Goal: Task Accomplishment & Management: Manage account settings

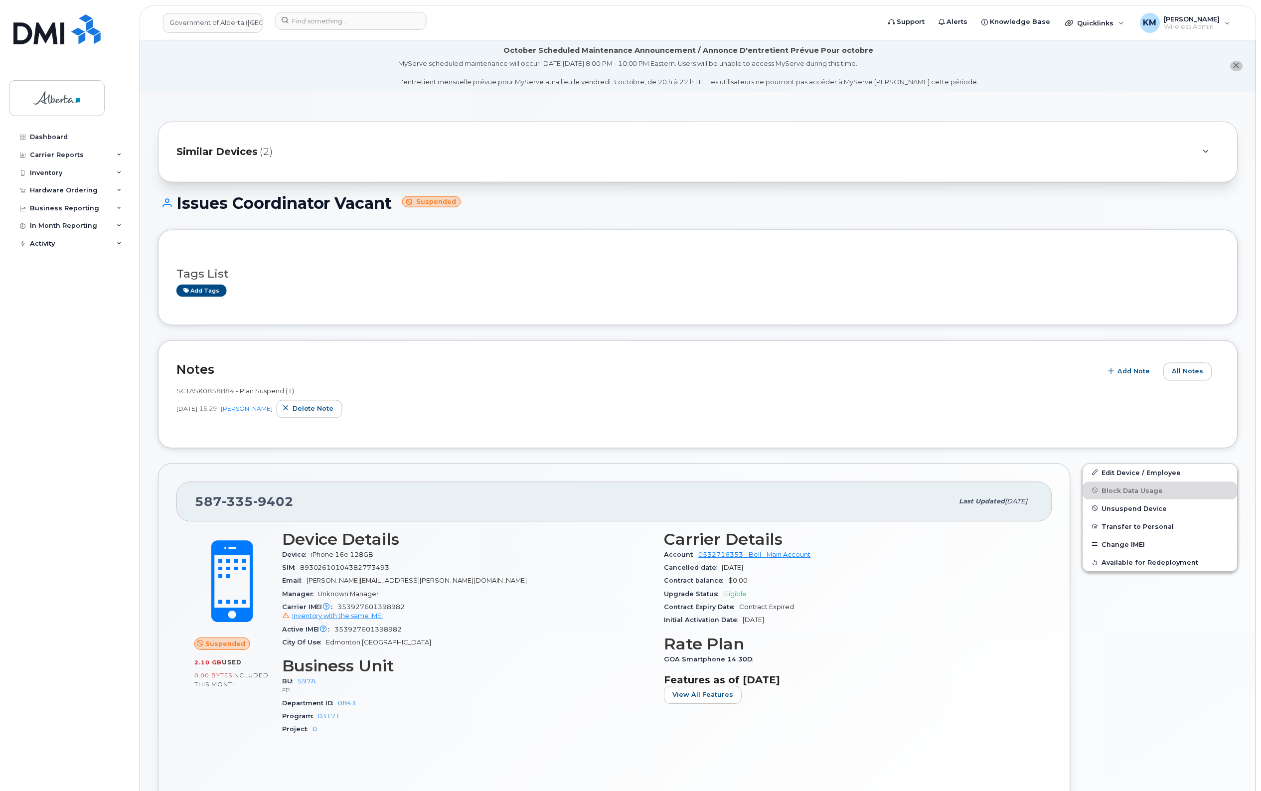
scroll to position [125, 0]
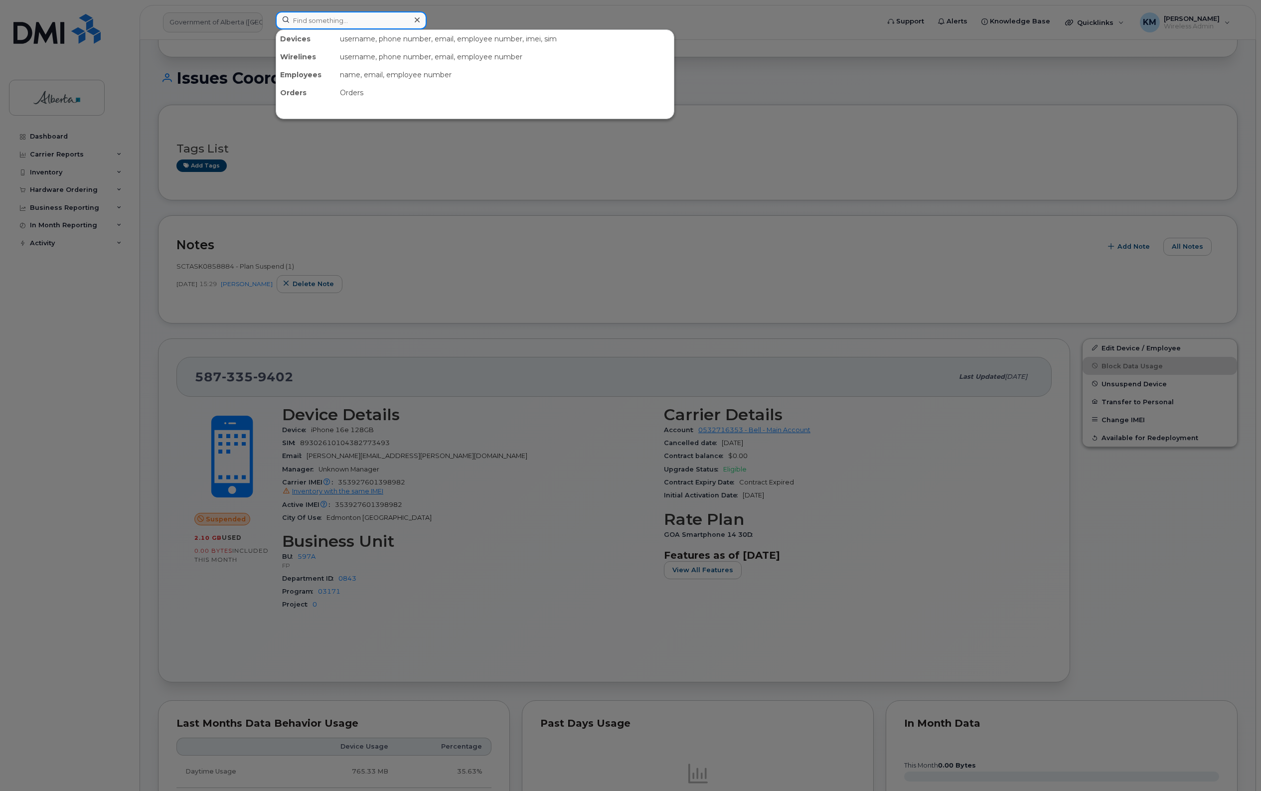
click at [337, 23] on input at bounding box center [351, 20] width 151 height 18
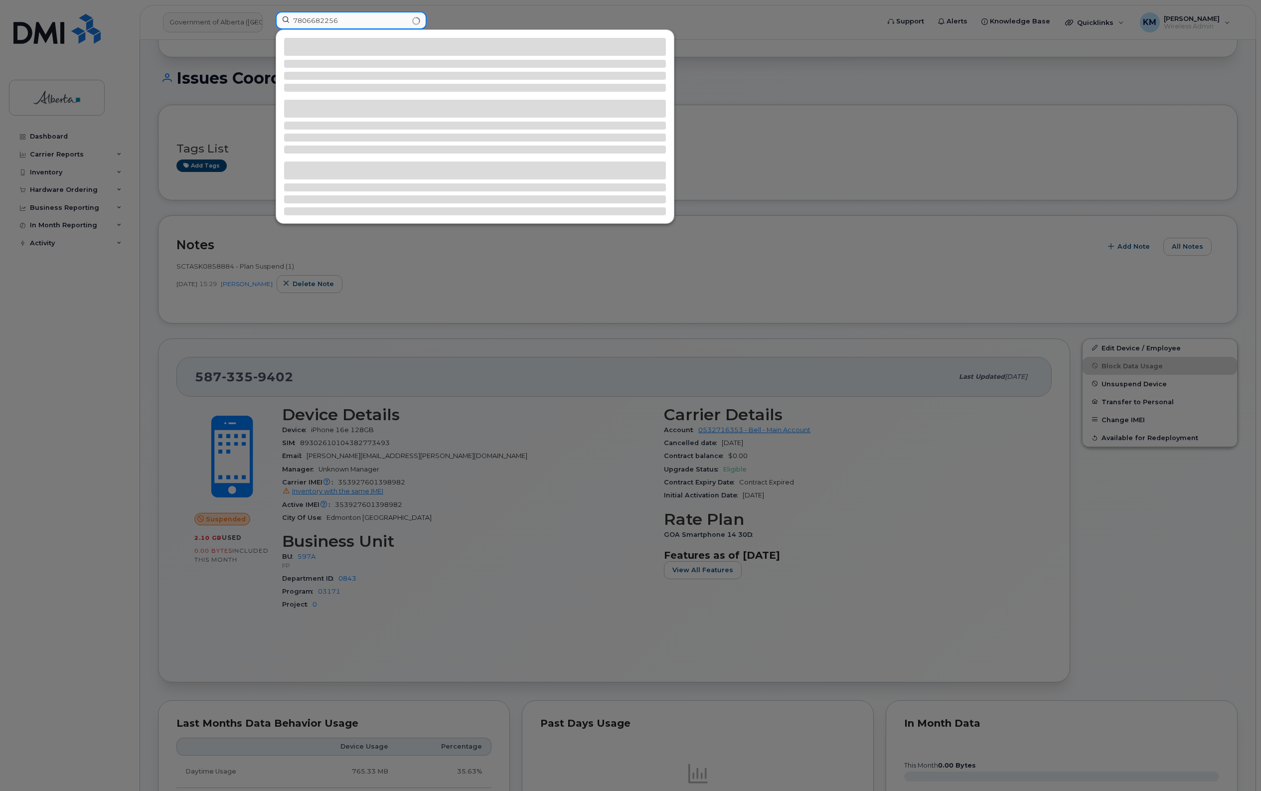
type input "7806682256"
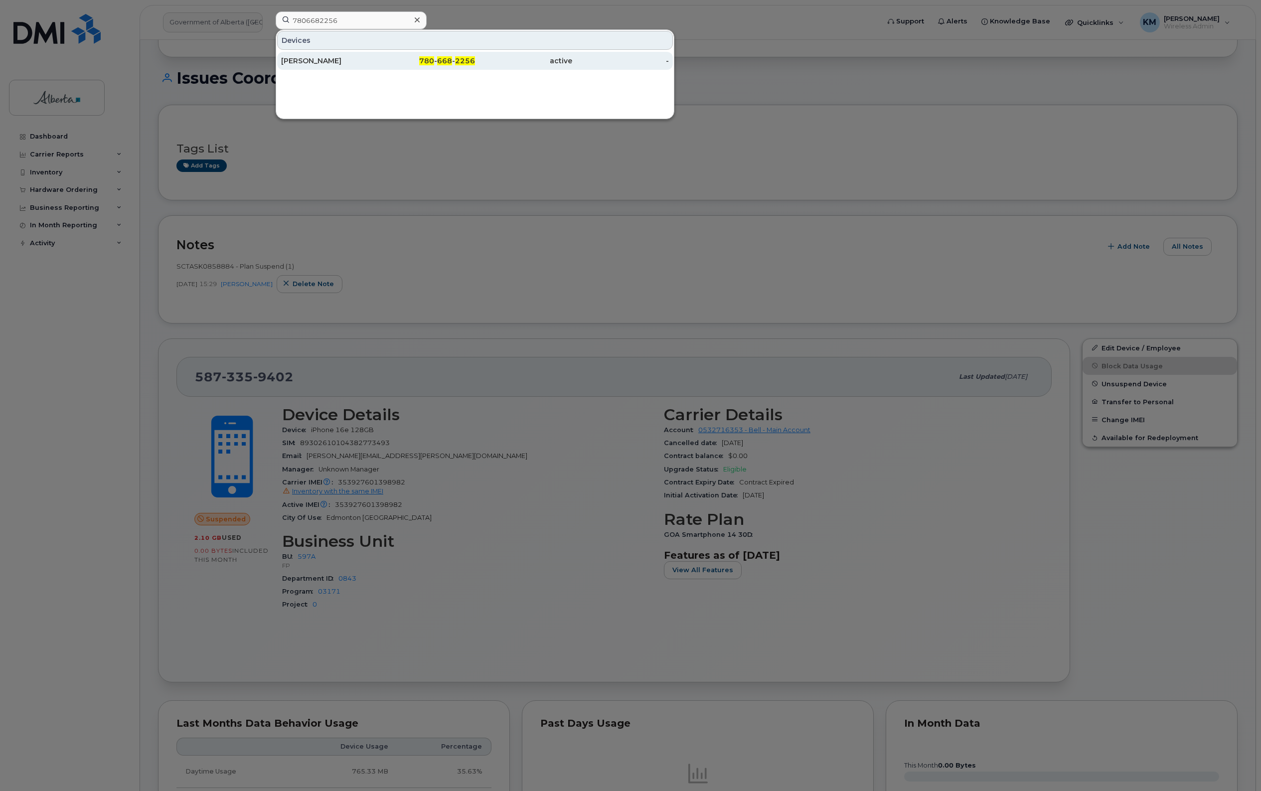
click at [341, 67] on div "Robyn Cochrane" at bounding box center [329, 61] width 97 height 18
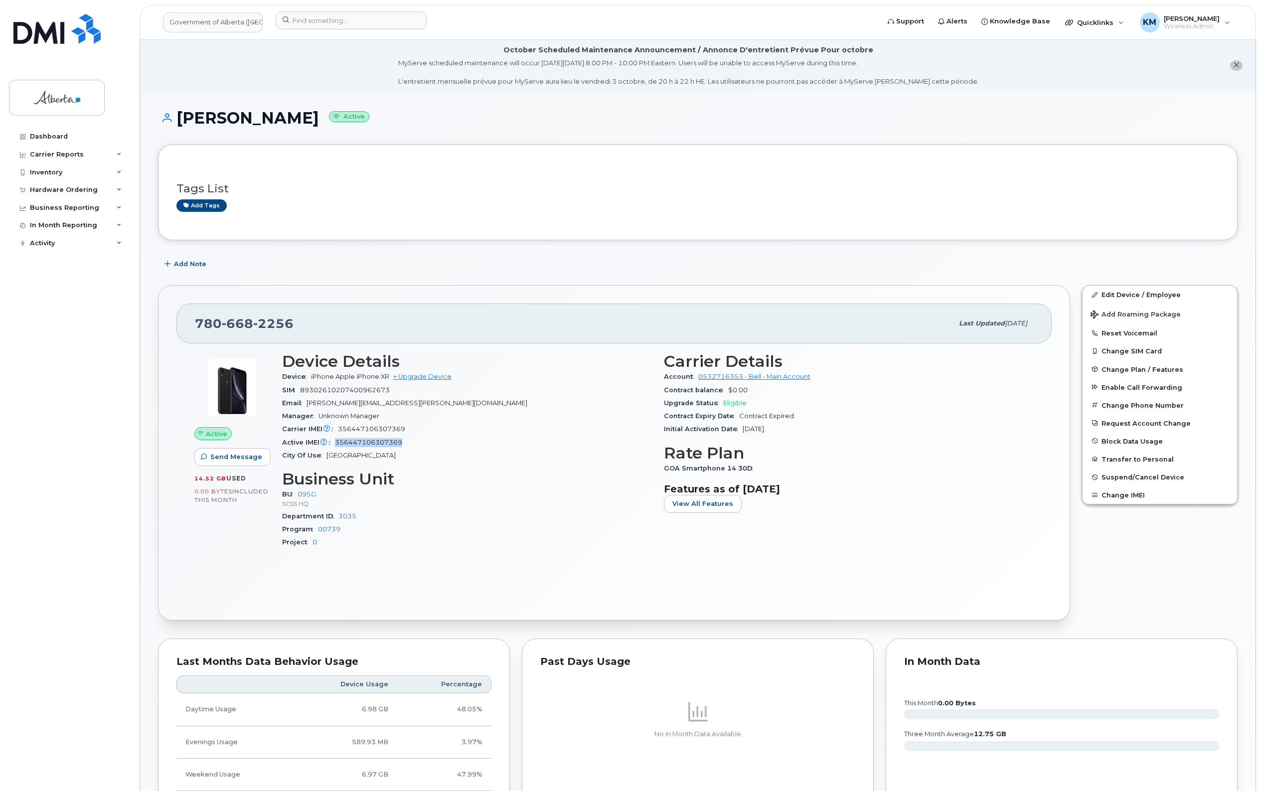
drag, startPoint x: 397, startPoint y: 445, endPoint x: 367, endPoint y: 445, distance: 29.4
click at [335, 447] on div "Active IMEI Active IMEI is refreshed daily with a delay of up to 48 hours follo…" at bounding box center [467, 442] width 370 height 13
copy span "356447106307369"
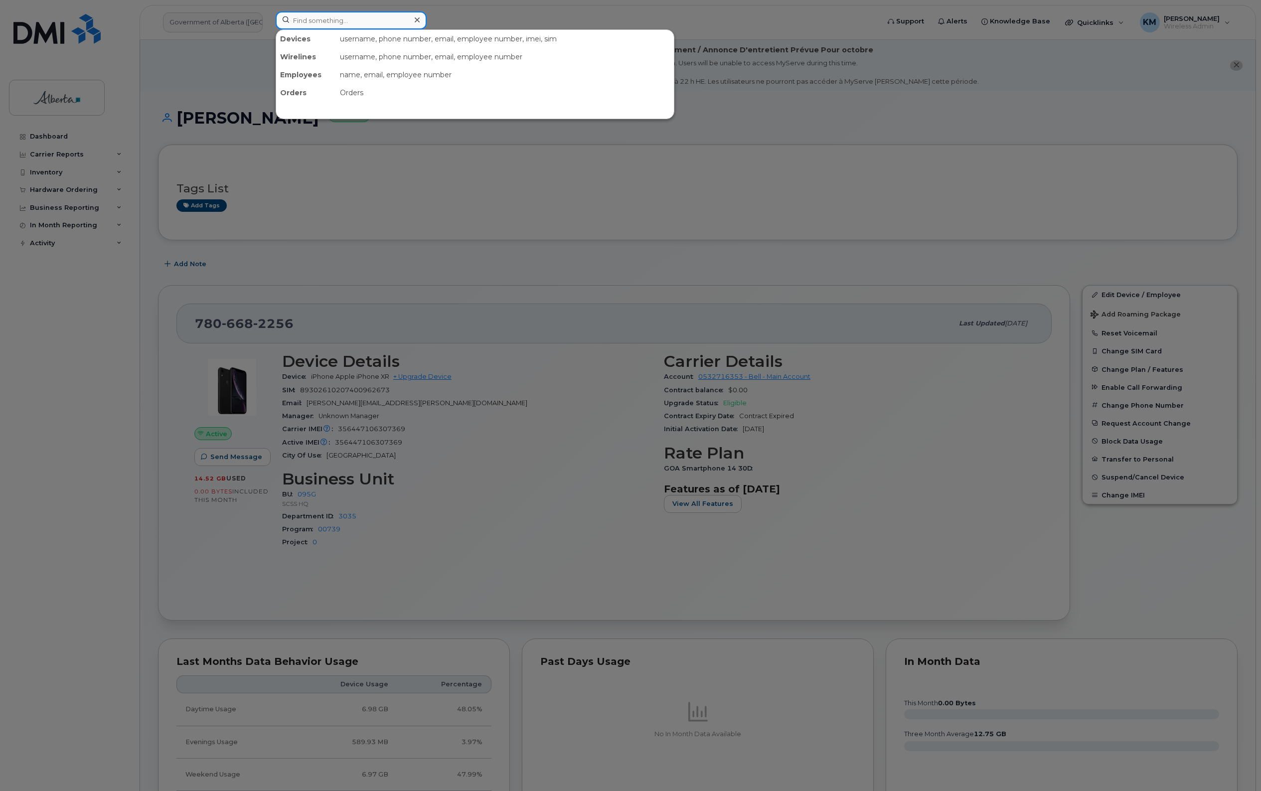
click at [349, 23] on input at bounding box center [351, 20] width 151 height 18
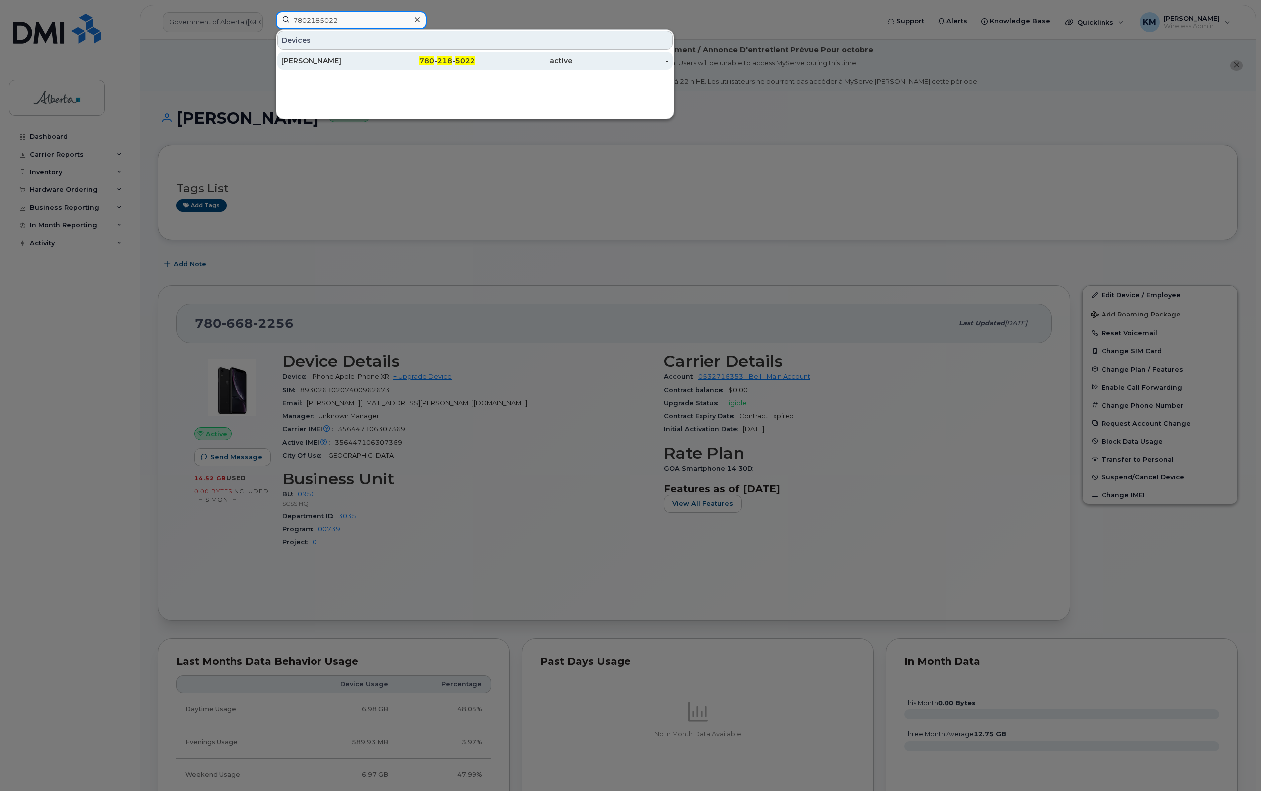
type input "7802185022"
click at [352, 61] on div "[PERSON_NAME]" at bounding box center [329, 61] width 97 height 10
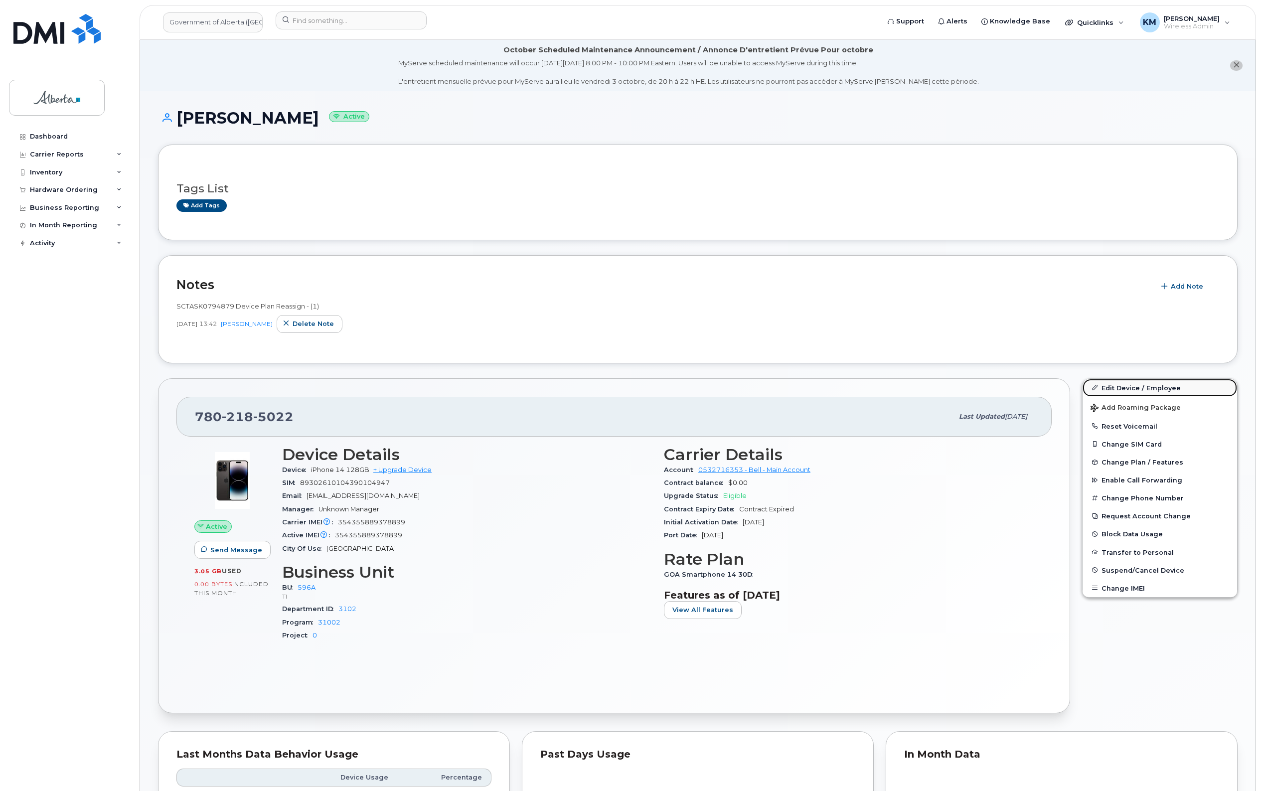
click at [1155, 385] on link "Edit Device / Employee" at bounding box center [1159, 388] width 154 height 18
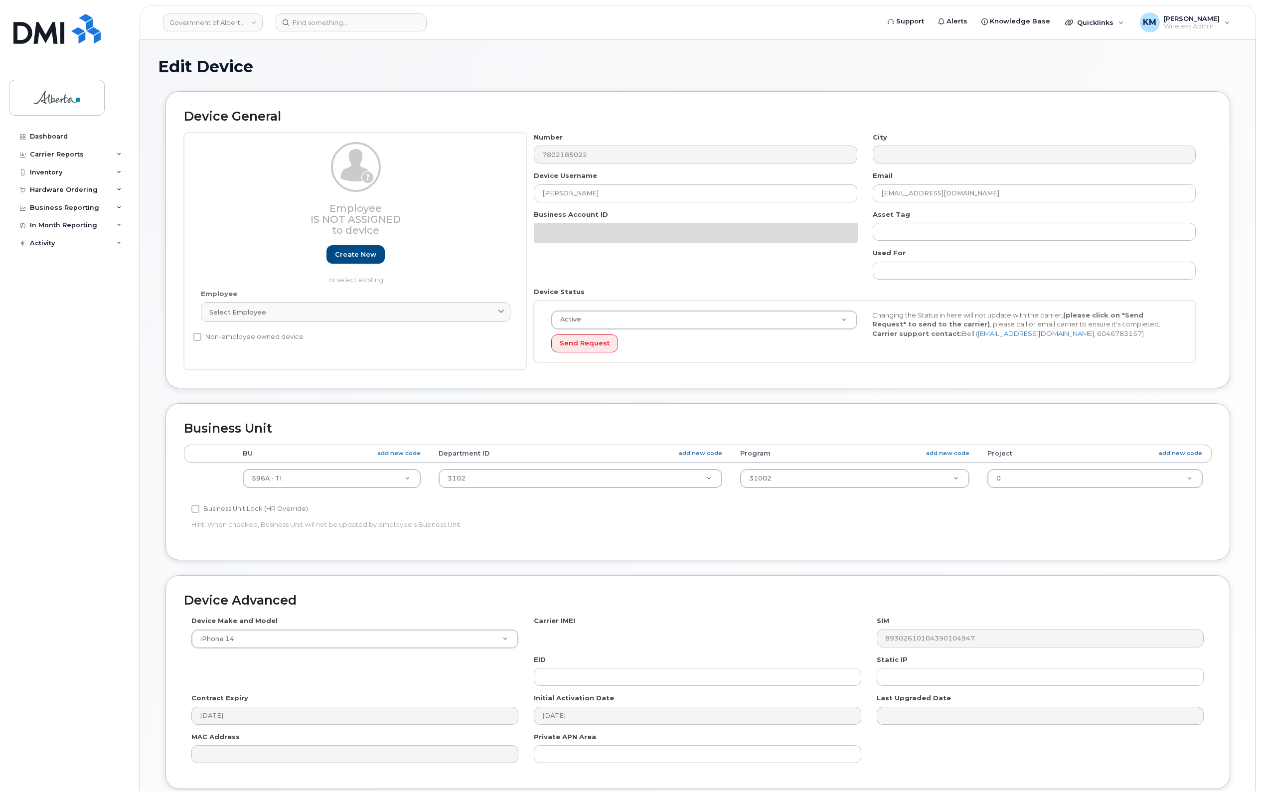
select select "4797729"
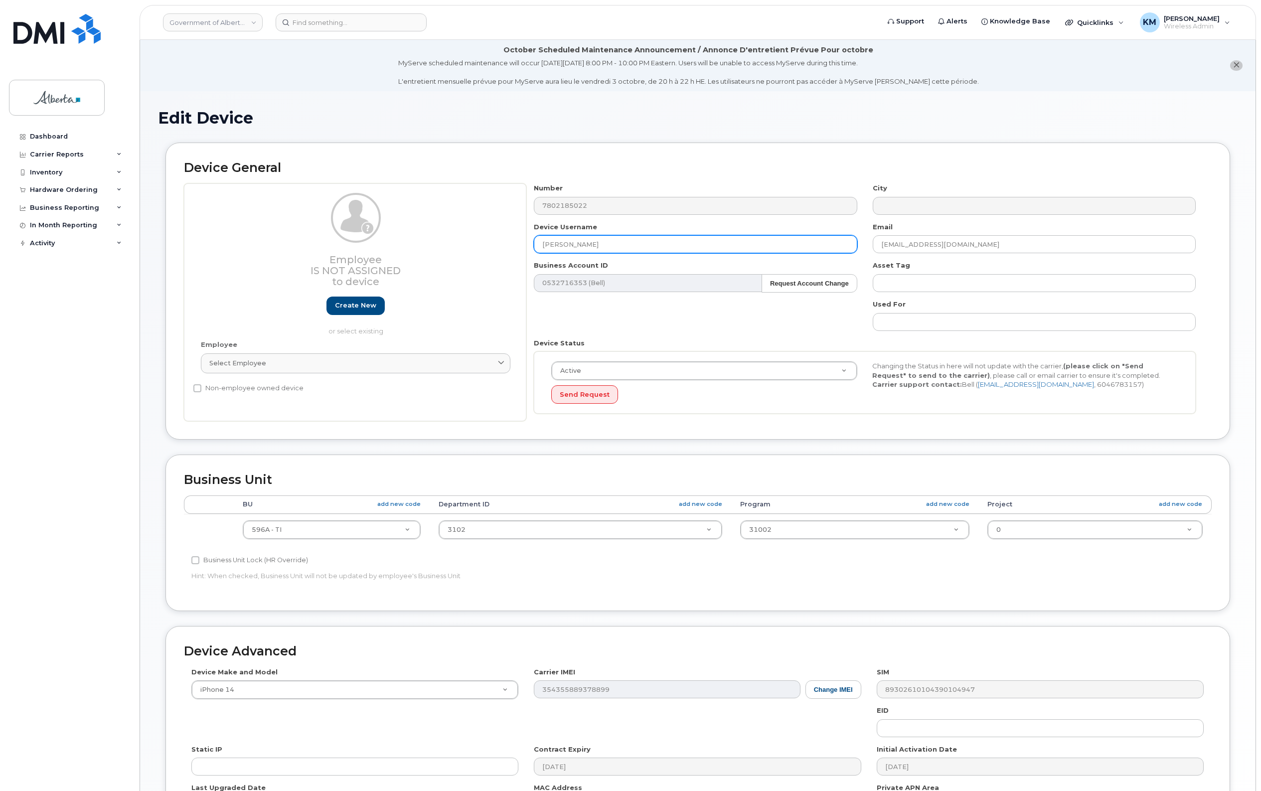
drag, startPoint x: 608, startPoint y: 244, endPoint x: 528, endPoint y: 240, distance: 79.8
click at [528, 240] on div "Device Username Dongmei Jiang" at bounding box center [695, 237] width 338 height 31
paste input "Pushpender Kaur"
type input "Pushpender Kaur"
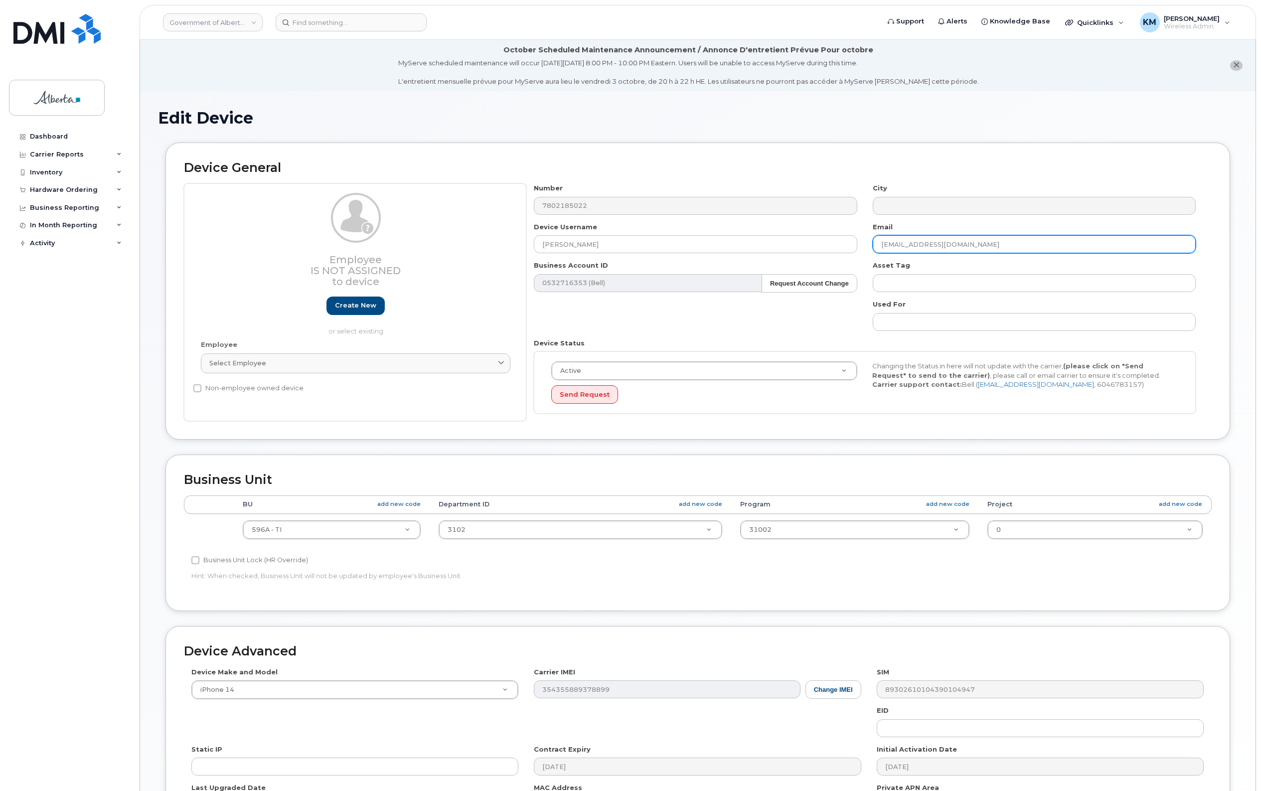
drag, startPoint x: 998, startPoint y: 242, endPoint x: 849, endPoint y: 255, distance: 149.6
click at [849, 255] on div "Number 7802185022 City Device Username Pushpender Kaur Email Dongmei.Jiang@gov.…" at bounding box center [864, 302] width 677 height 238
paste input "Pushpender.Kaur"
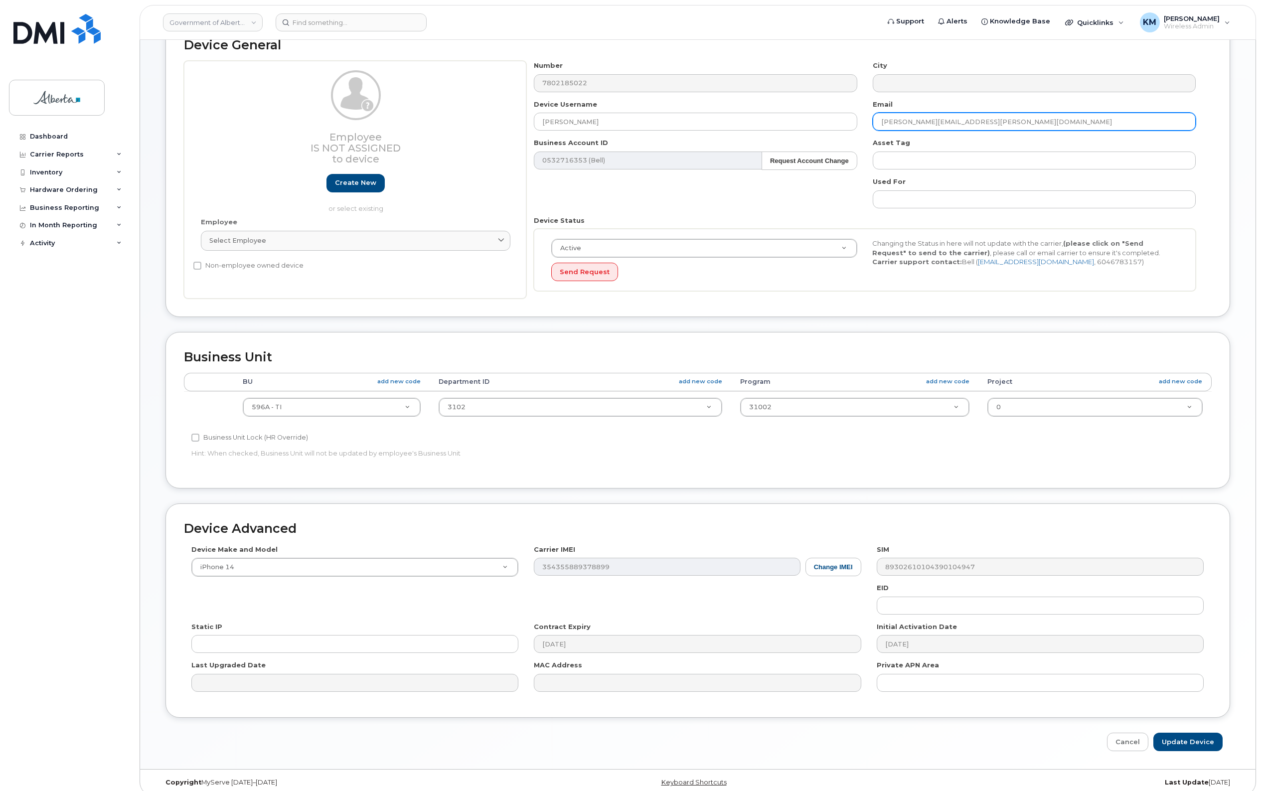
scroll to position [135, 0]
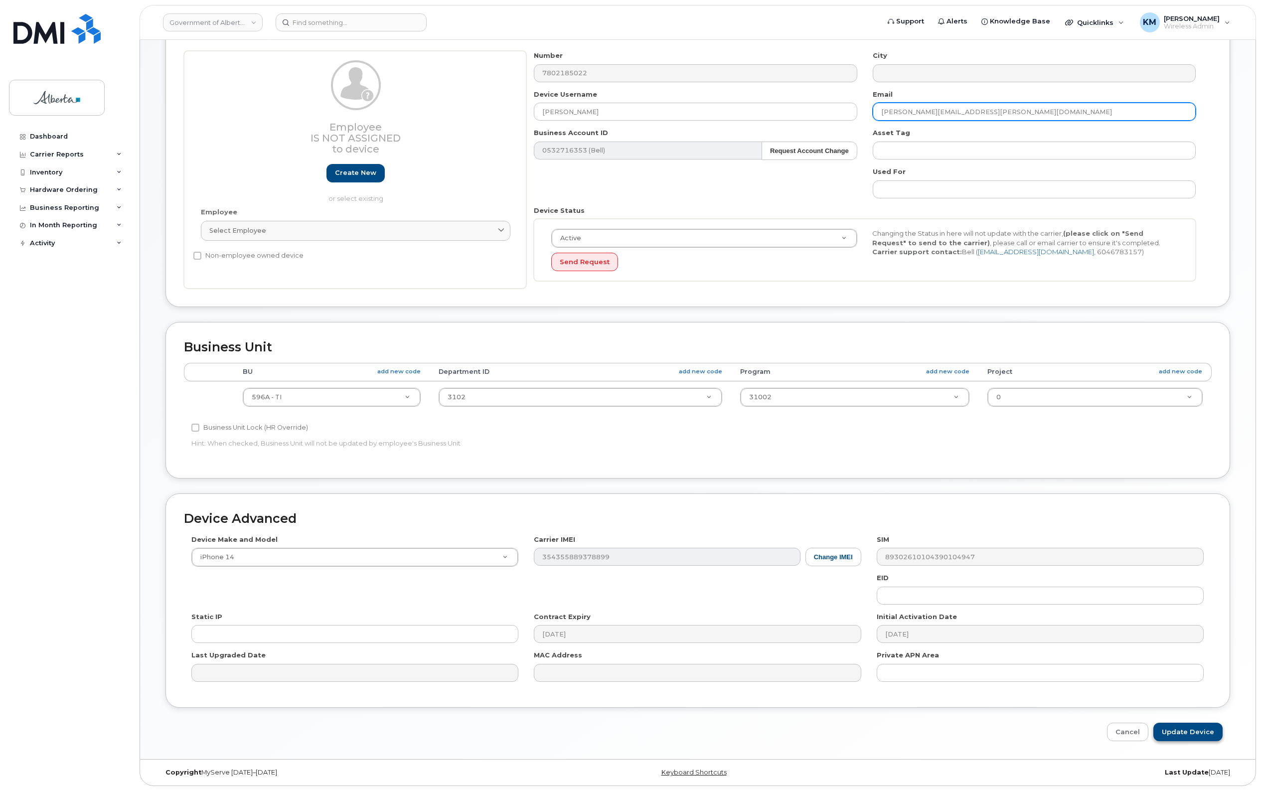
type input "Pushpender.Kaur@gov.ab.ca"
click at [1214, 734] on input "Update Device" at bounding box center [1187, 732] width 69 height 18
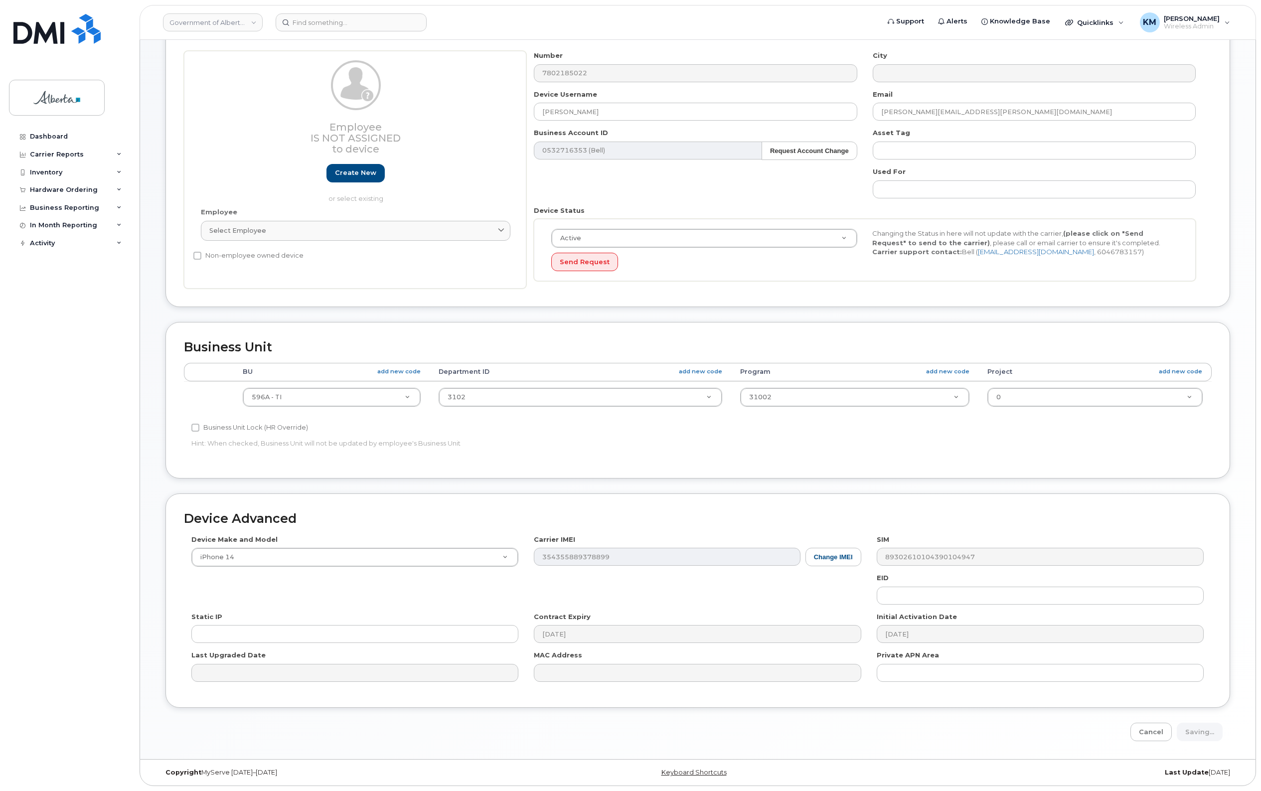
type input "Saving..."
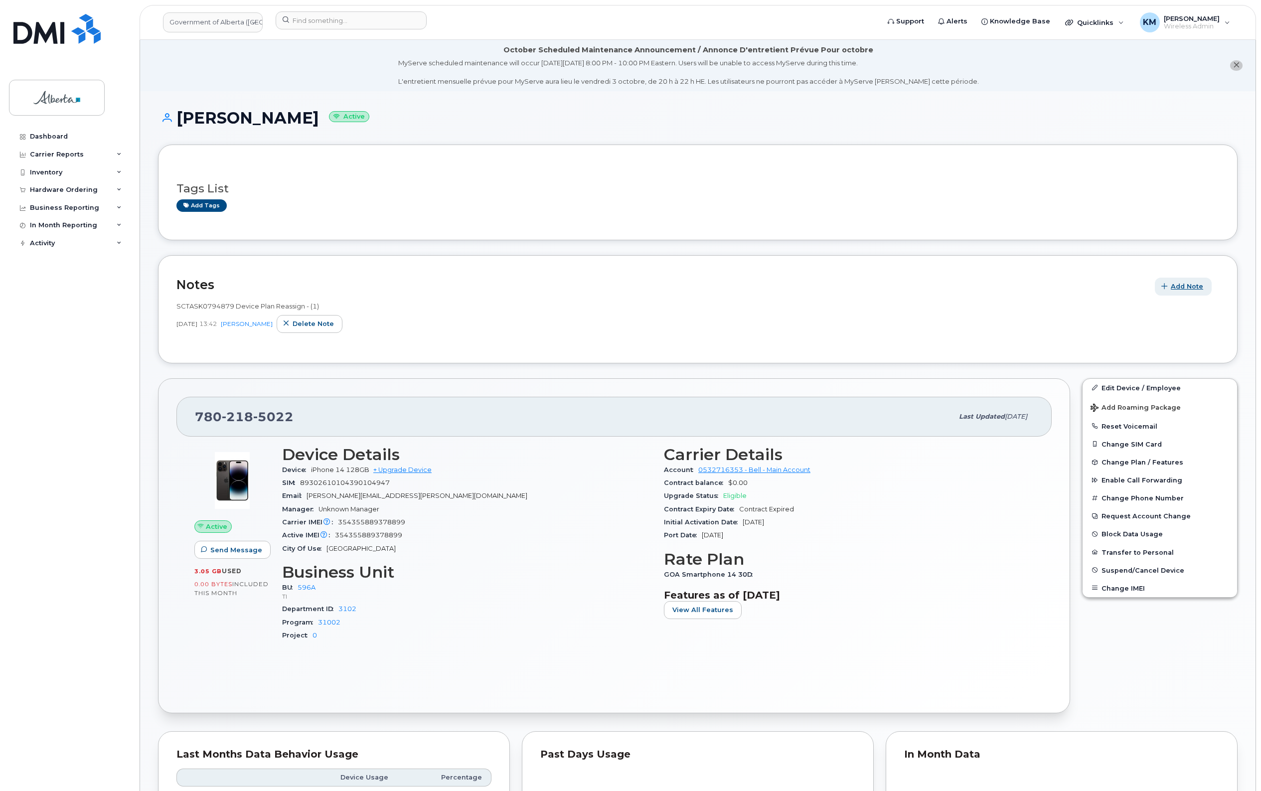
click at [1171, 284] on span "Add Note" at bounding box center [1187, 286] width 32 height 9
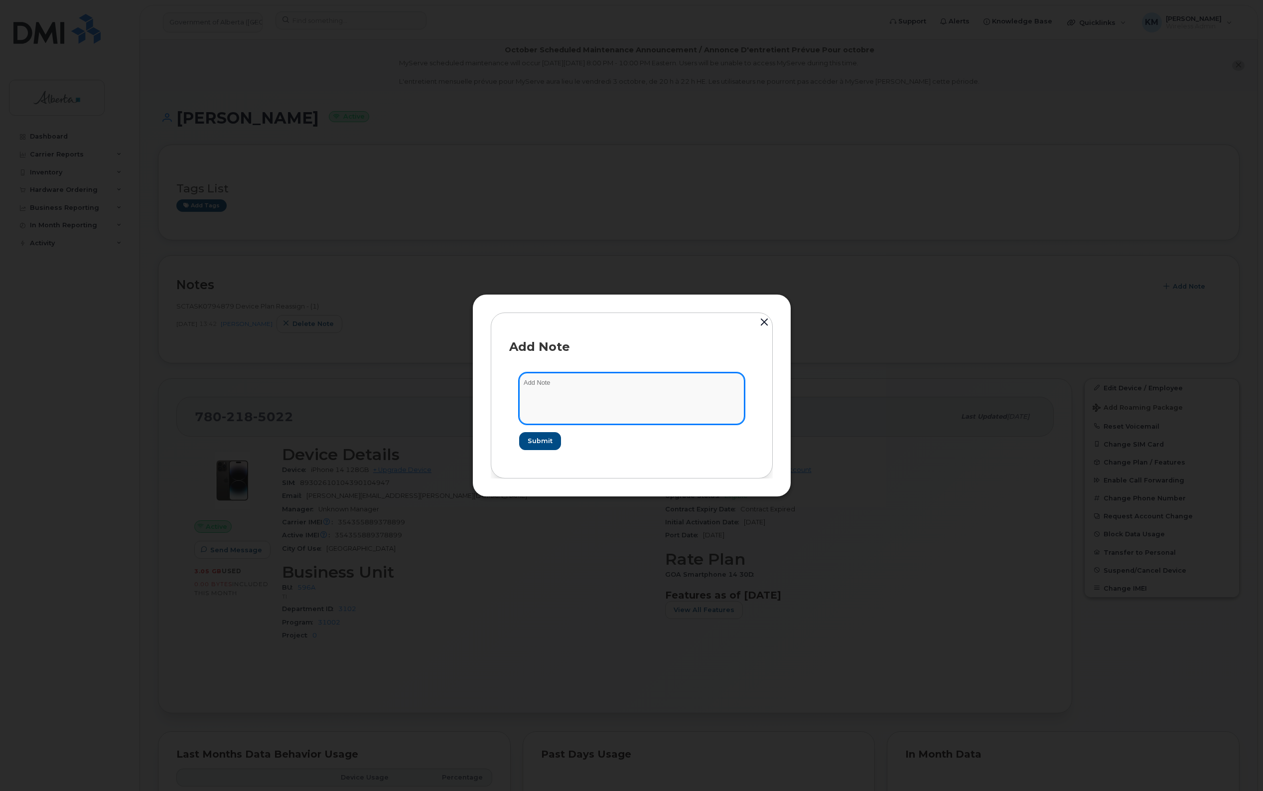
click at [639, 375] on textarea at bounding box center [631, 398] width 225 height 51
type textarea "s"
click at [629, 379] on textarea "SCTASK0859685 -" at bounding box center [631, 398] width 225 height 51
paste textarea "Device Plan Reassign - (1)"
type textarea "SCTASK0859685 - Device Plan Reassign - (1)"
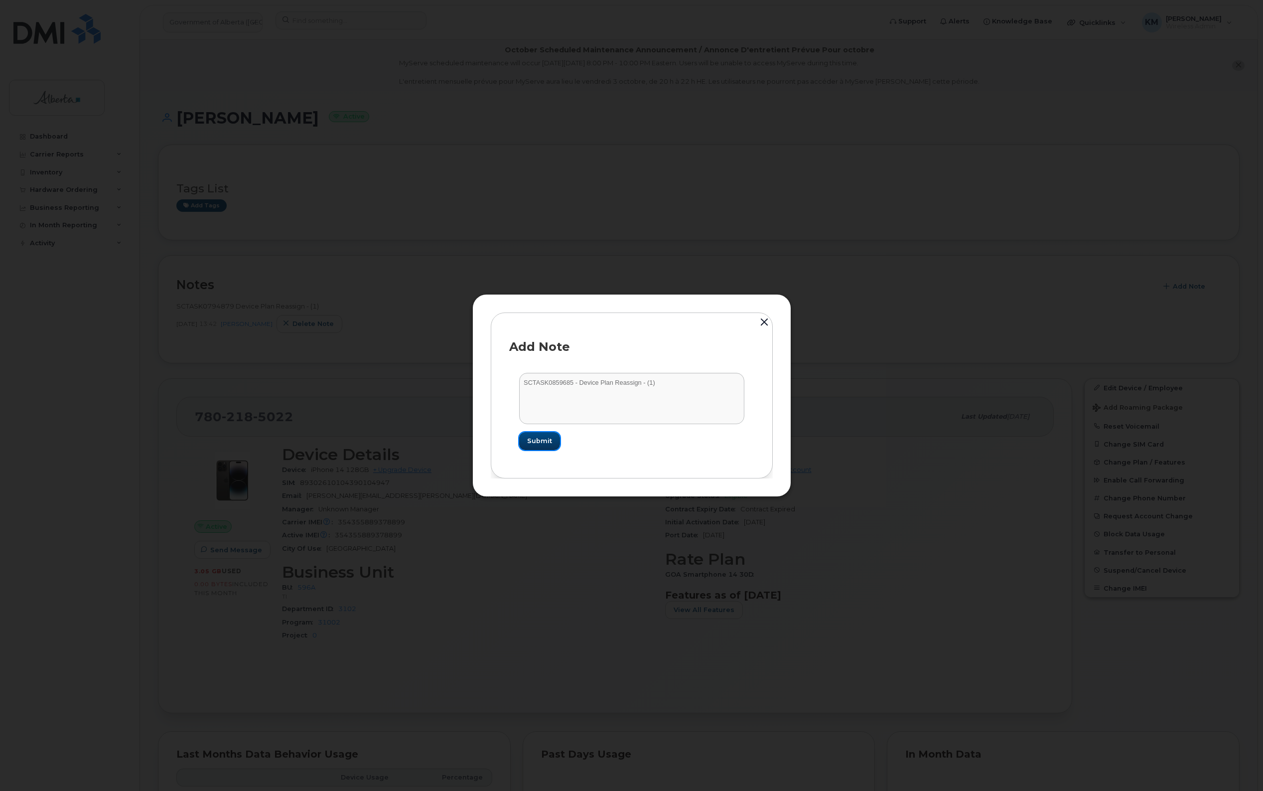
click at [529, 439] on span "Submit" at bounding box center [539, 440] width 25 height 9
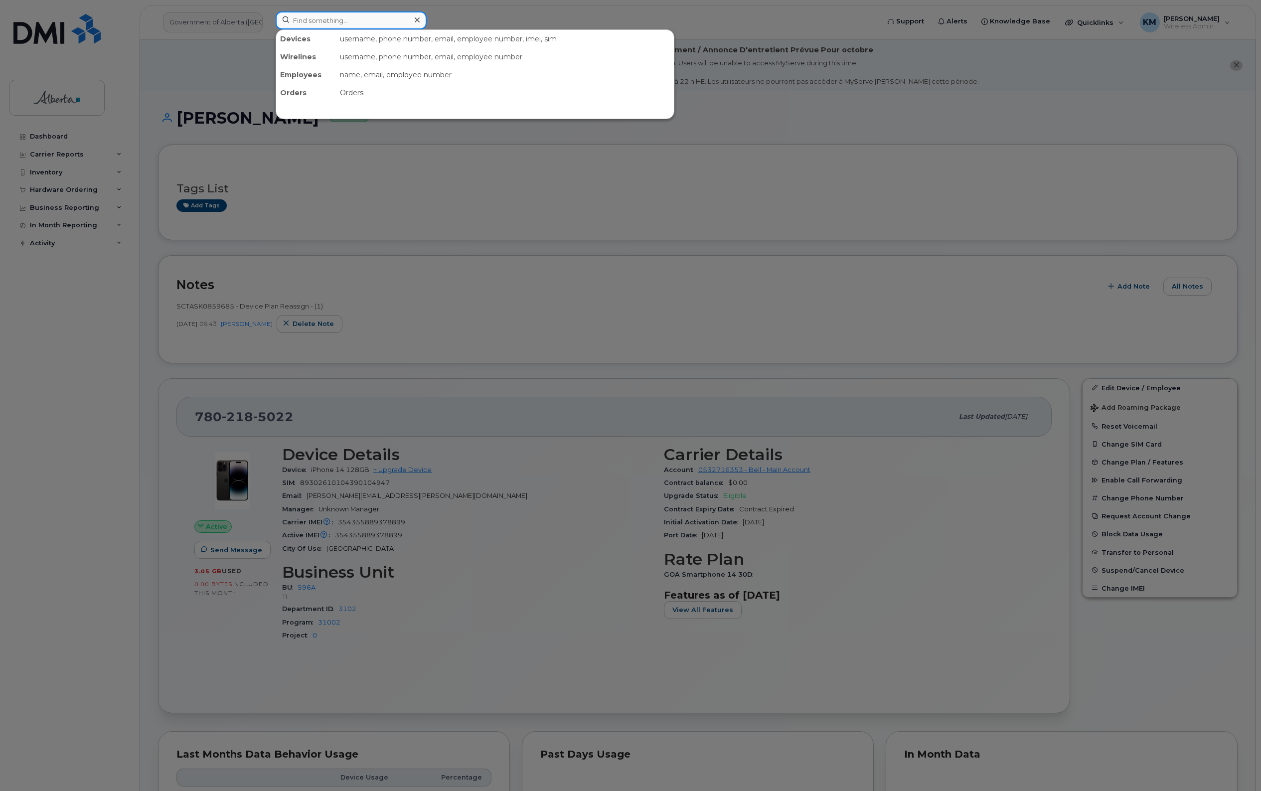
click at [324, 19] on input at bounding box center [351, 20] width 151 height 18
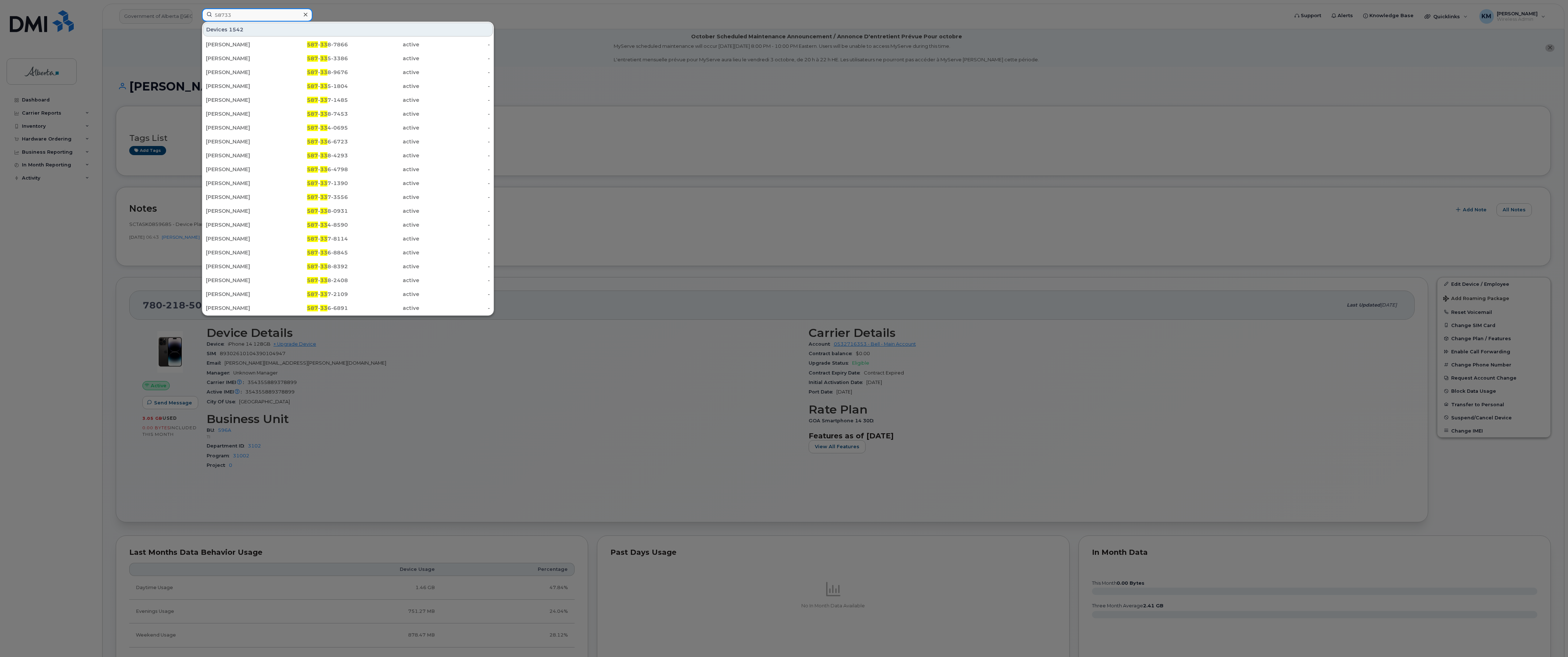
type input "58733"
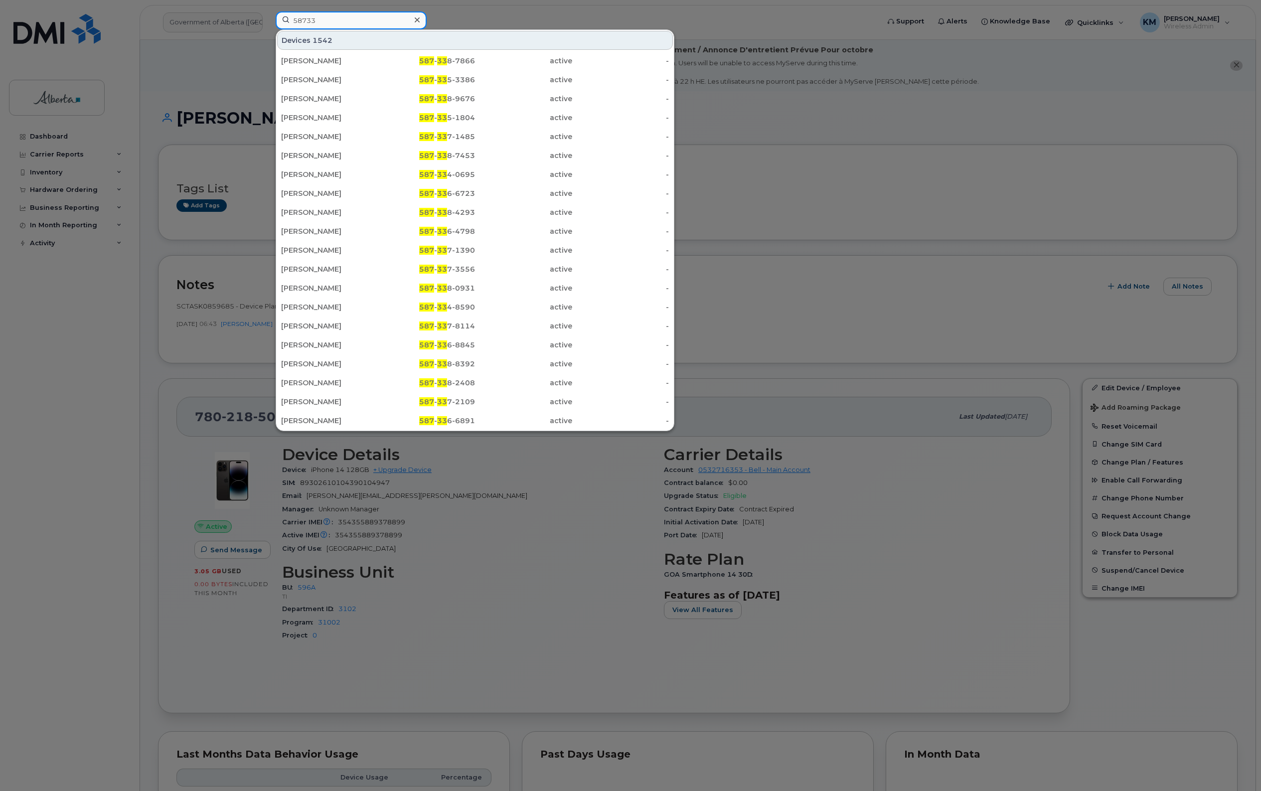
click at [338, 21] on input "58733" at bounding box center [351, 20] width 151 height 18
click at [68, 135] on div at bounding box center [630, 395] width 1261 height 791
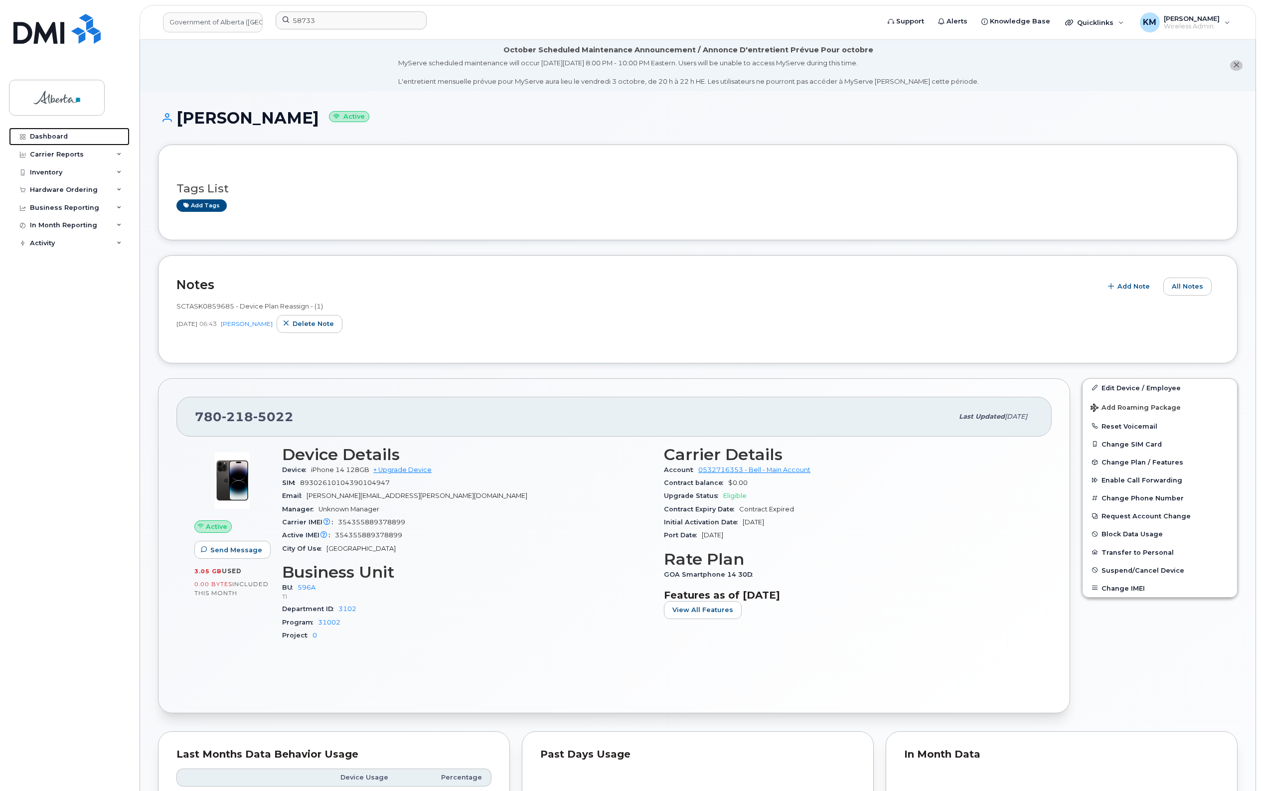
click at [68, 135] on link "Dashboard" at bounding box center [69, 137] width 121 height 18
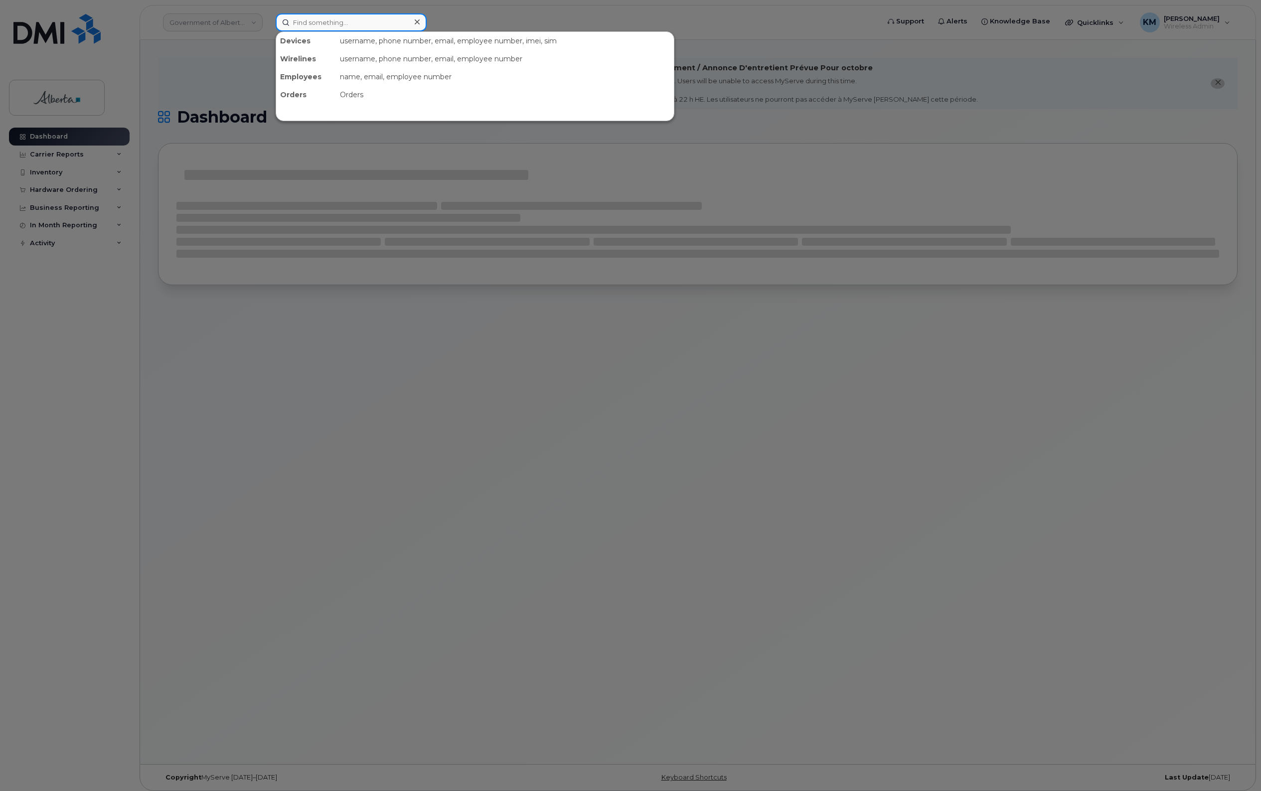
click at [332, 19] on input at bounding box center [351, 22] width 151 height 18
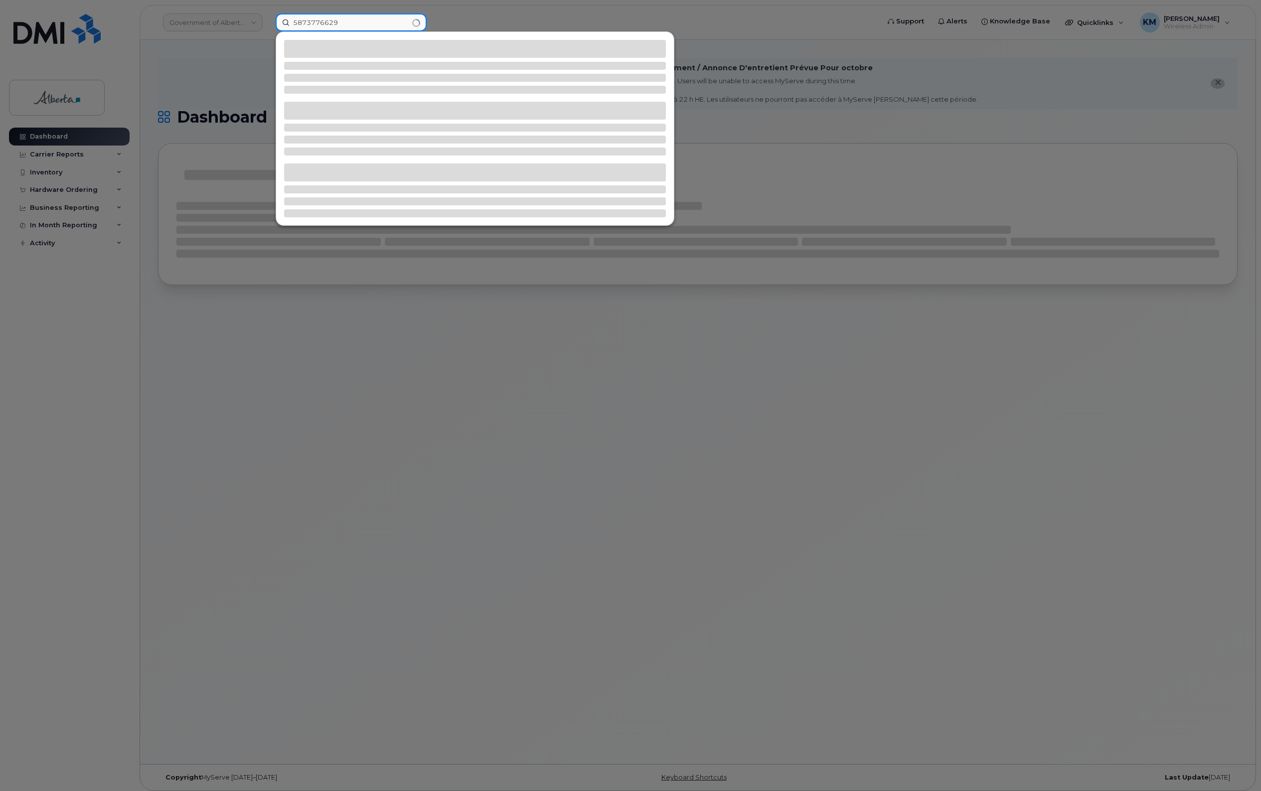
type input "5873776629"
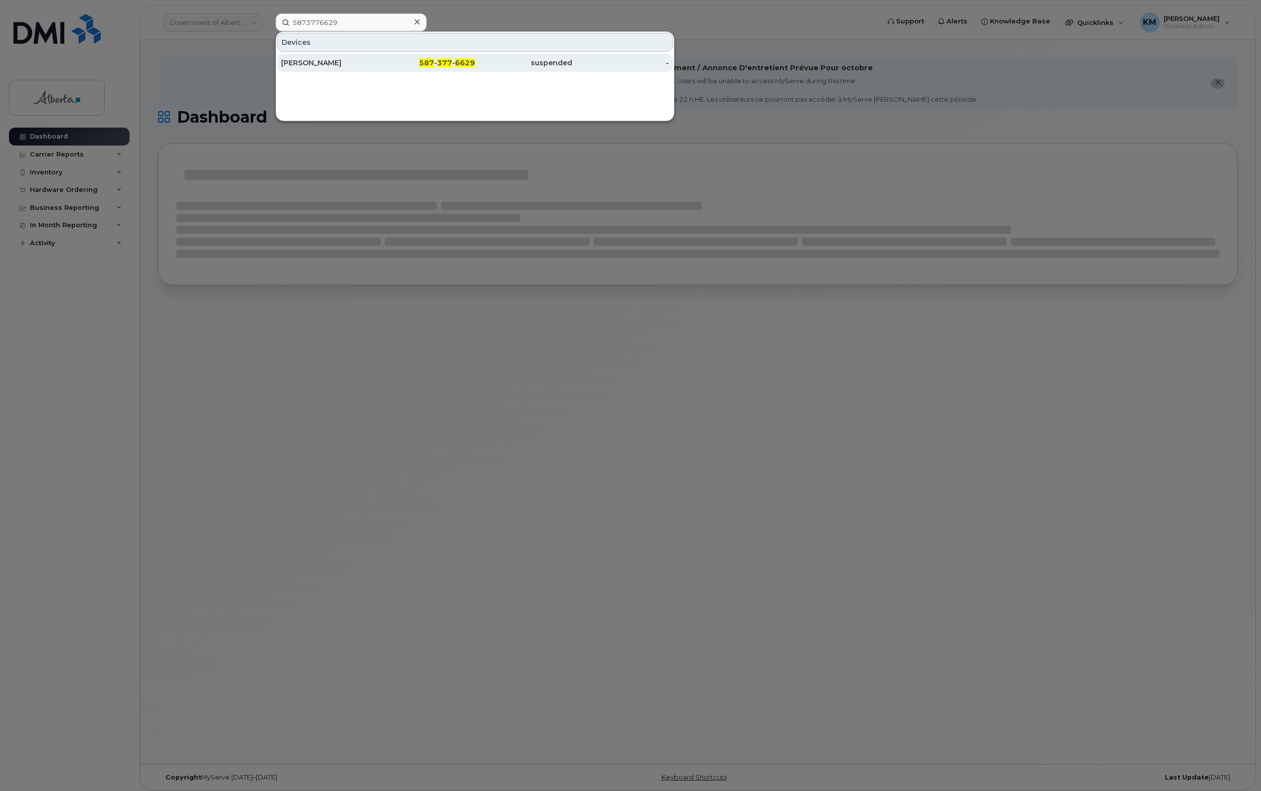
click at [349, 64] on div "[PERSON_NAME]" at bounding box center [329, 63] width 97 height 10
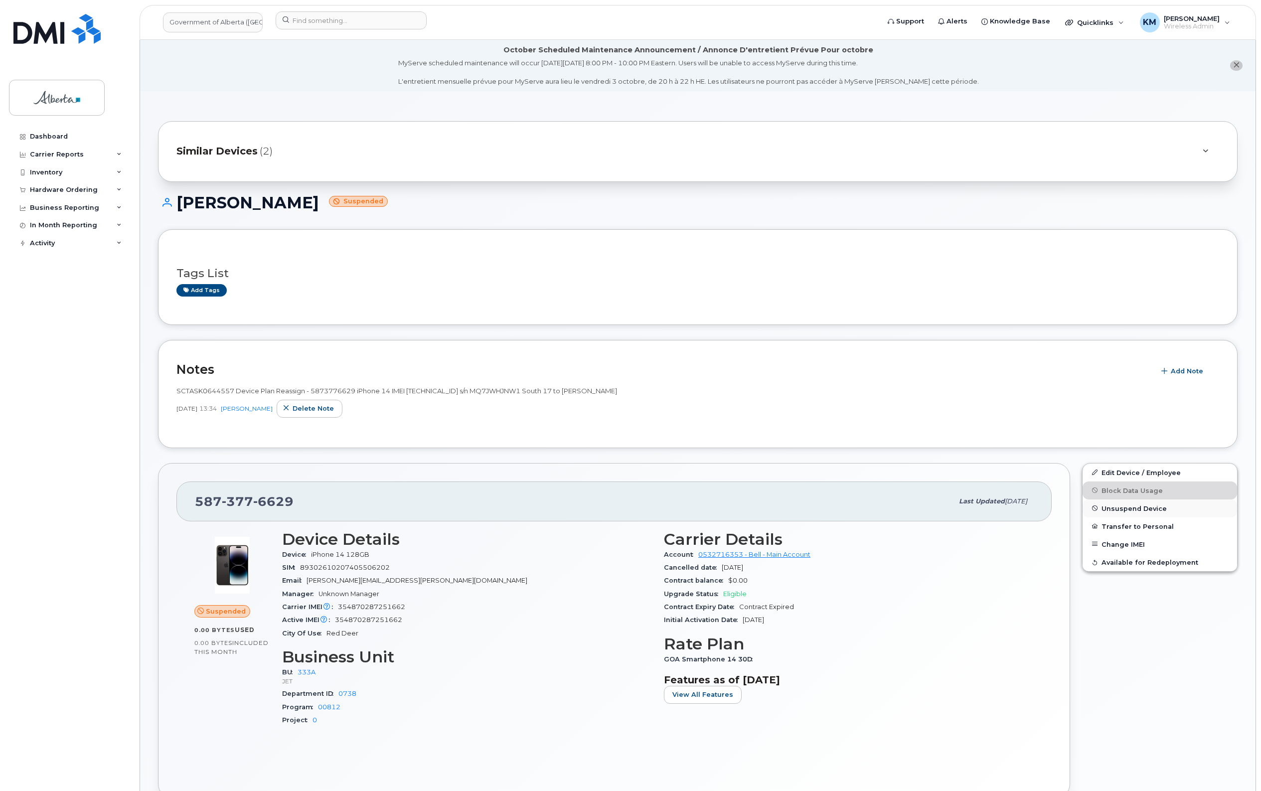
click at [1125, 506] on span "Unsuspend Device" at bounding box center [1133, 507] width 65 height 7
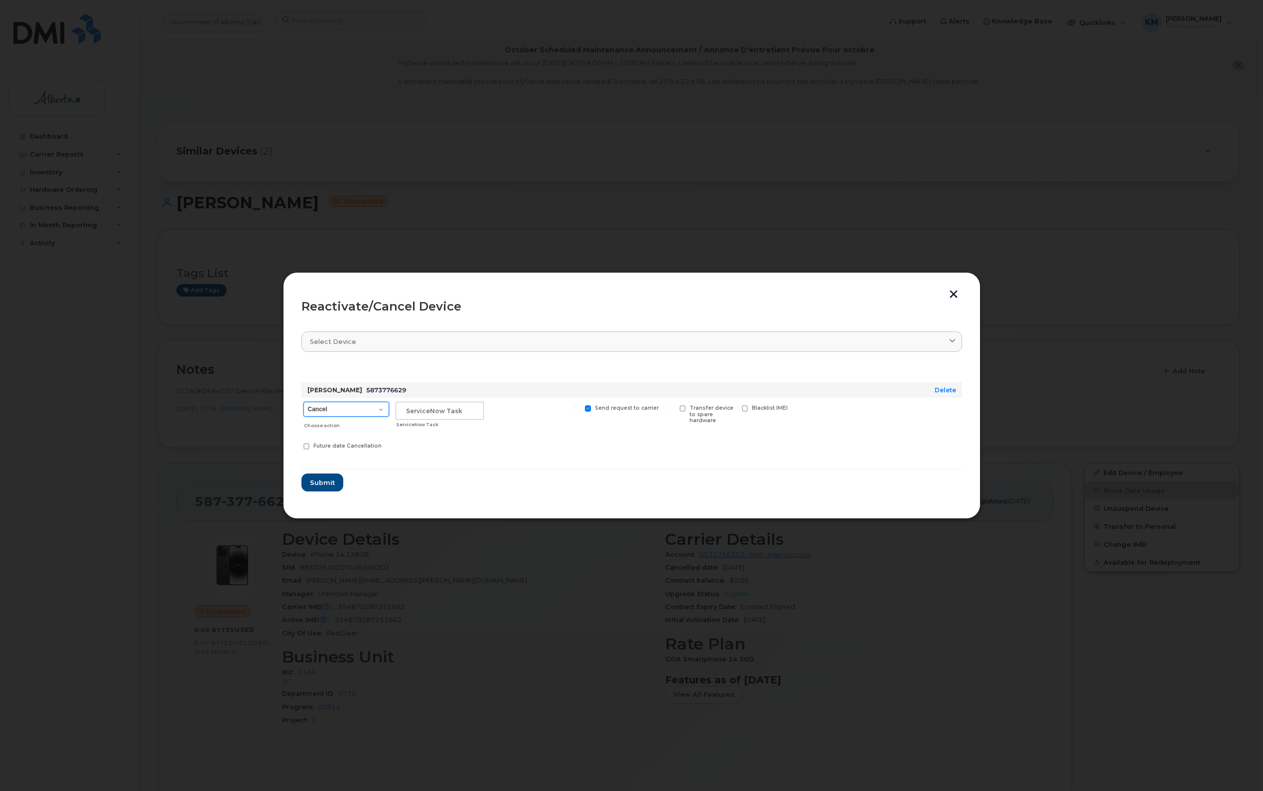
click at [380, 409] on select "Cancel Suspend - Extend Suspension Reactivate" at bounding box center [346, 409] width 86 height 15
select select "[object Object]"
click at [303, 402] on select "Cancel Suspend - Extend Suspension Reactivate" at bounding box center [346, 409] width 86 height 15
click at [442, 414] on input "text" at bounding box center [440, 411] width 88 height 18
type input "sCTASK0859897"
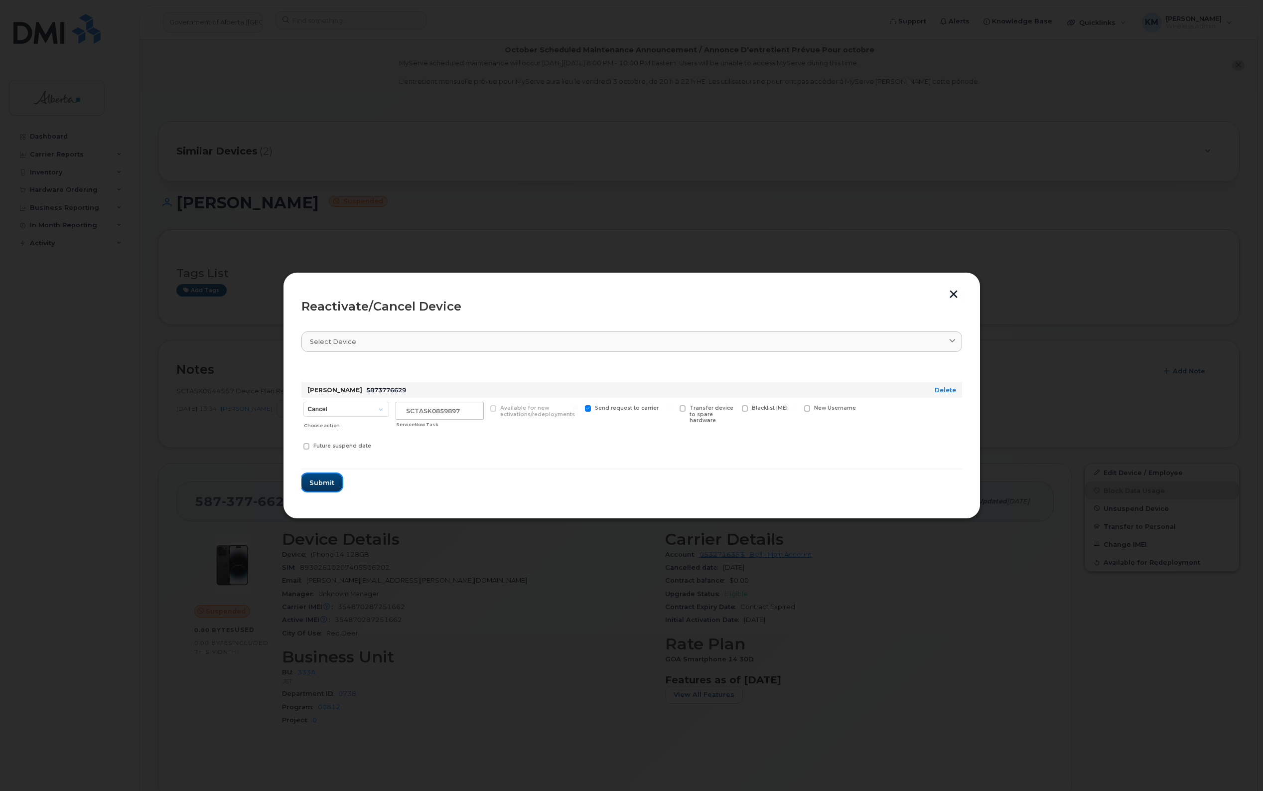
click at [334, 478] on button "Submit" at bounding box center [321, 482] width 41 height 18
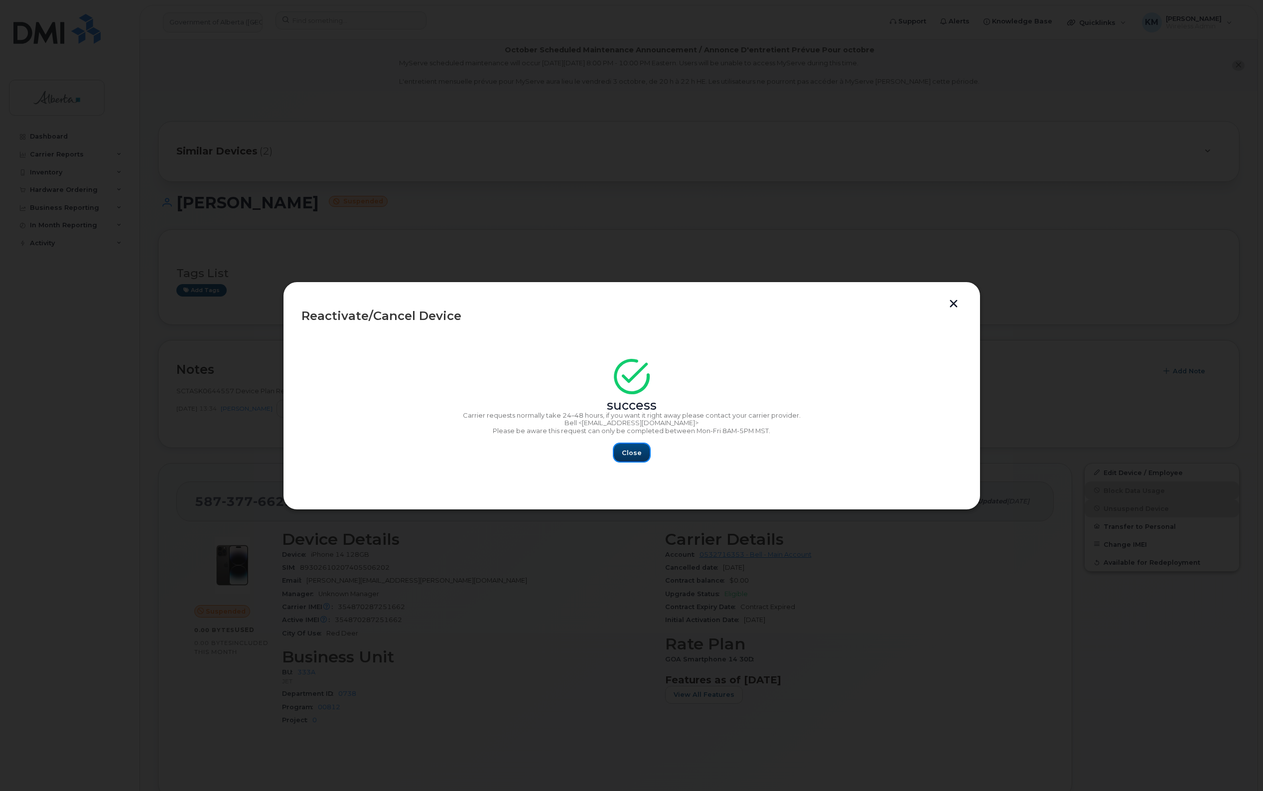
click at [631, 454] on span "Close" at bounding box center [632, 452] width 20 height 9
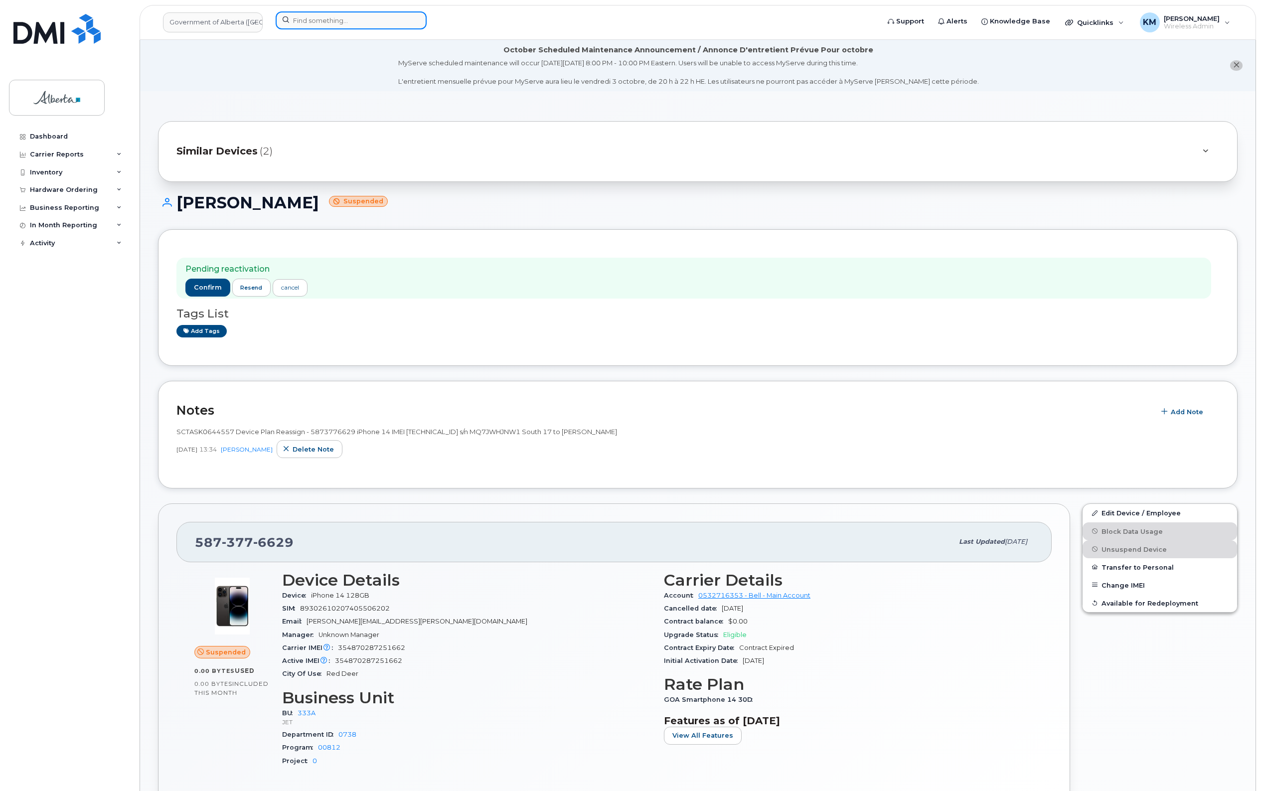
click at [324, 21] on input at bounding box center [351, 20] width 151 height 18
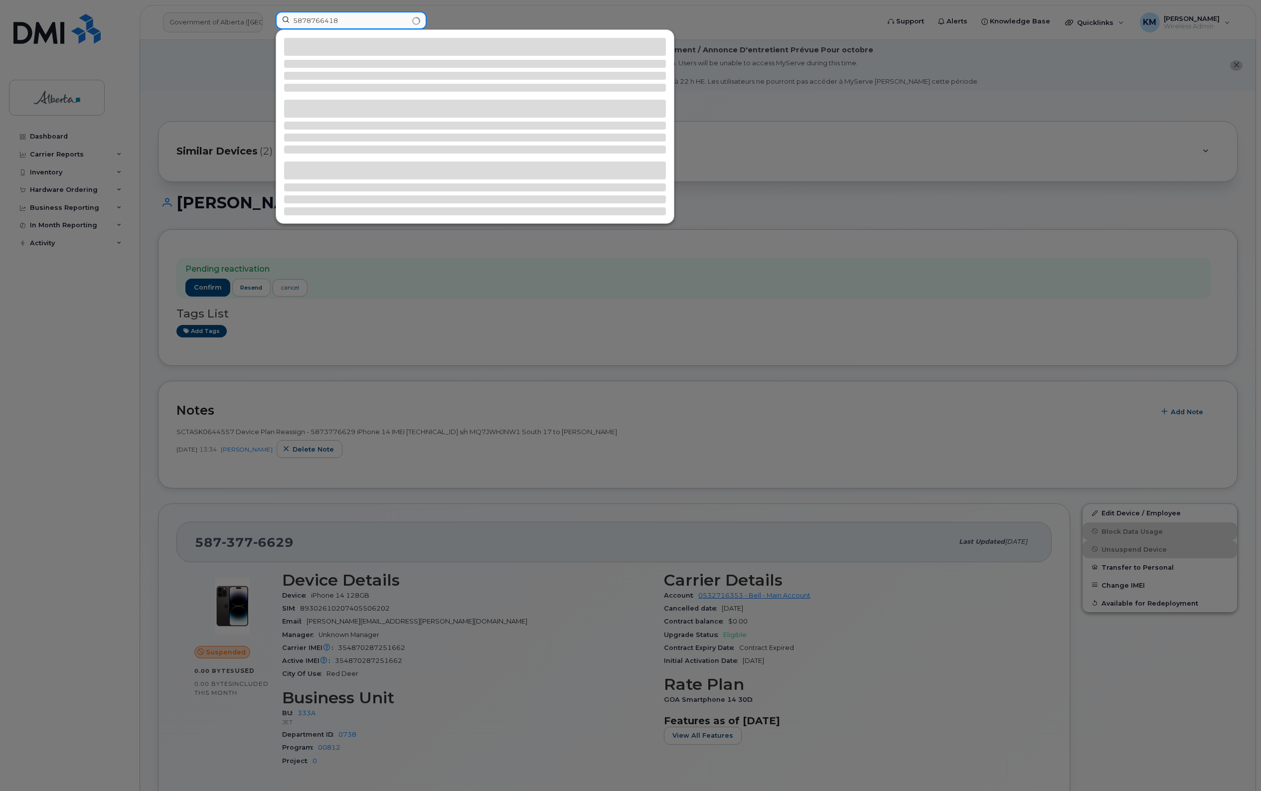
type input "5878766418"
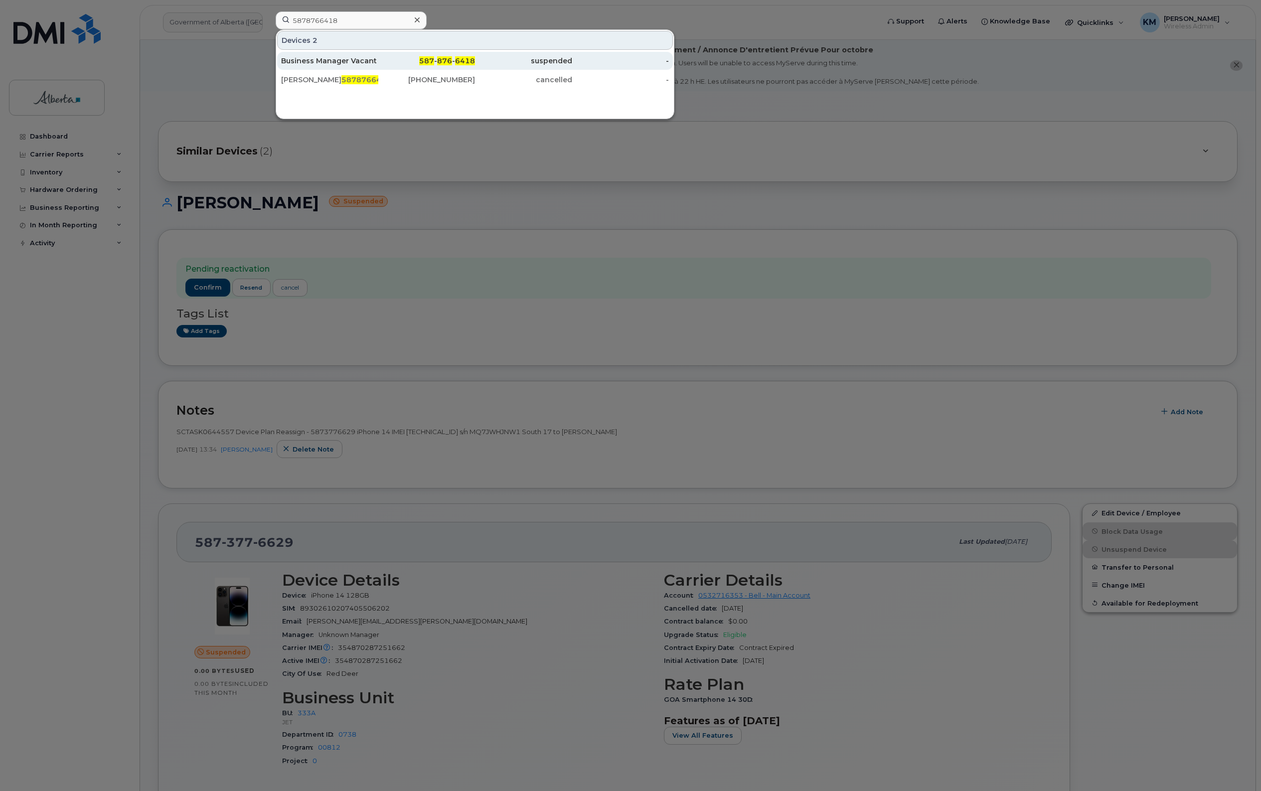
click at [335, 62] on div "Business Manager Vacant" at bounding box center [329, 61] width 97 height 10
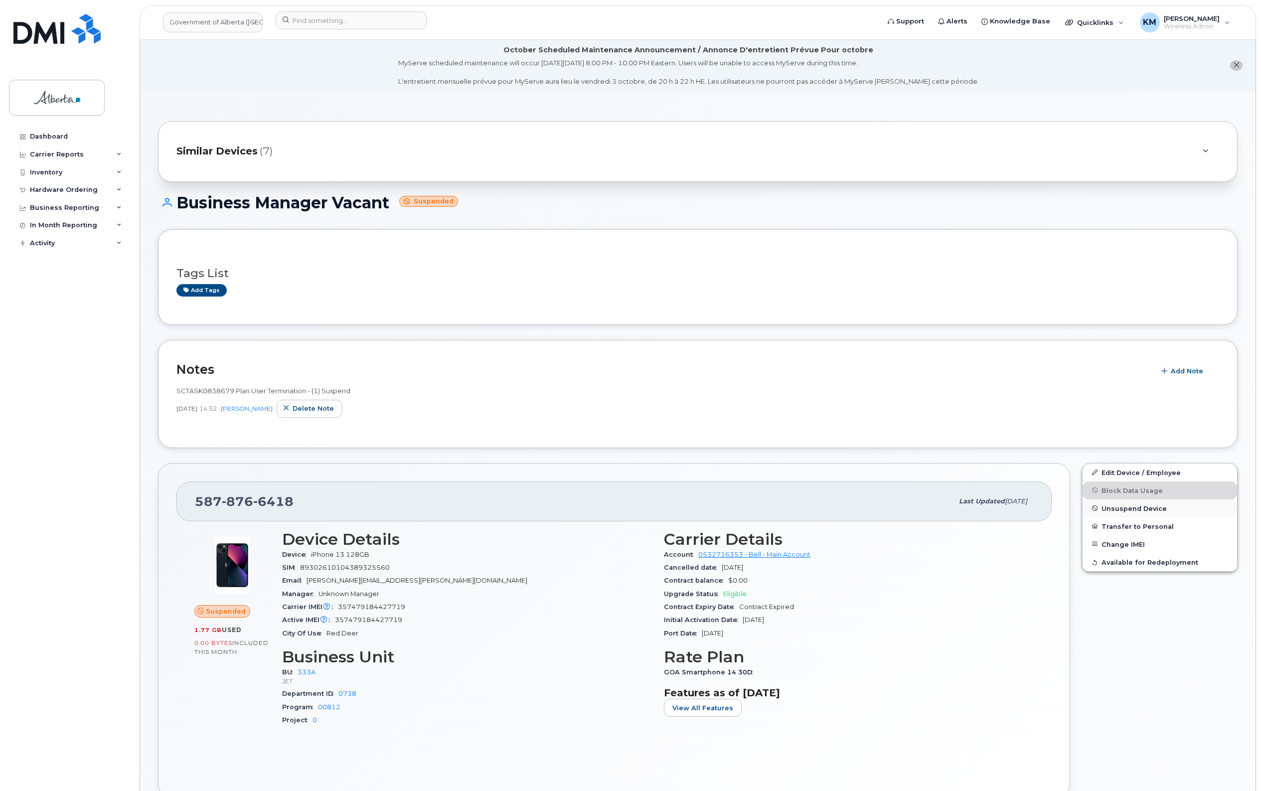
click at [1136, 507] on span "Unsuspend Device" at bounding box center [1133, 507] width 65 height 7
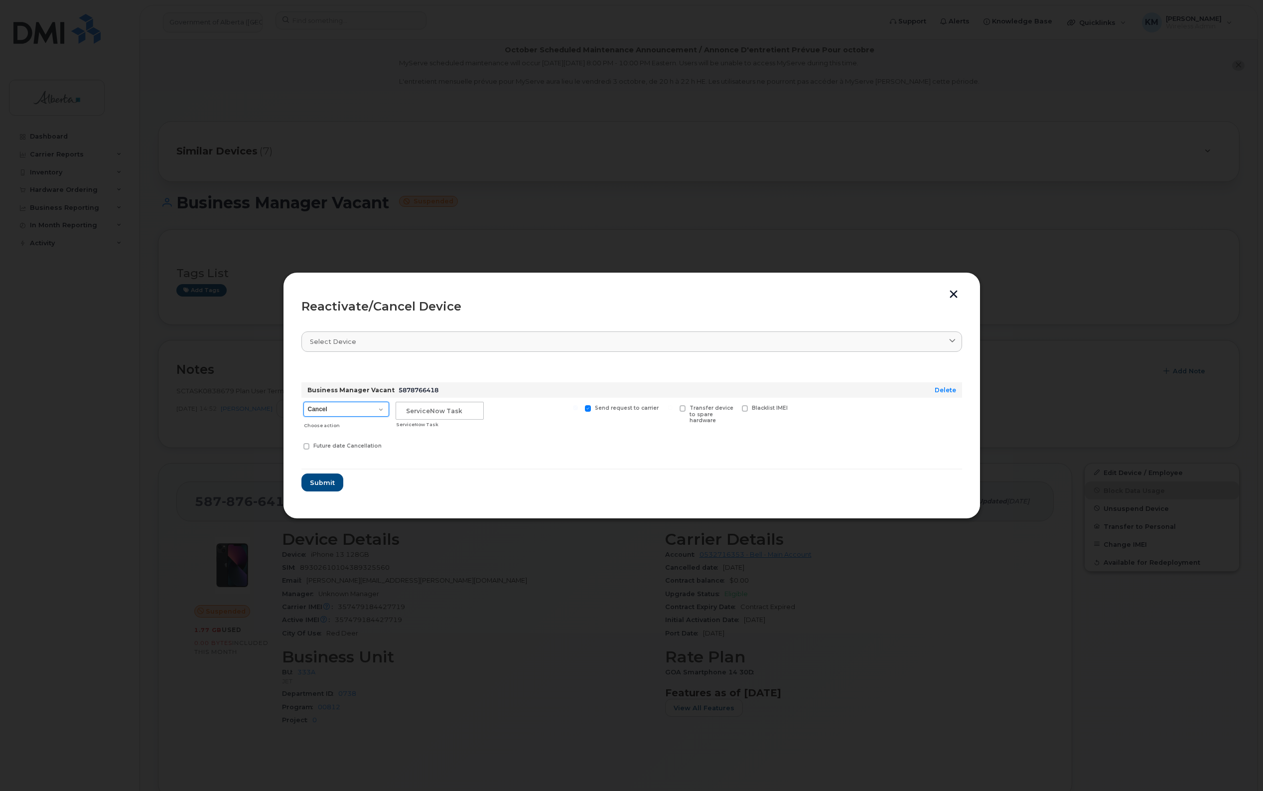
click at [377, 411] on select "Cancel Suspend - Extend Suspension Reactivate" at bounding box center [346, 409] width 86 height 15
select select "[object Object]"
click at [303, 402] on select "Cancel Suspend - Extend Suspension Reactivate" at bounding box center [346, 409] width 86 height 15
click at [438, 412] on input "text" at bounding box center [440, 411] width 88 height 18
type input "sCTASK0859838"
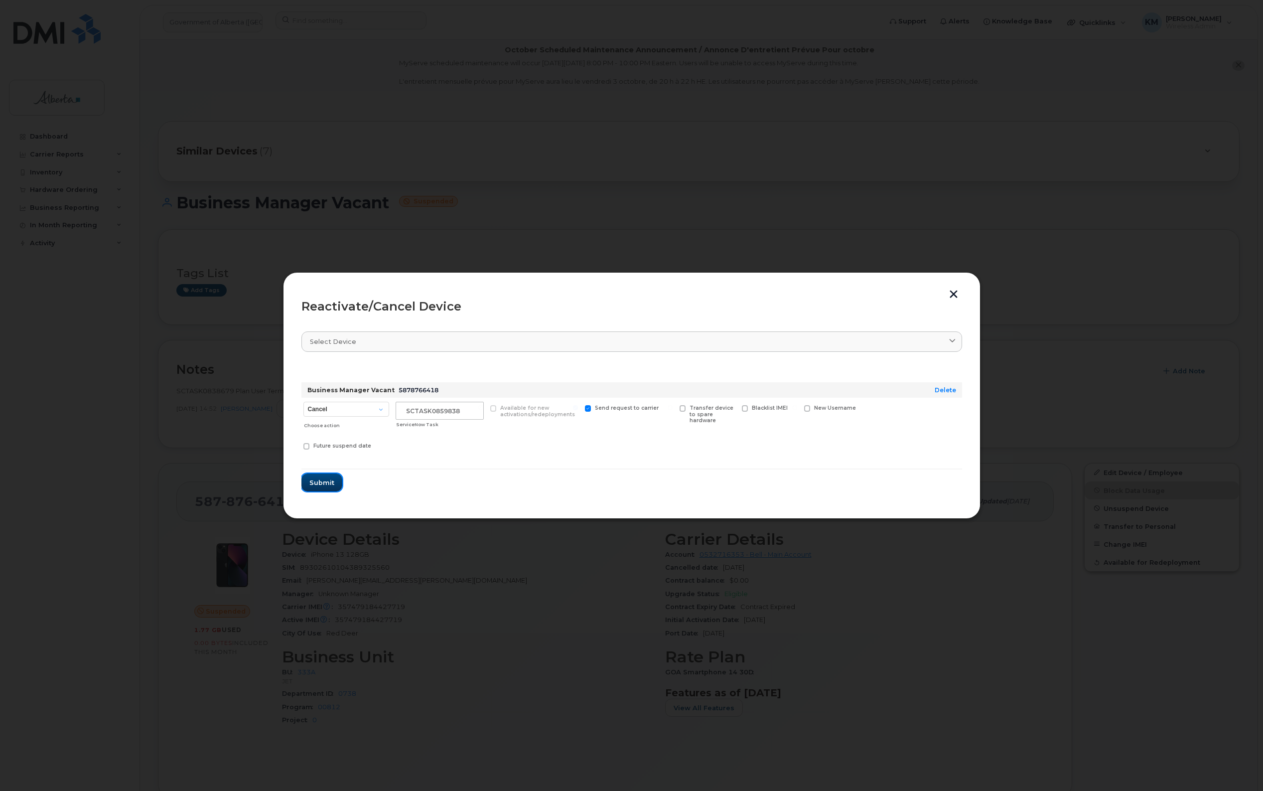
click at [324, 482] on span "Submit" at bounding box center [321, 482] width 25 height 9
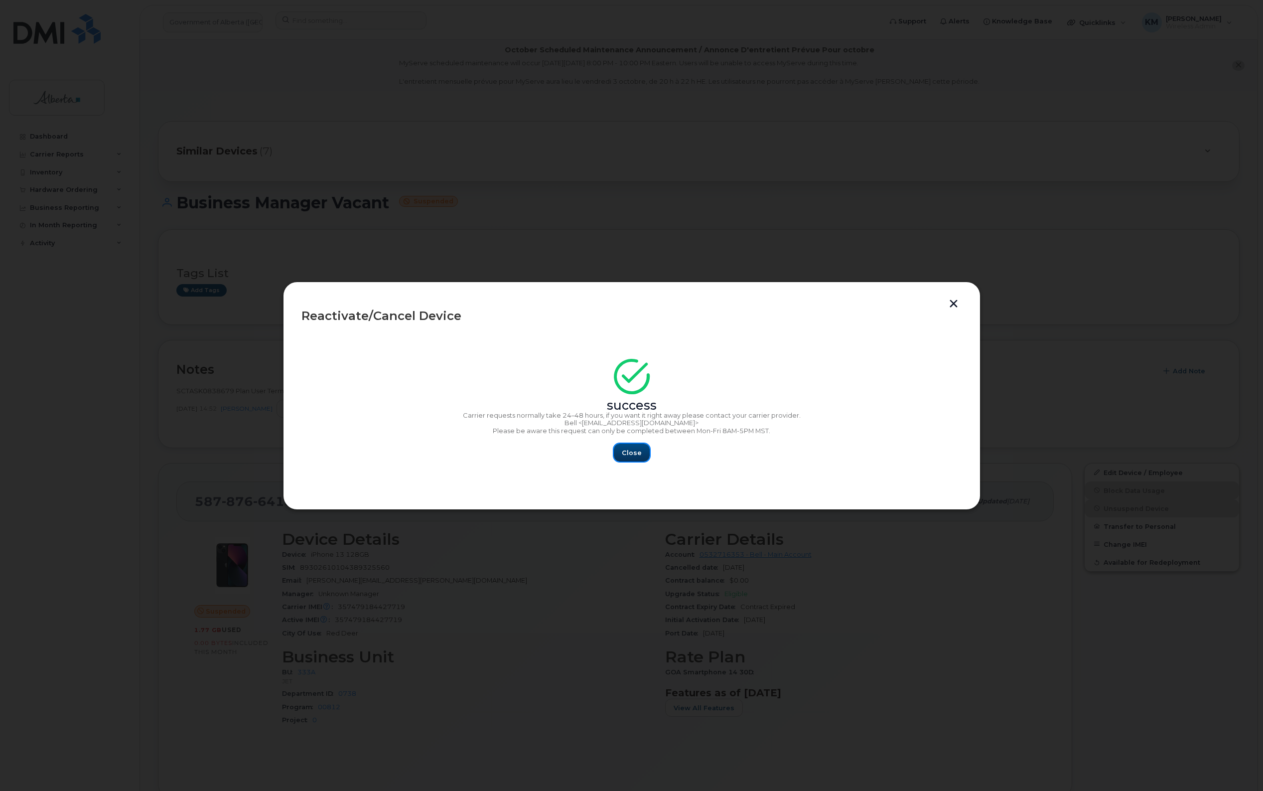
click at [636, 449] on span "Close" at bounding box center [632, 452] width 20 height 9
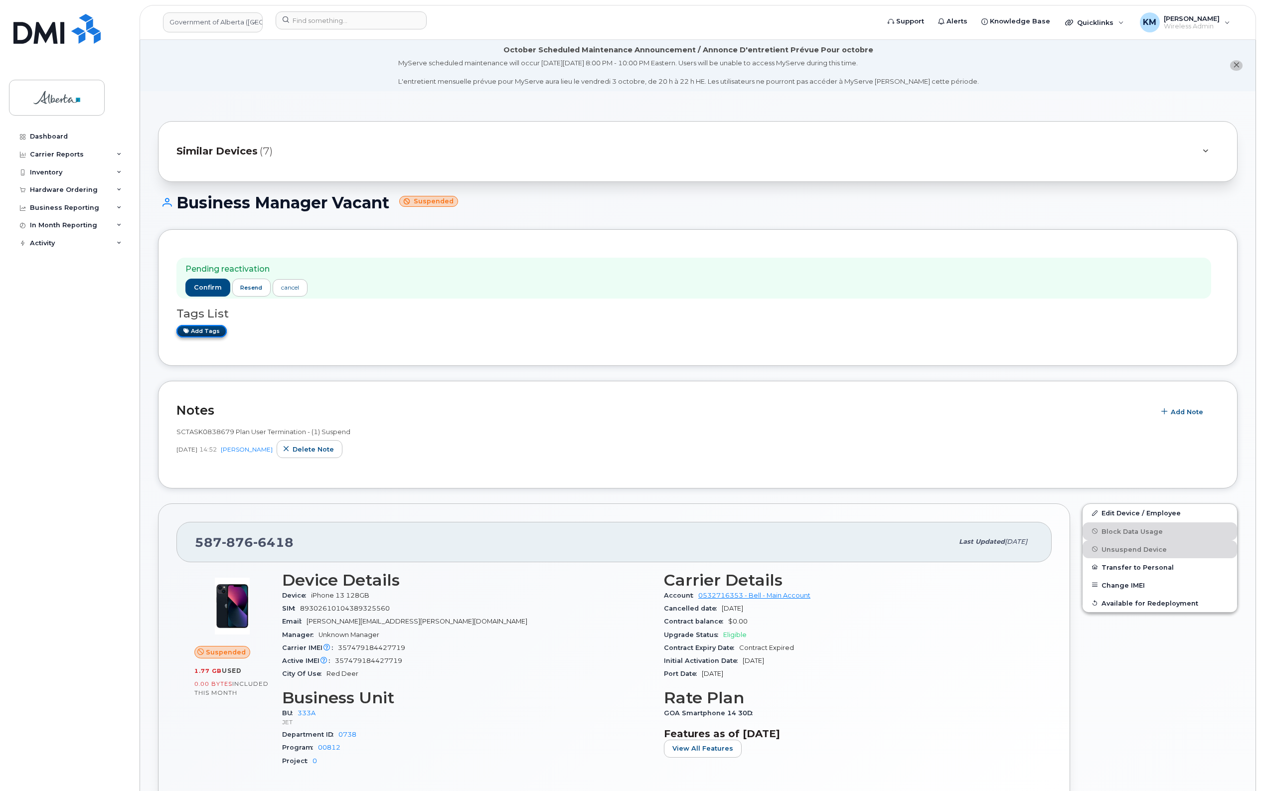
click at [219, 336] on link "Add tags" at bounding box center [201, 331] width 50 height 12
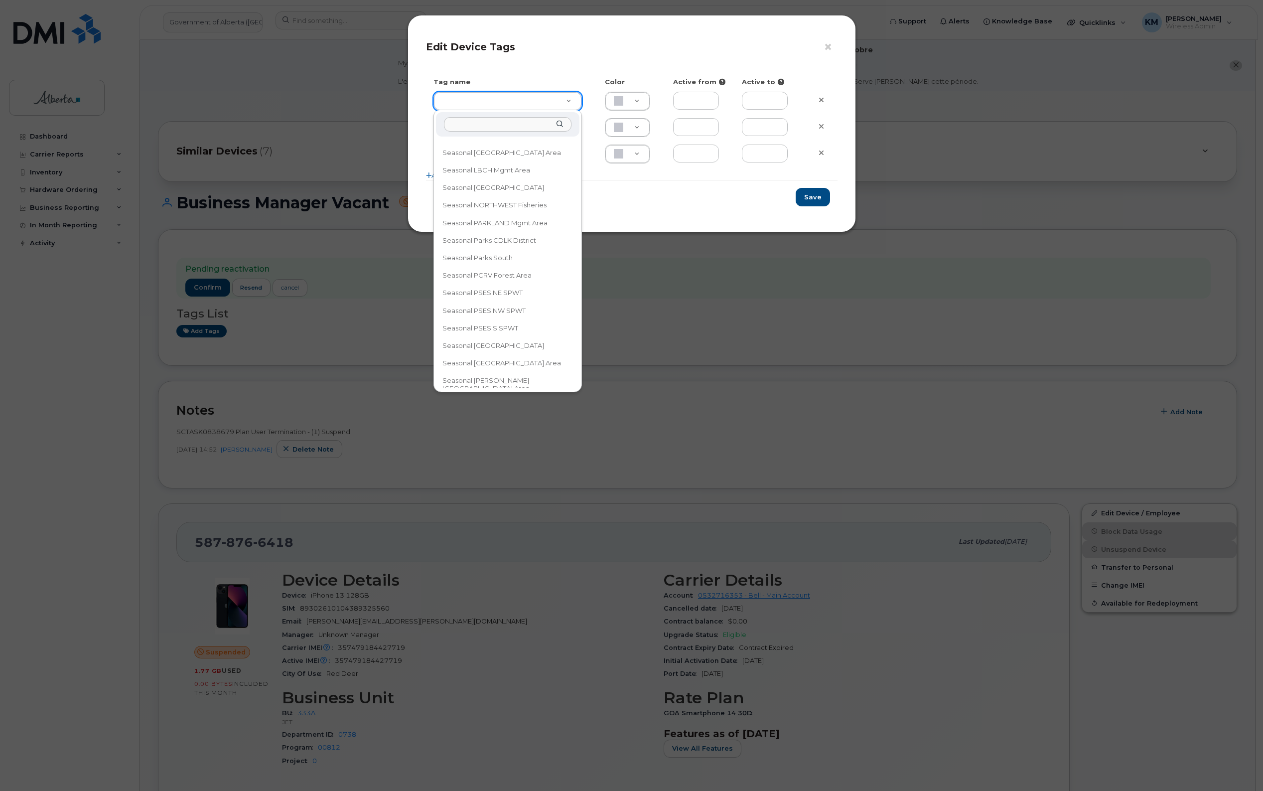
scroll to position [565, 0]
type input "Seasonal NORTH Region"
type input "DAECC8"
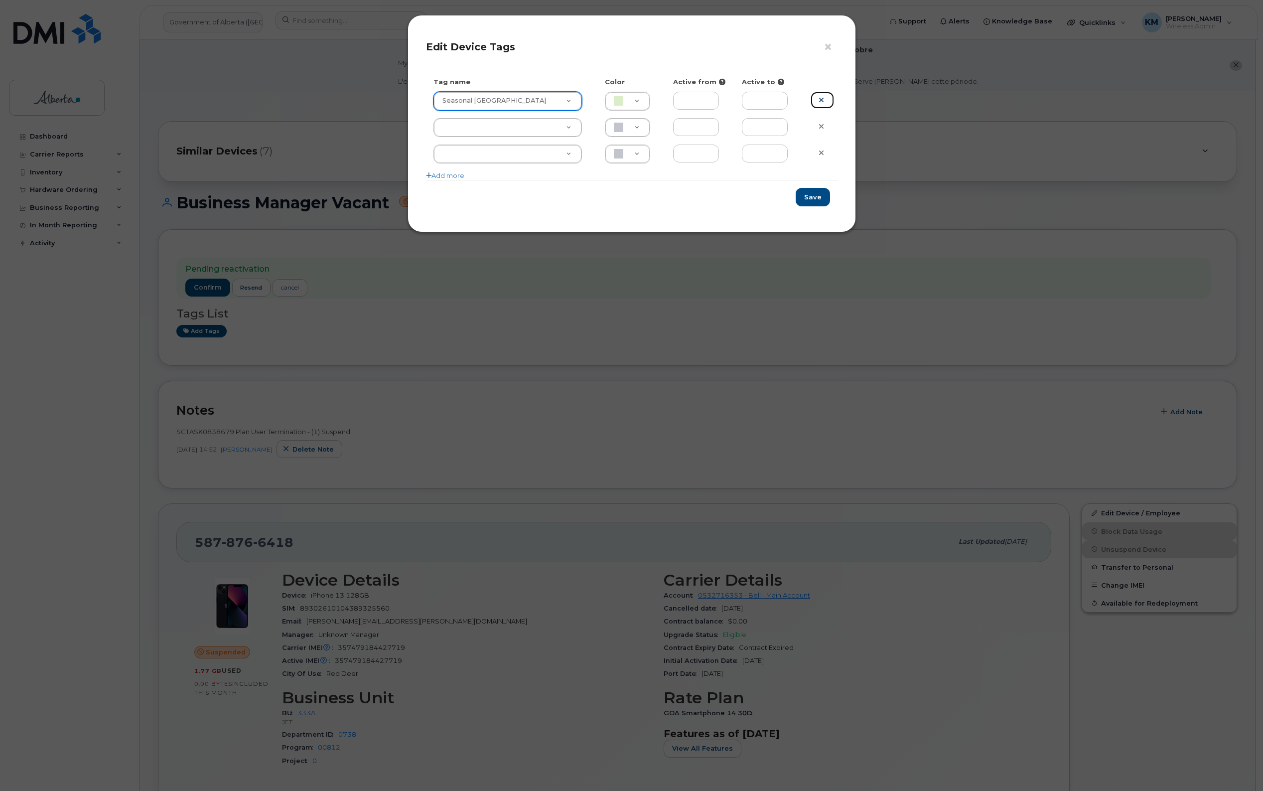
click at [822, 95] on link at bounding box center [822, 100] width 23 height 17
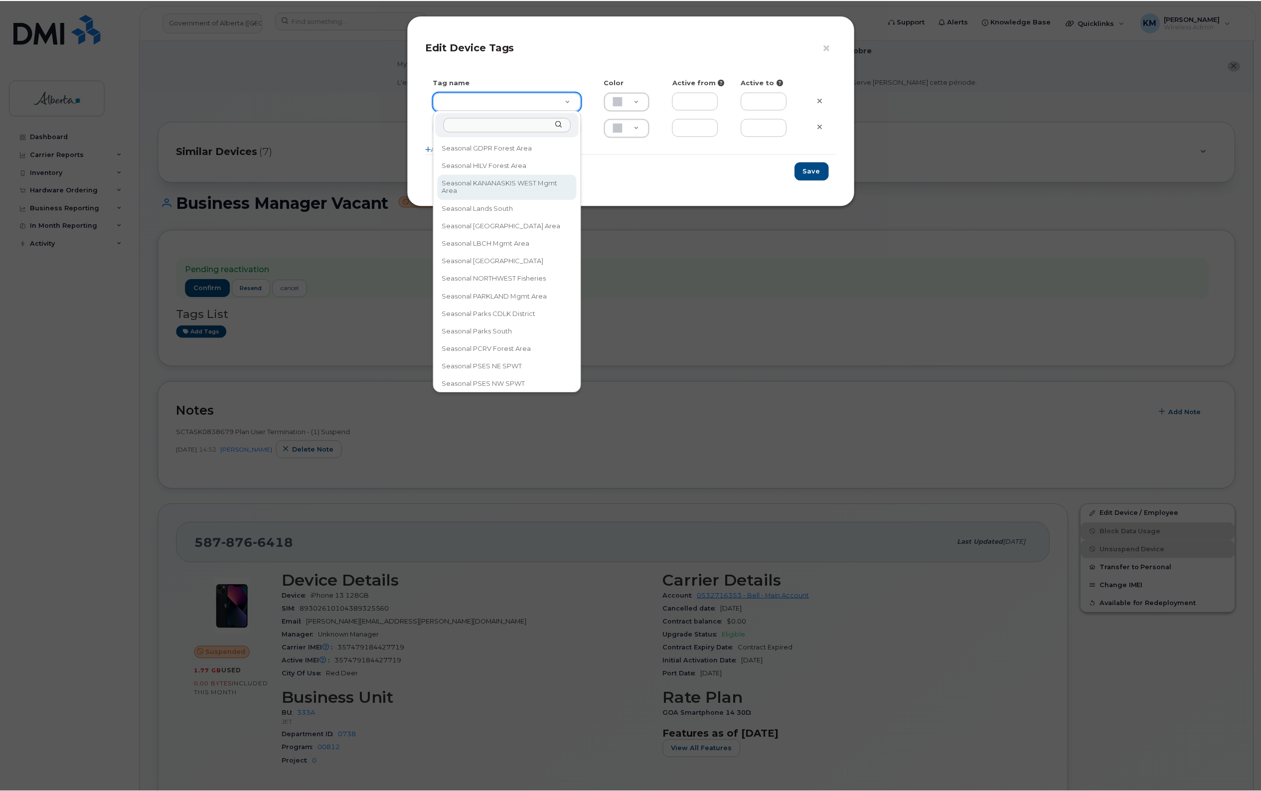
scroll to position [501, 0]
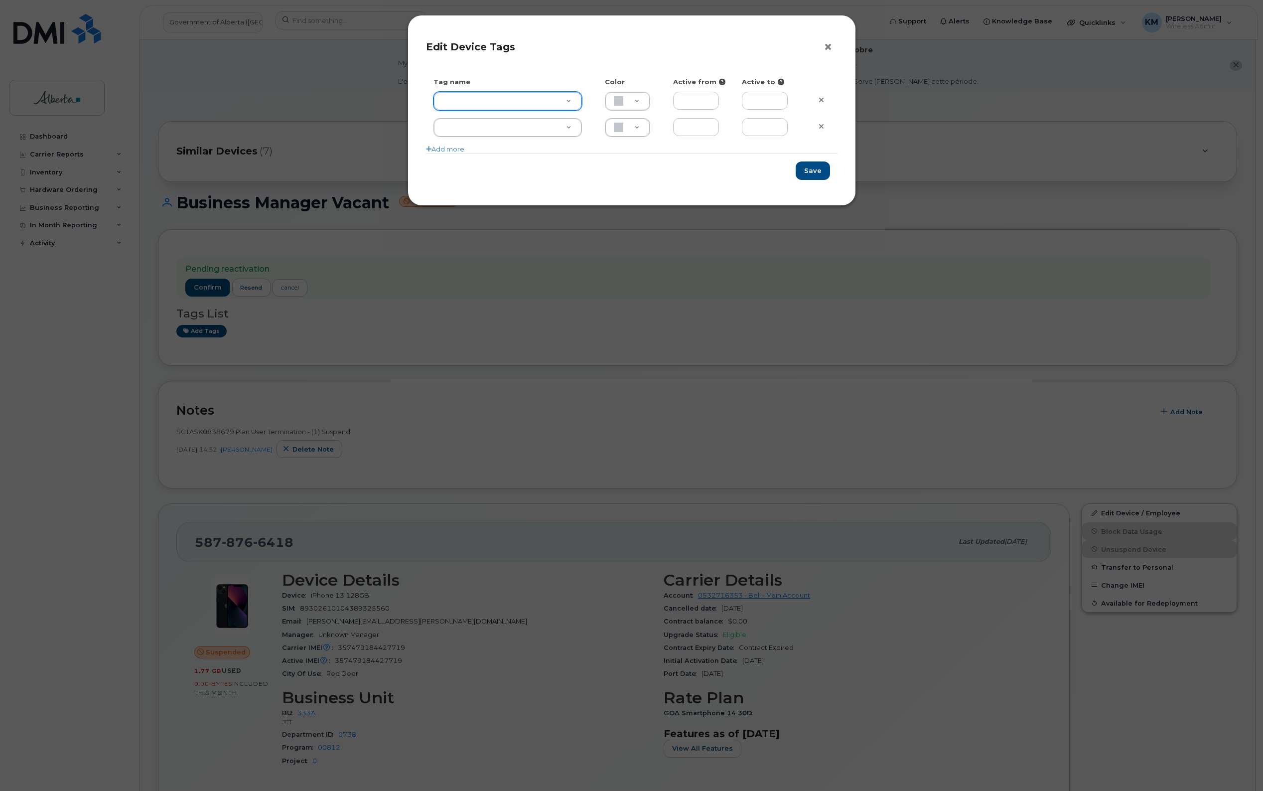
click at [826, 43] on button "×" at bounding box center [831, 47] width 14 height 15
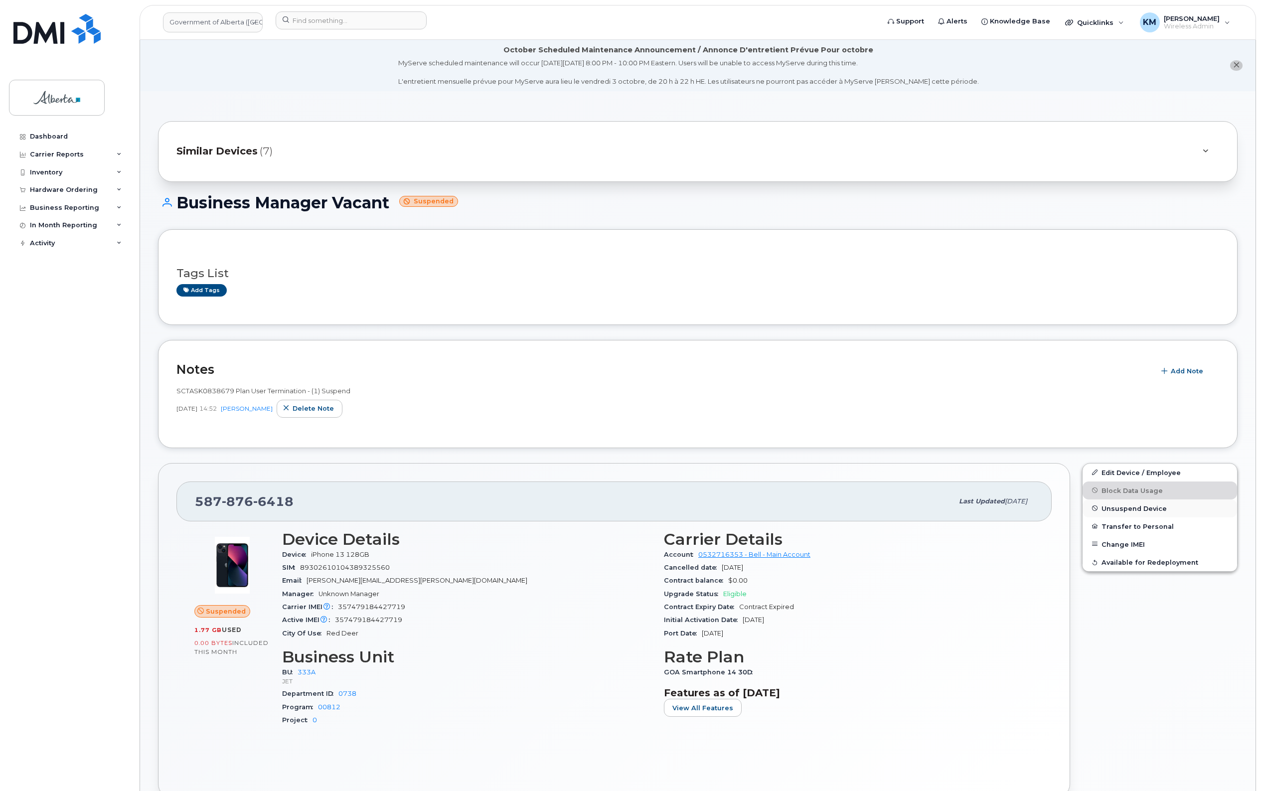
click at [1135, 505] on span "Unsuspend Device" at bounding box center [1133, 507] width 65 height 7
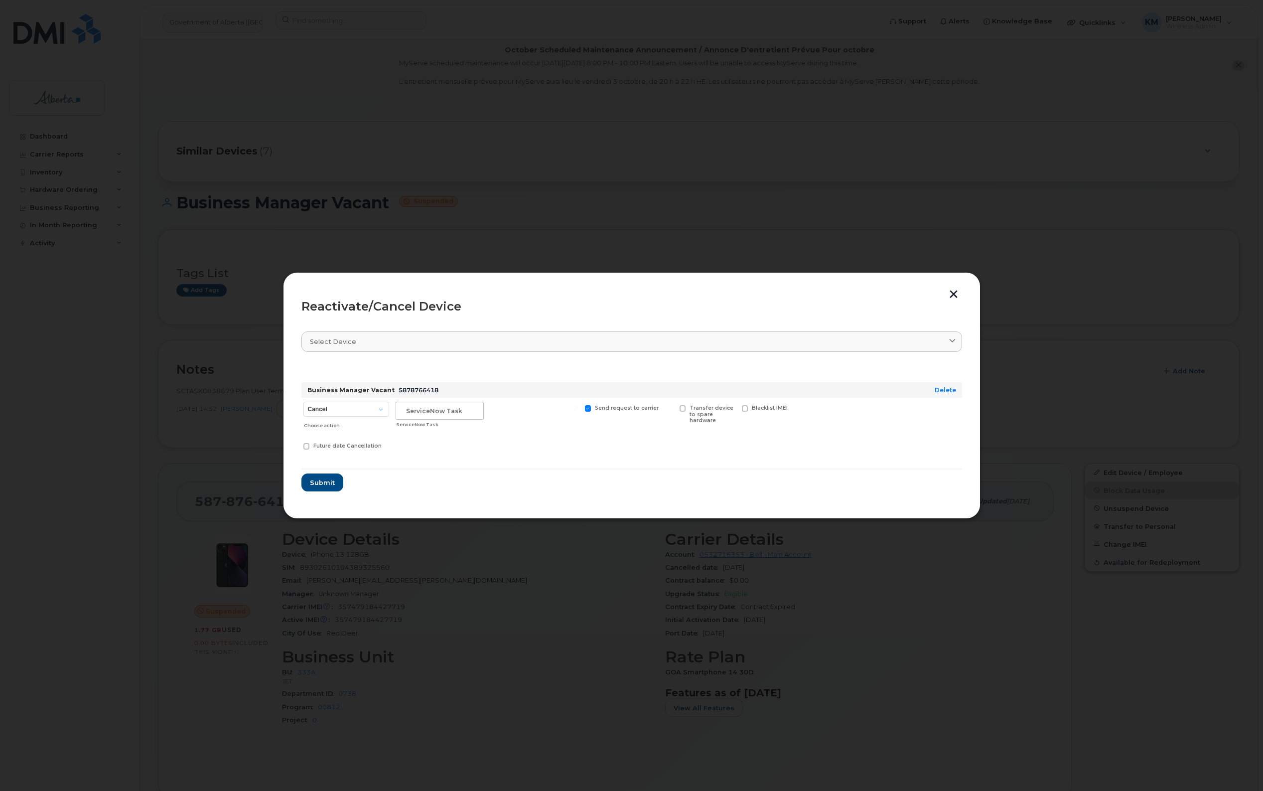
click at [958, 292] on button "button" at bounding box center [953, 295] width 15 height 10
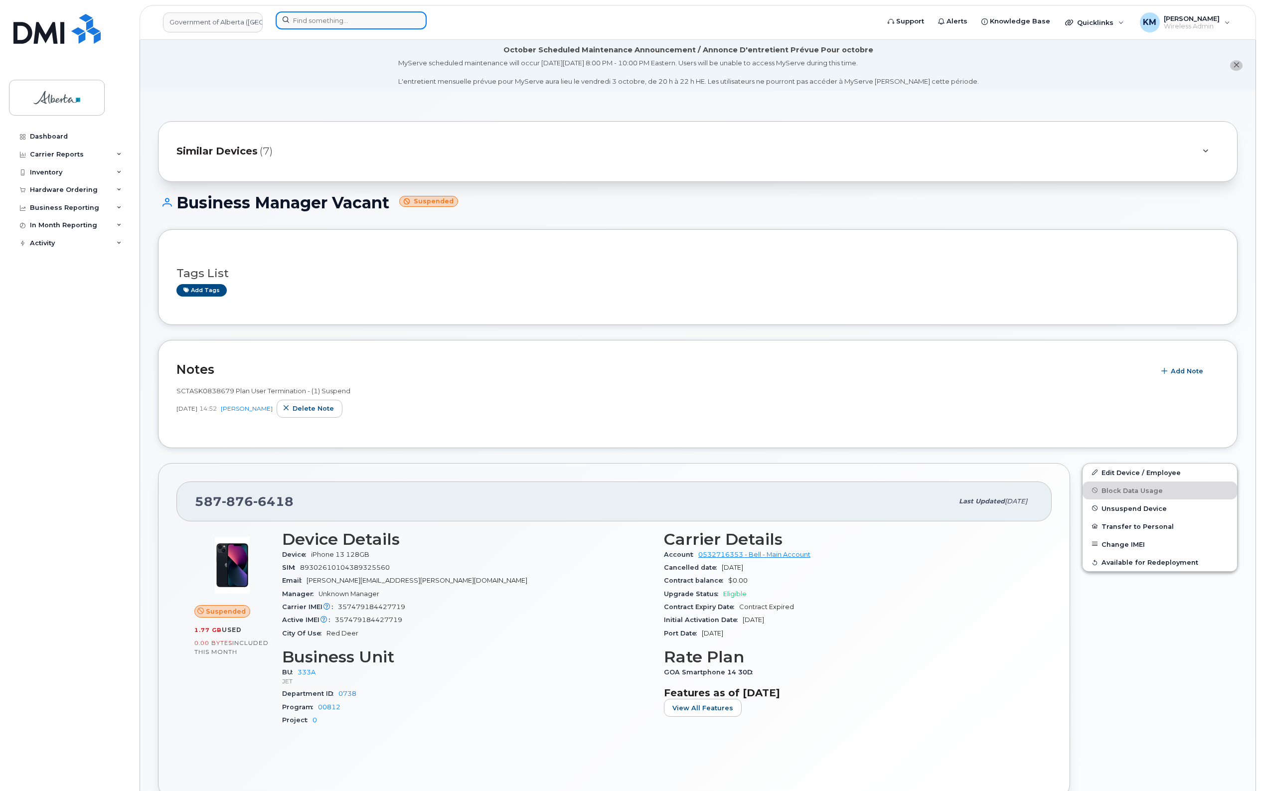
click at [357, 20] on input at bounding box center [351, 20] width 151 height 18
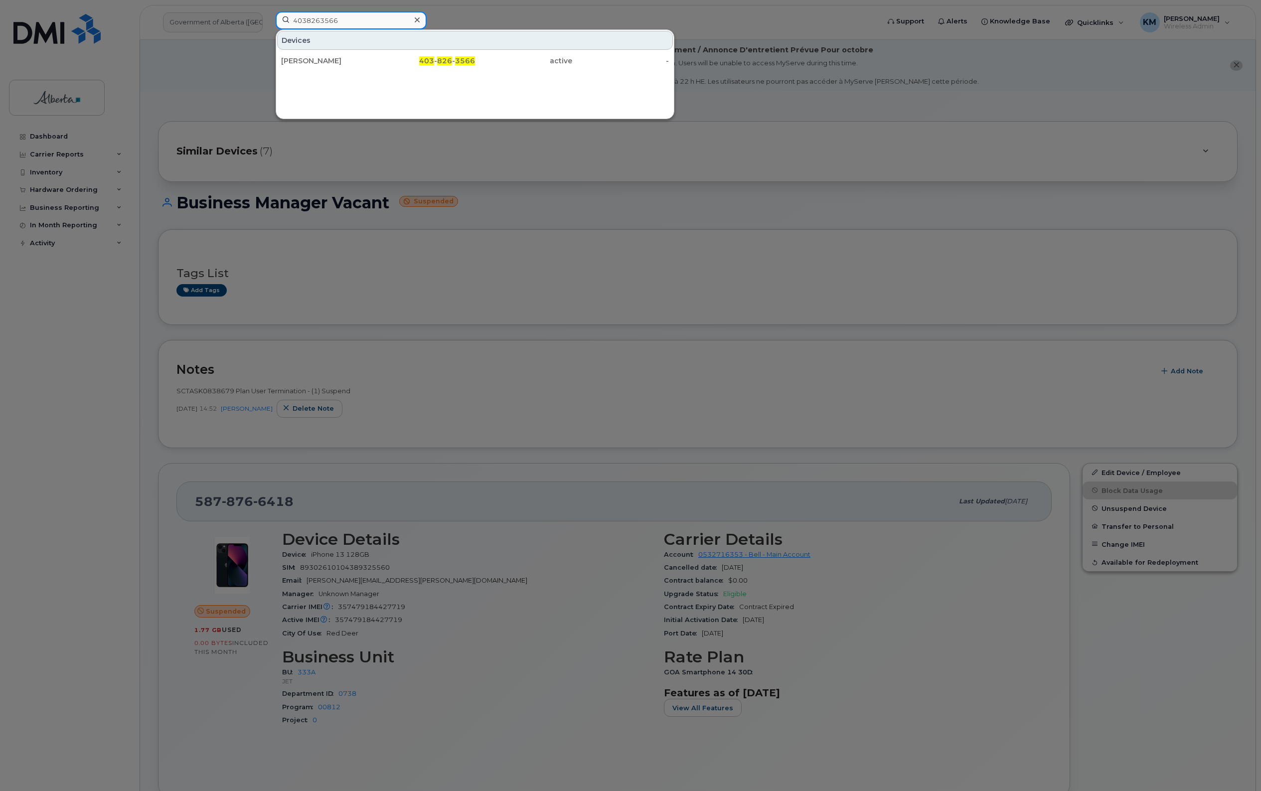
type input "4038263566"
click at [389, 63] on div "403 - 826 - 3566" at bounding box center [426, 61] width 97 height 10
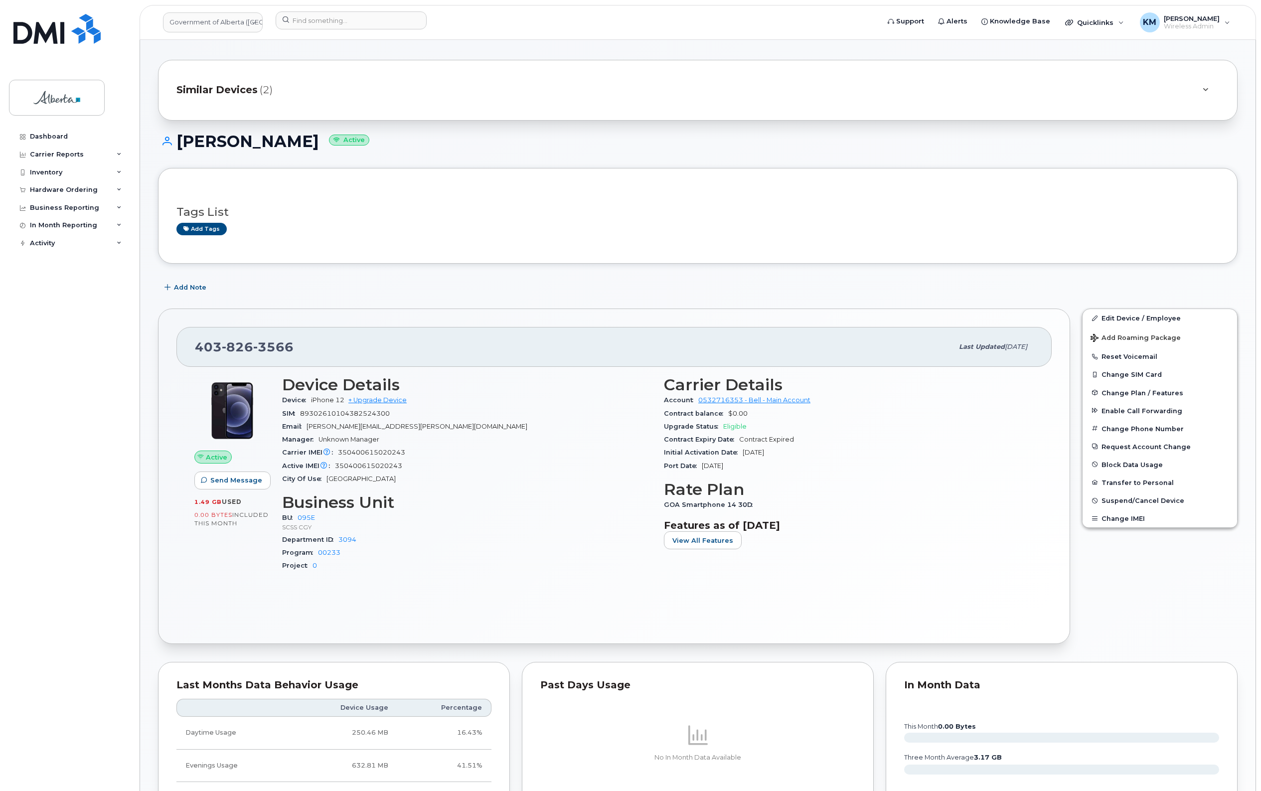
scroll to position [62, 0]
click at [1170, 310] on link "Edit Device / Employee" at bounding box center [1159, 317] width 154 height 18
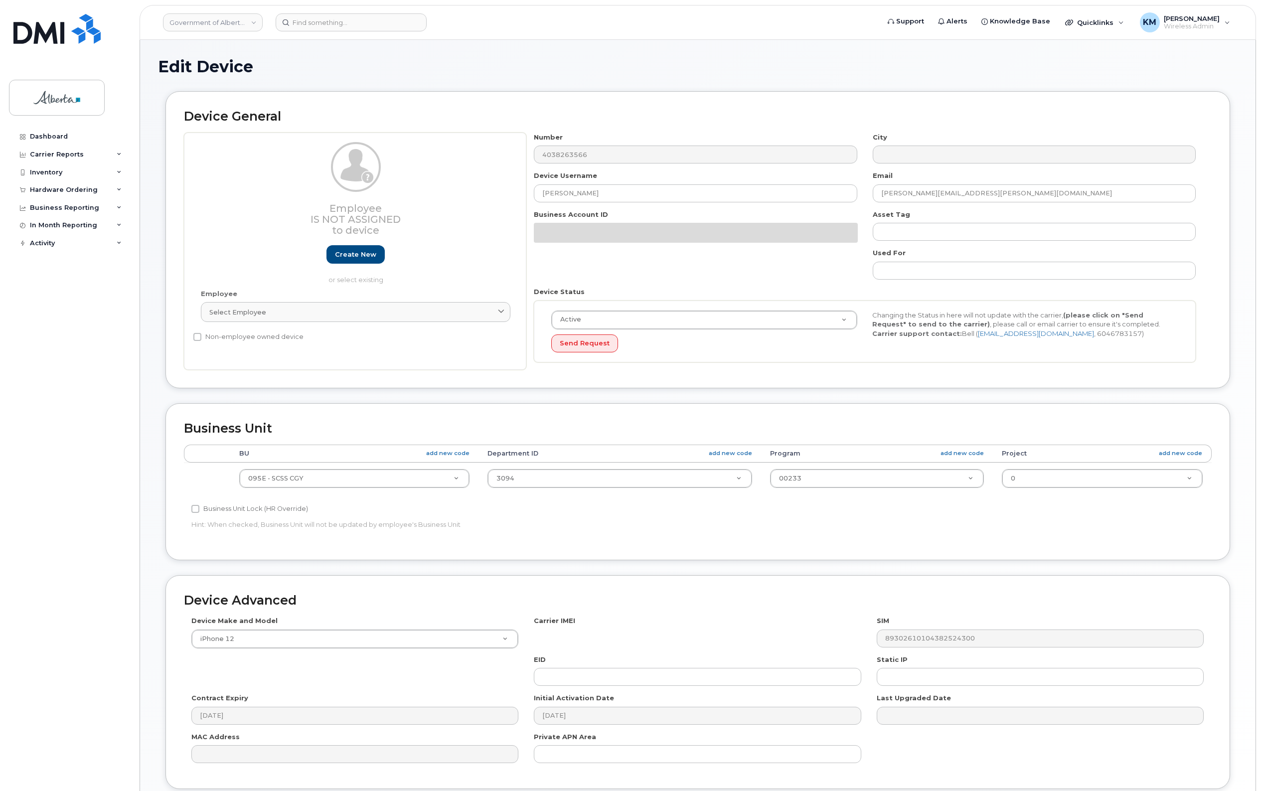
select select "4206362"
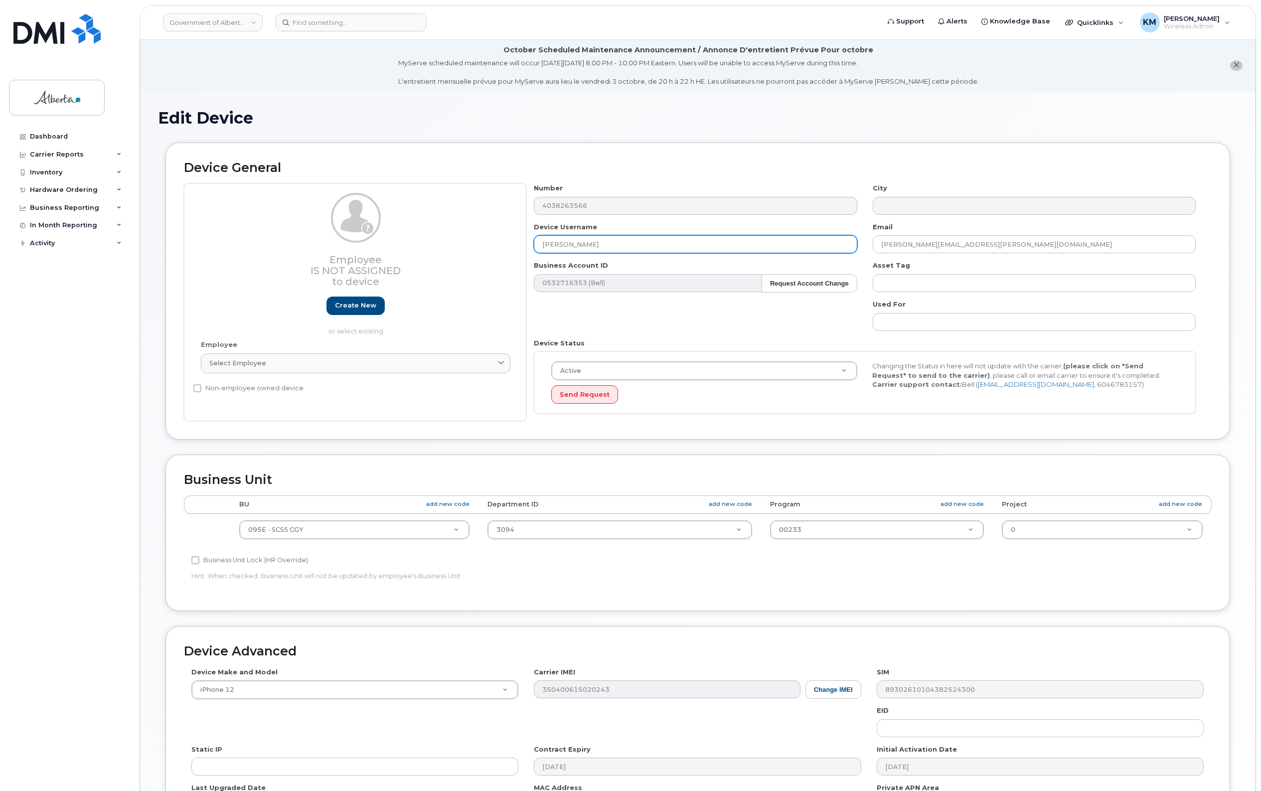
drag, startPoint x: 598, startPoint y: 243, endPoint x: 541, endPoint y: 243, distance: 57.3
click at [541, 243] on input "[PERSON_NAME]" at bounding box center [695, 244] width 323 height 18
type input "Business Coordinator Vacant"
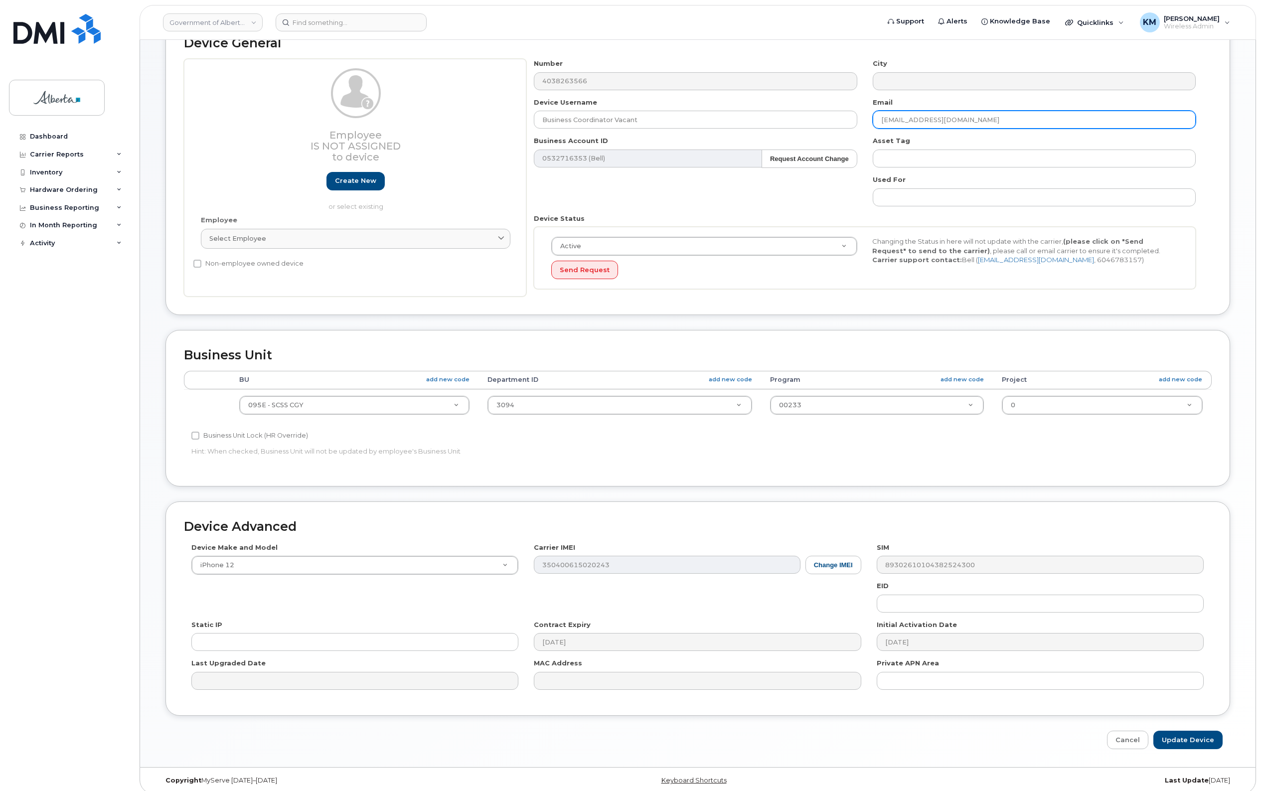
scroll to position [135, 0]
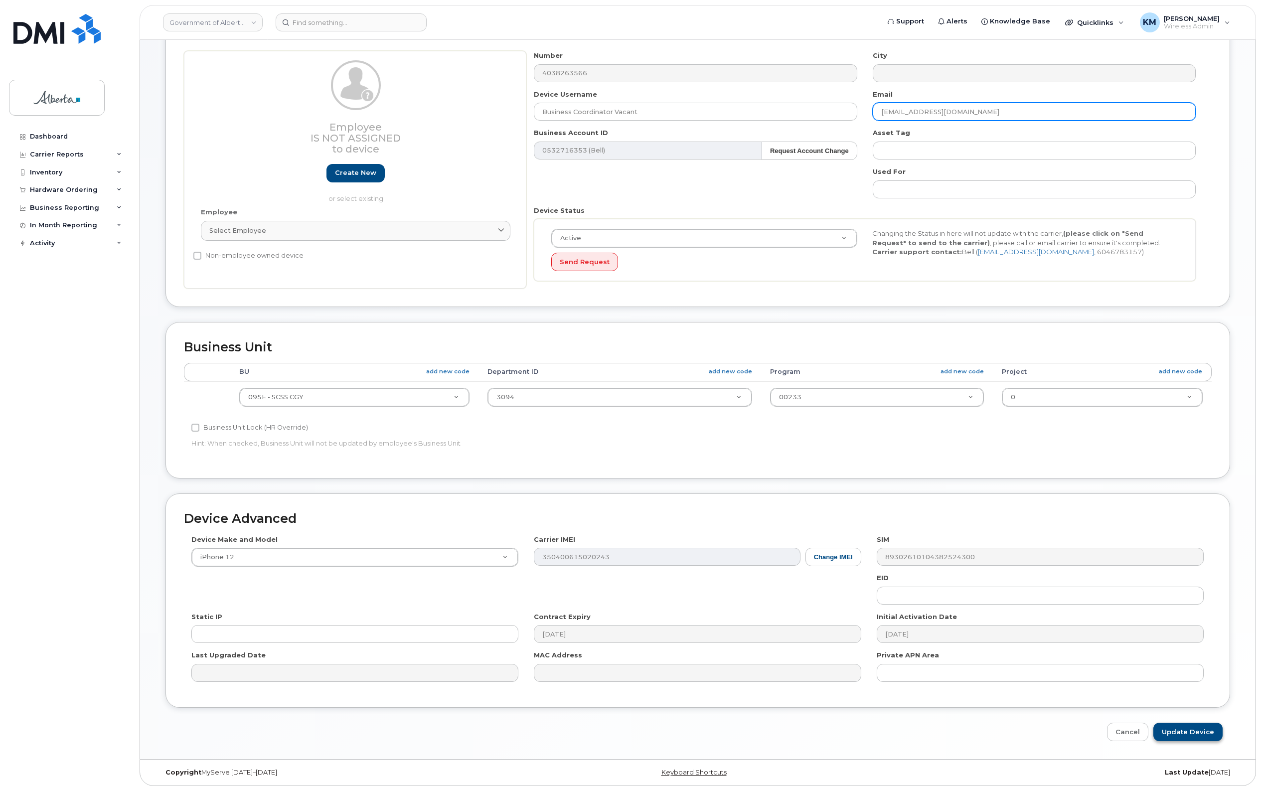
type input "[EMAIL_ADDRESS][DOMAIN_NAME]"
click at [1186, 734] on input "Update Device" at bounding box center [1187, 732] width 69 height 18
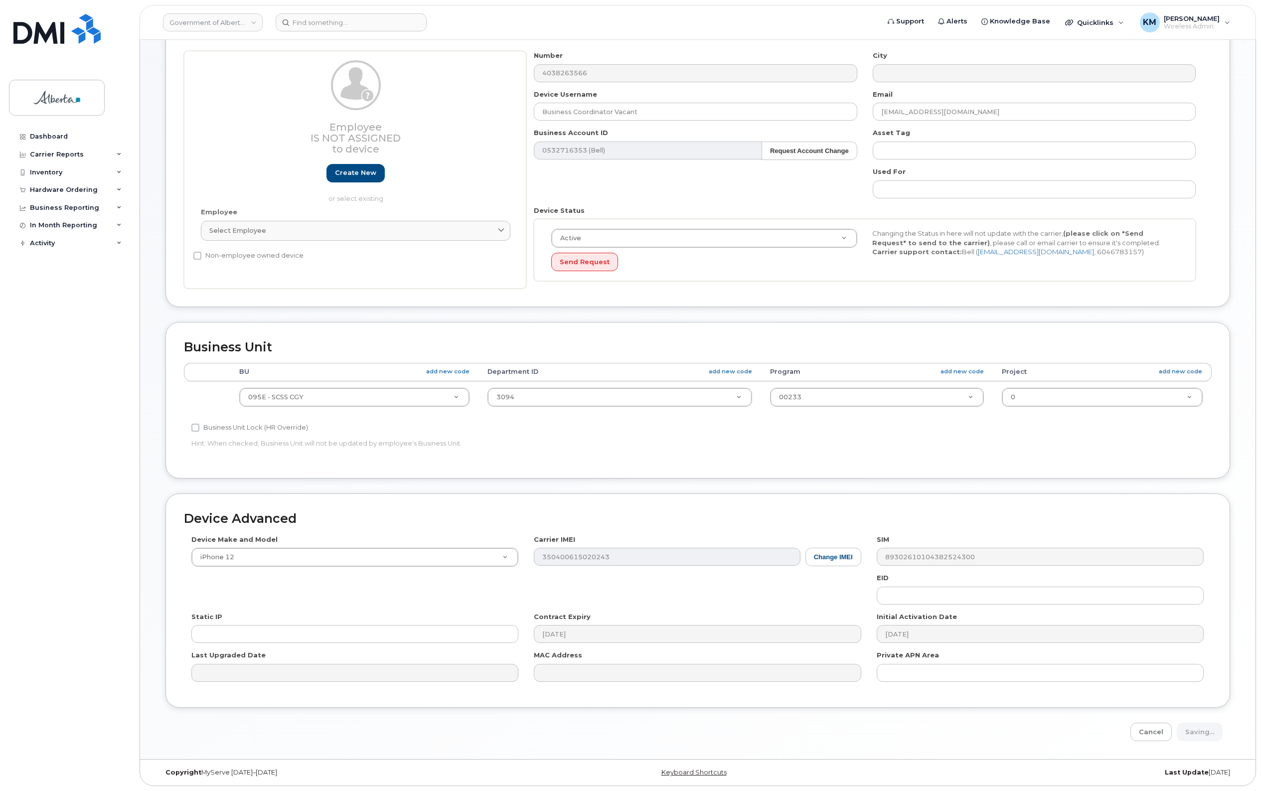
type input "Saving..."
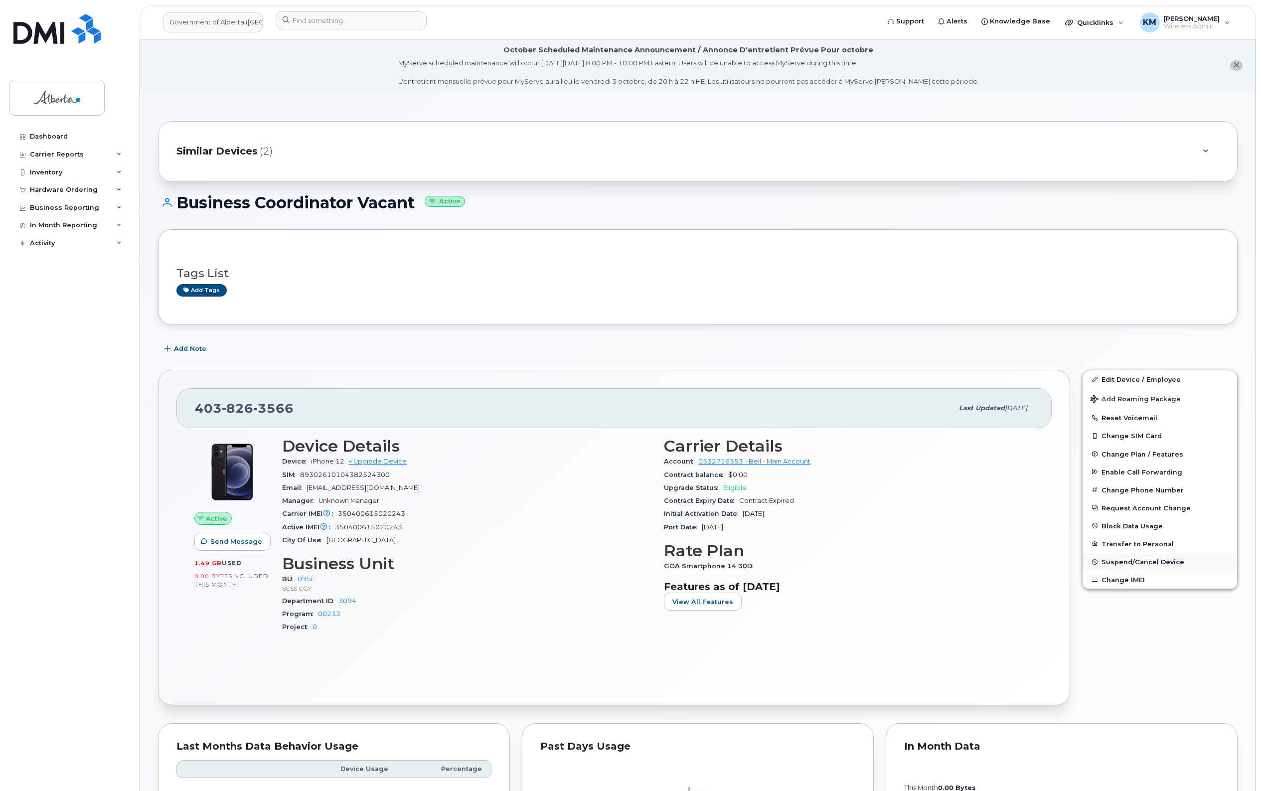
click at [1150, 562] on span "Suspend/Cancel Device" at bounding box center [1142, 561] width 83 height 7
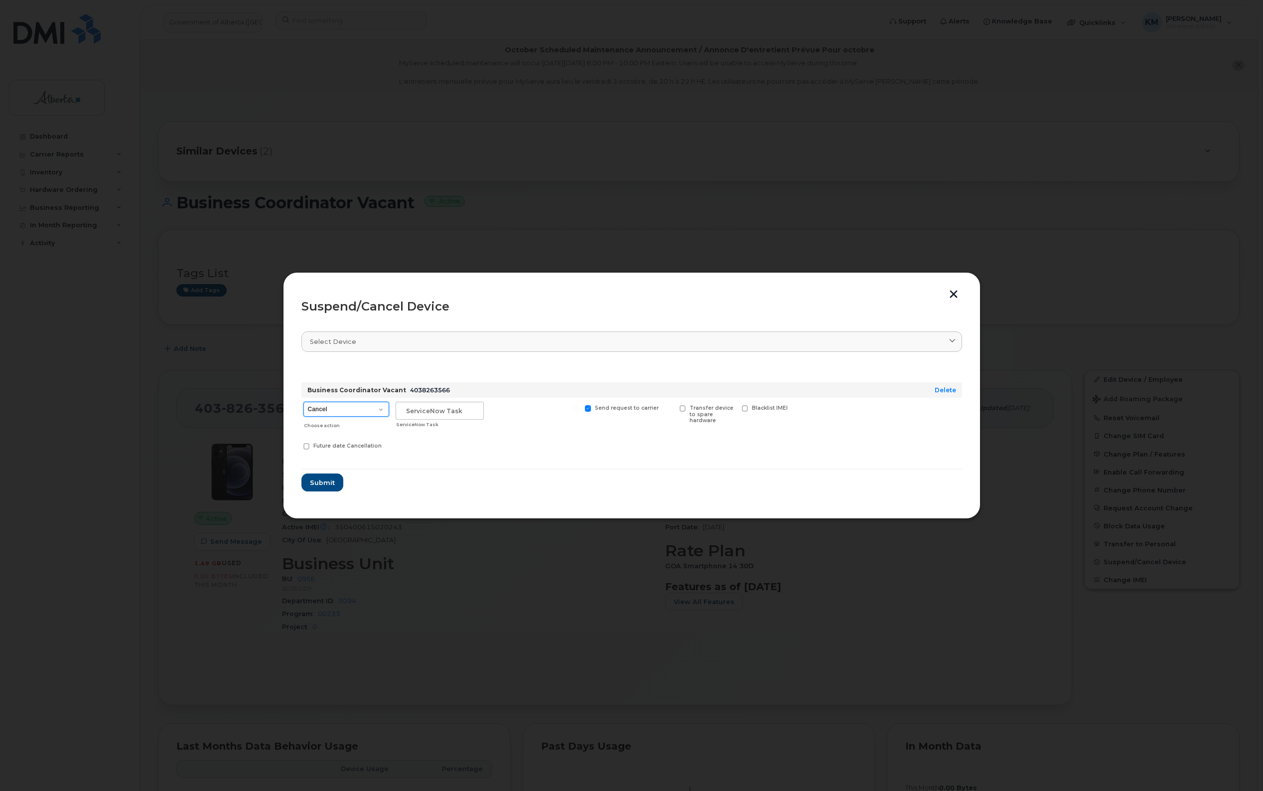
click at [380, 407] on select "Cancel Suspend - Extend Suspension Suspend - Reduced Rate Suspend - Lost Device…" at bounding box center [346, 409] width 86 height 15
select select "[object Object]"
click at [303, 402] on select "Cancel Suspend - Extend Suspension Suspend - Reduced Rate Suspend - Lost Device…" at bounding box center [346, 409] width 86 height 15
click at [452, 413] on input "text" at bounding box center [440, 411] width 88 height 18
type input "SCTASK0858995"
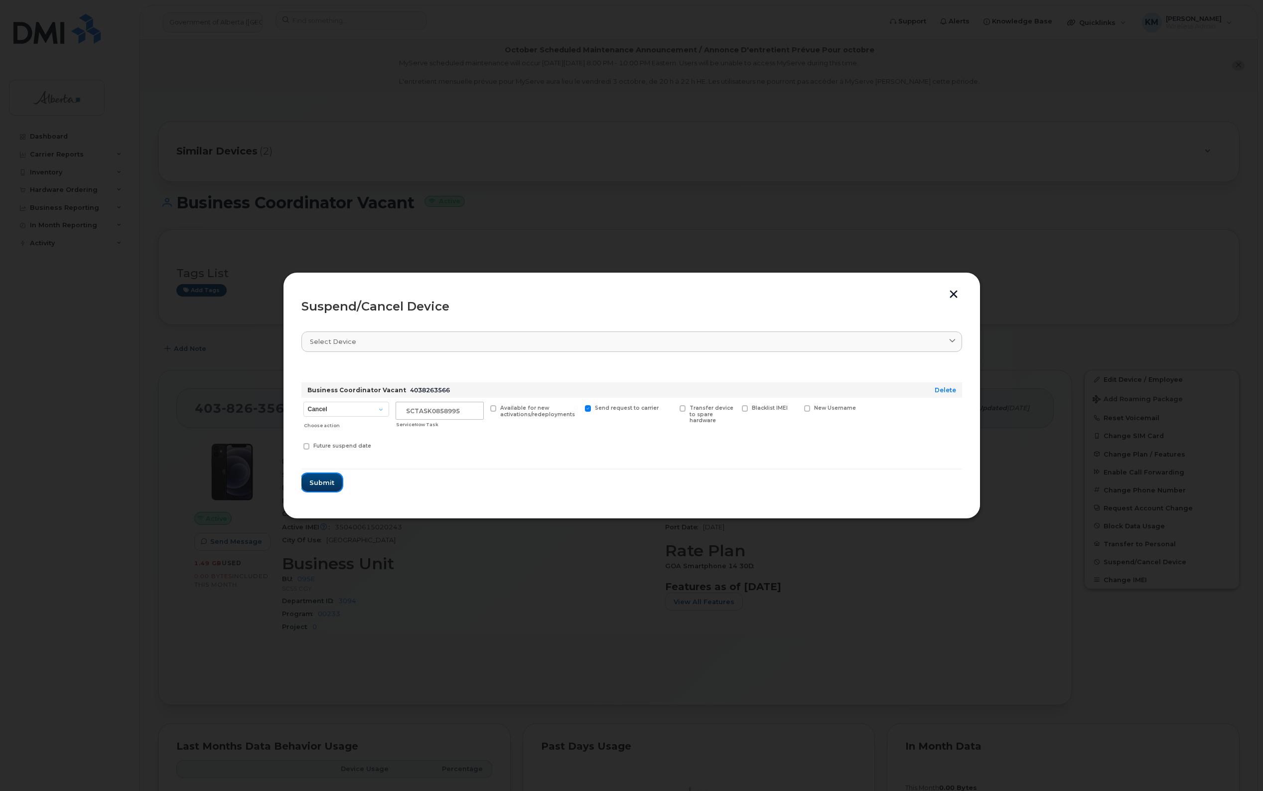
click at [319, 482] on span "Submit" at bounding box center [321, 482] width 25 height 9
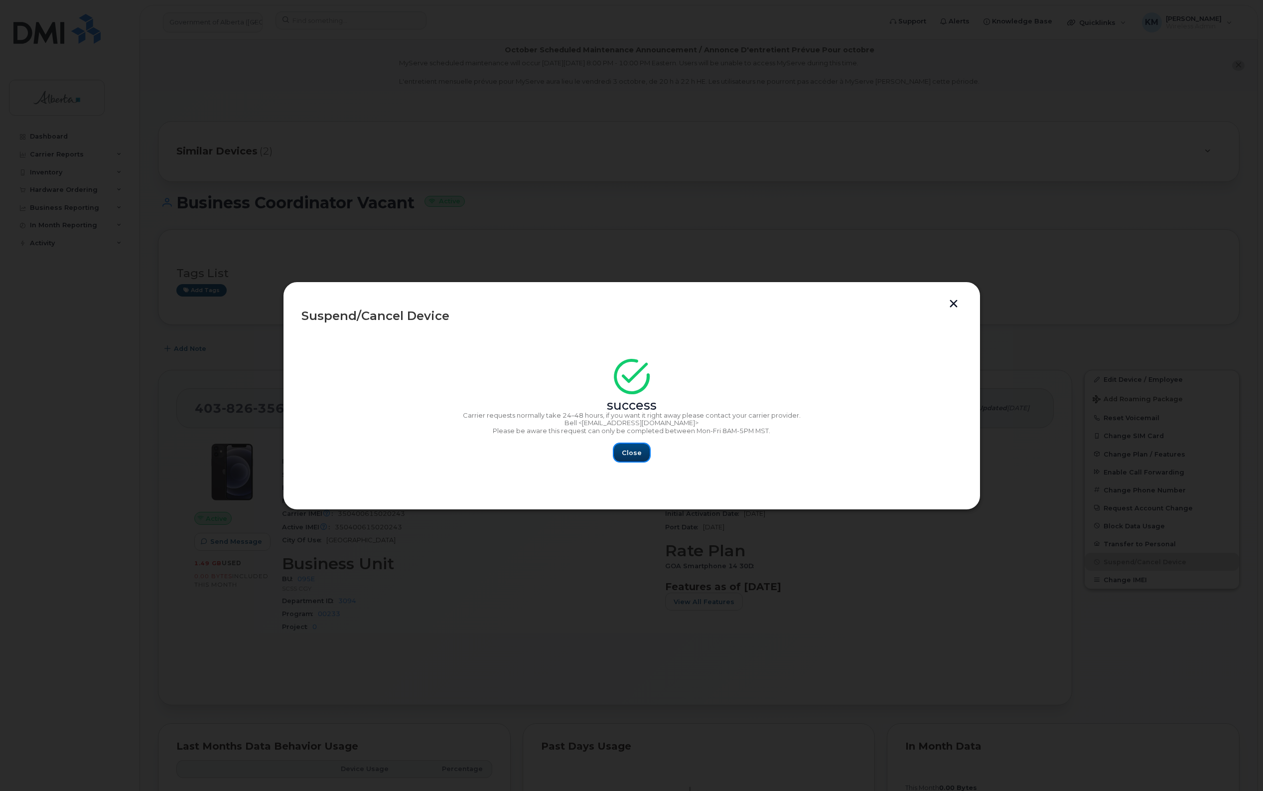
click at [627, 458] on button "Close" at bounding box center [632, 453] width 36 height 18
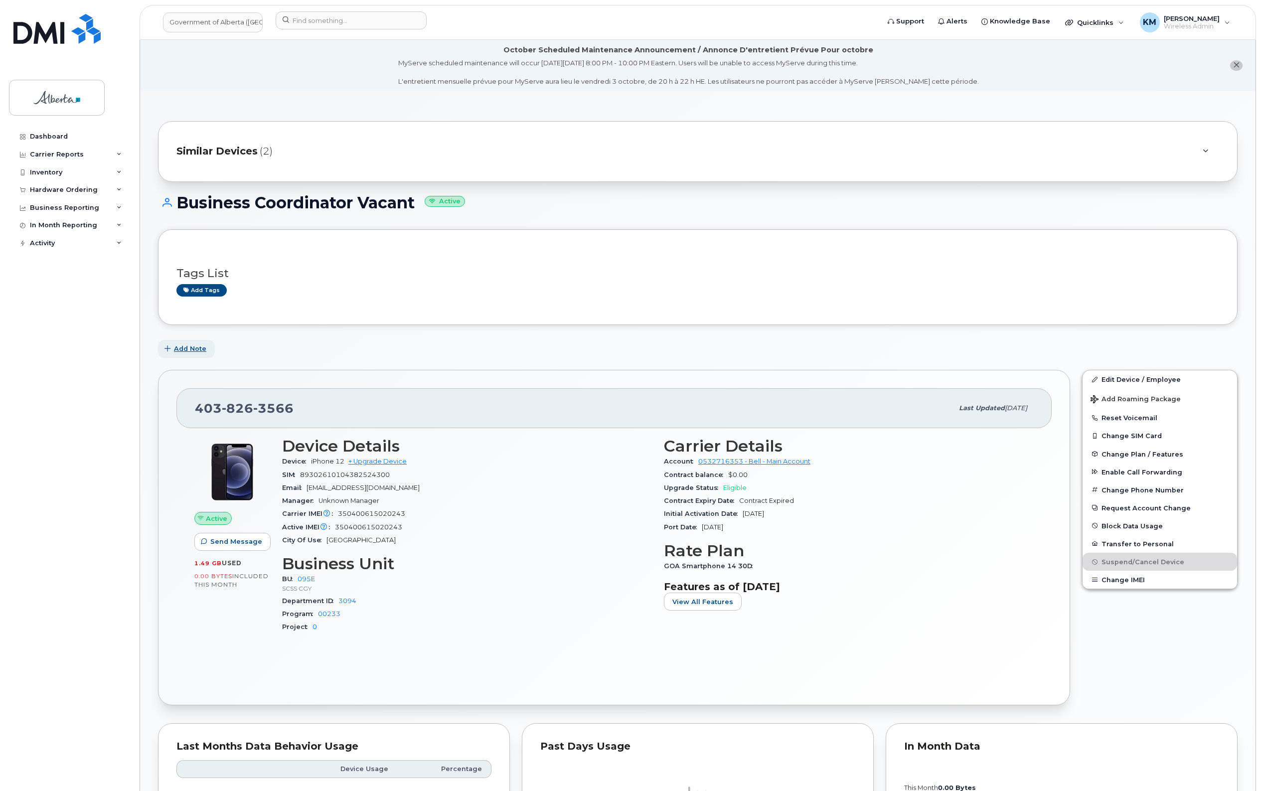
click at [191, 347] on span "Add Note" at bounding box center [190, 348] width 32 height 9
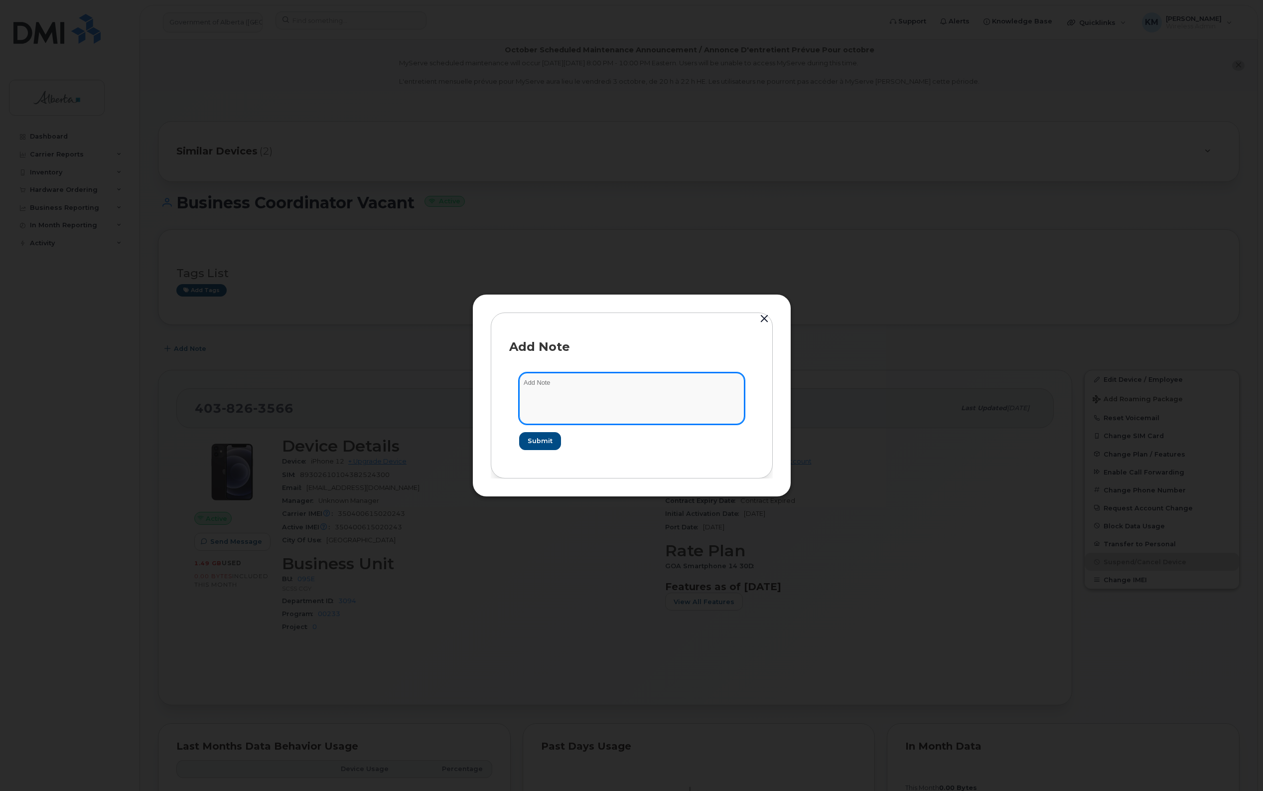
click at [571, 381] on textarea at bounding box center [631, 398] width 225 height 51
type textarea "s"
click at [621, 385] on textarea "SCTASK0858995 -" at bounding box center [631, 398] width 225 height 51
paste textarea "Plan Suspend - (1)"
type textarea "SCTASK0858995 - Plan Suspend - (1)"
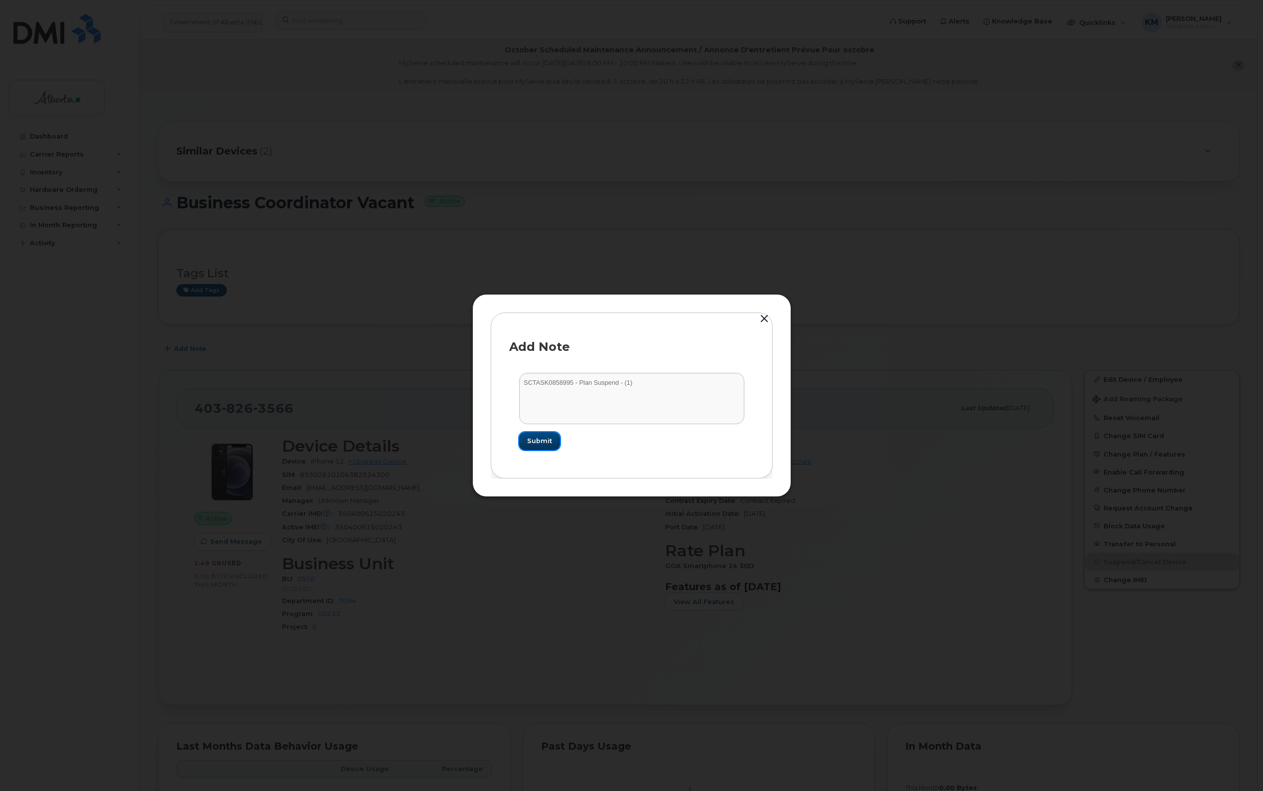
click at [556, 443] on button "Submit" at bounding box center [539, 441] width 41 height 18
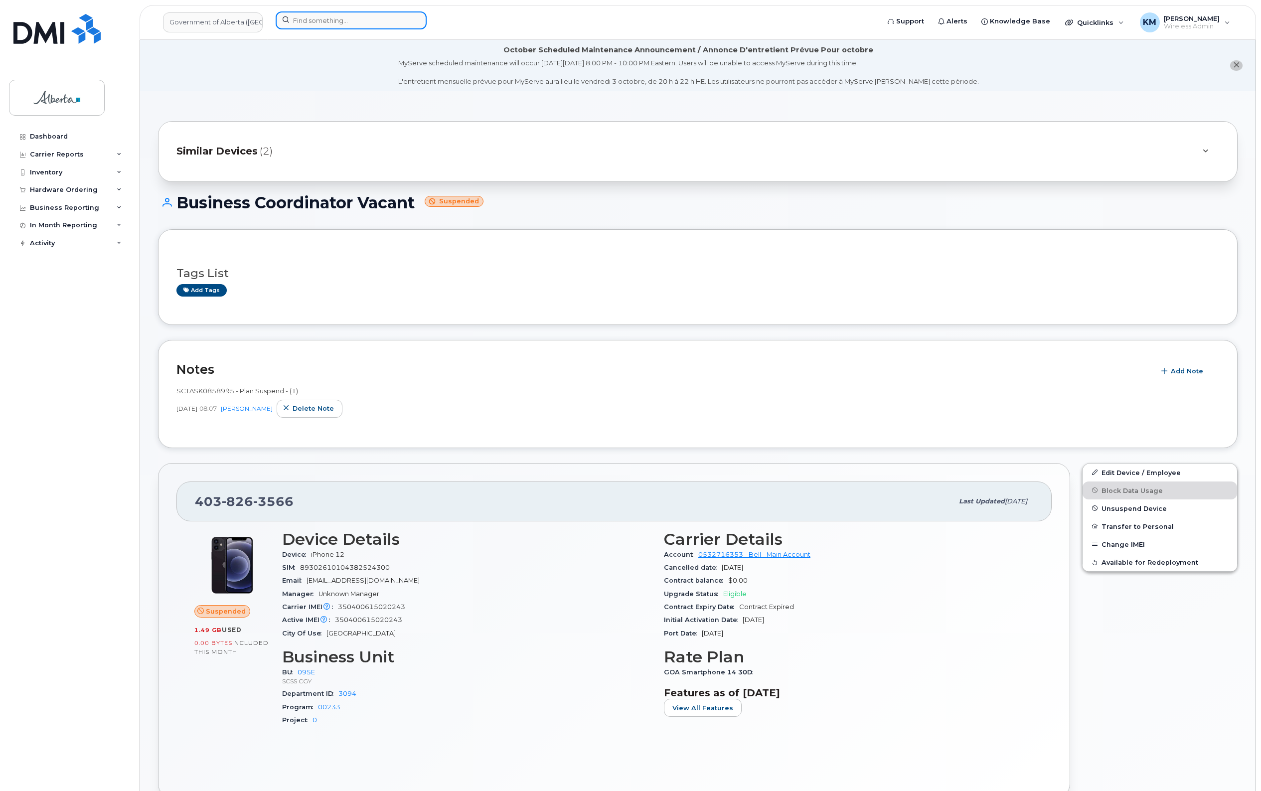
click at [307, 23] on input at bounding box center [351, 20] width 151 height 18
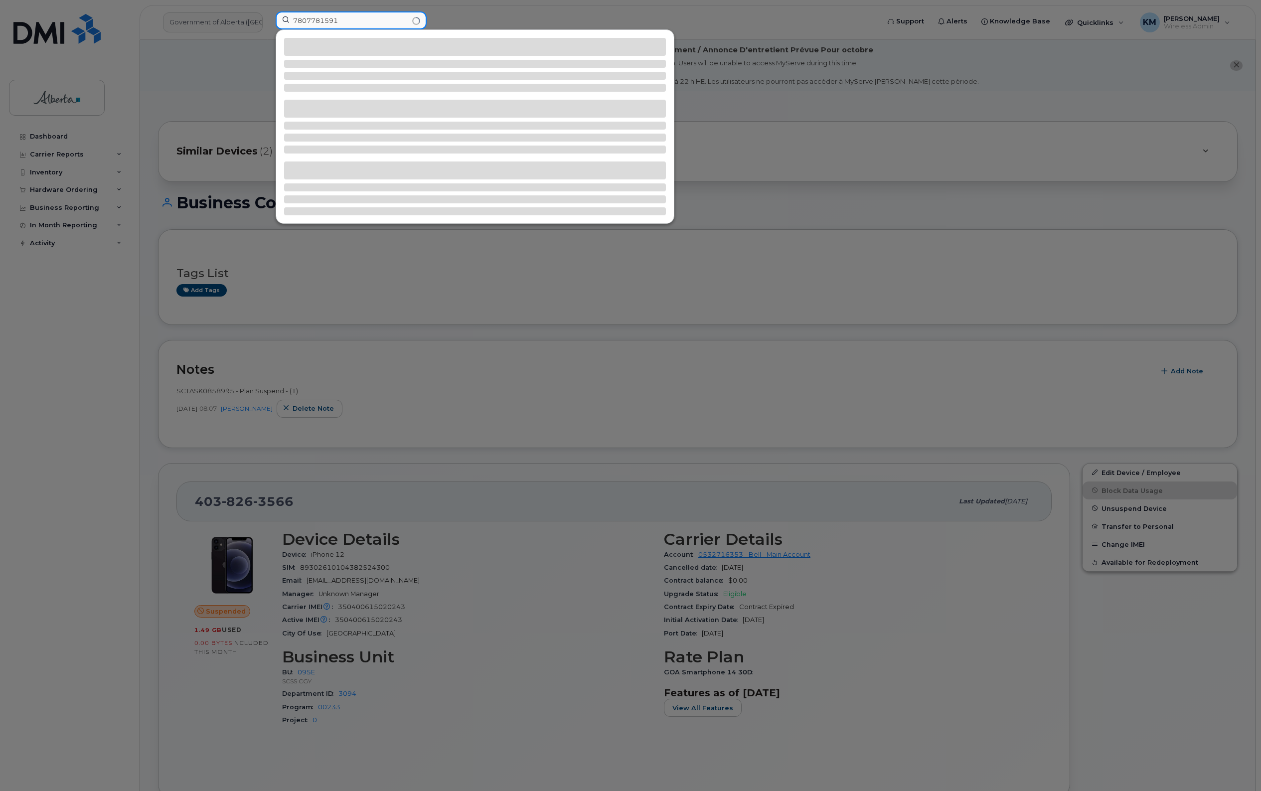
type input "7807781591"
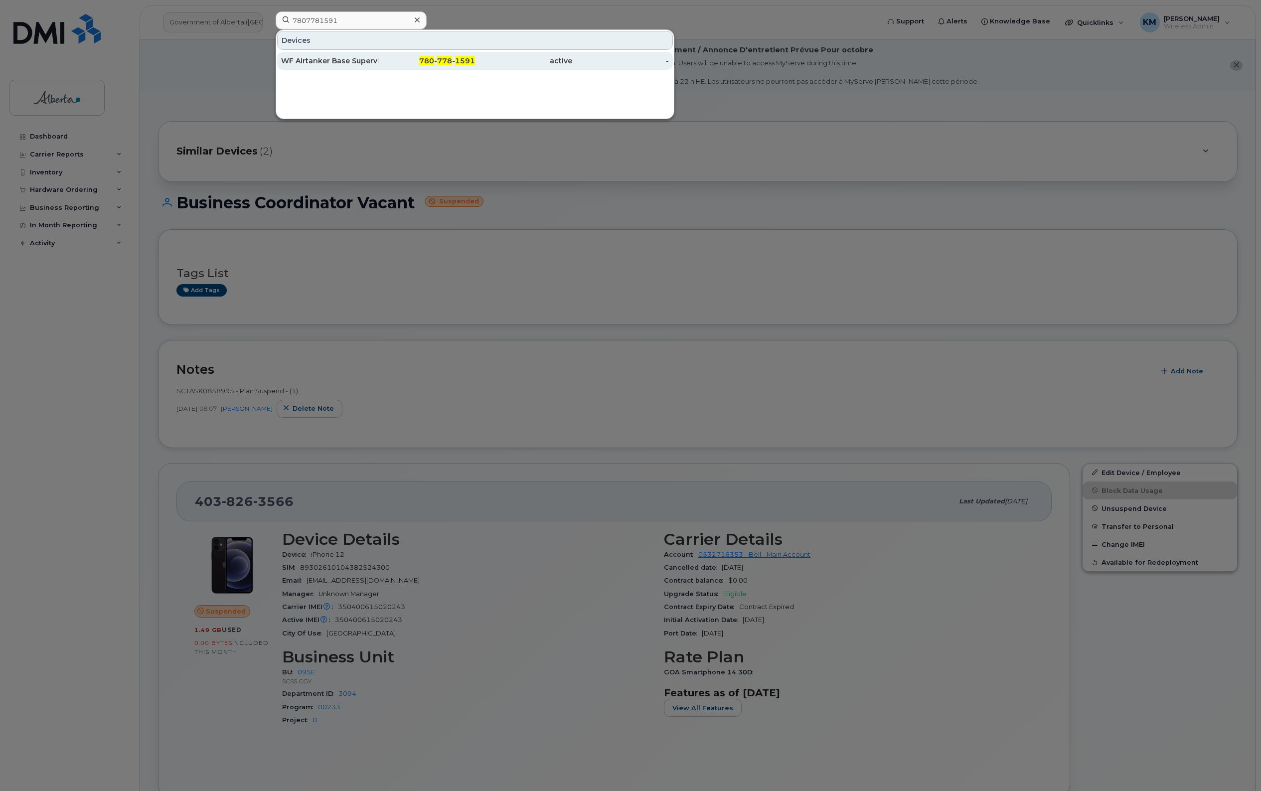
click at [350, 56] on div "WF Airtanker Base Supervisor 02" at bounding box center [329, 61] width 97 height 10
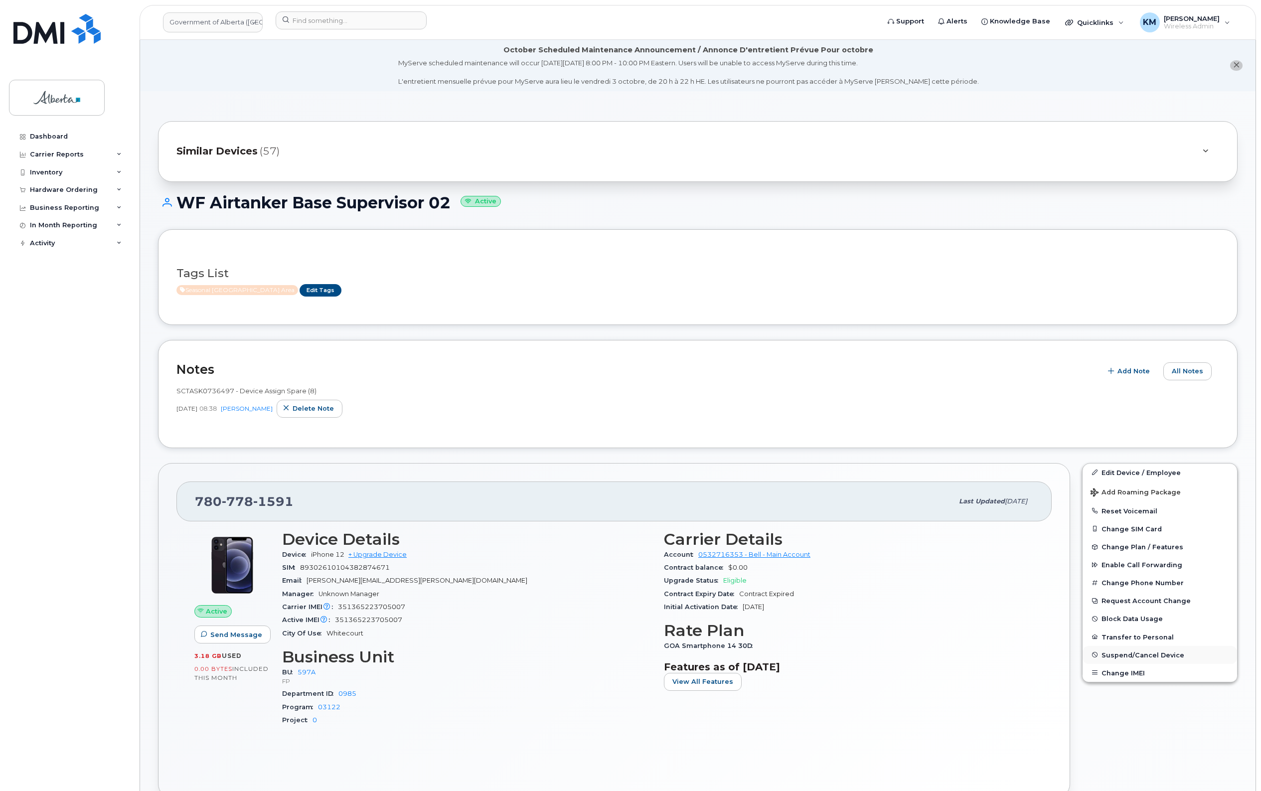
click at [1144, 654] on span "Suspend/Cancel Device" at bounding box center [1142, 654] width 83 height 7
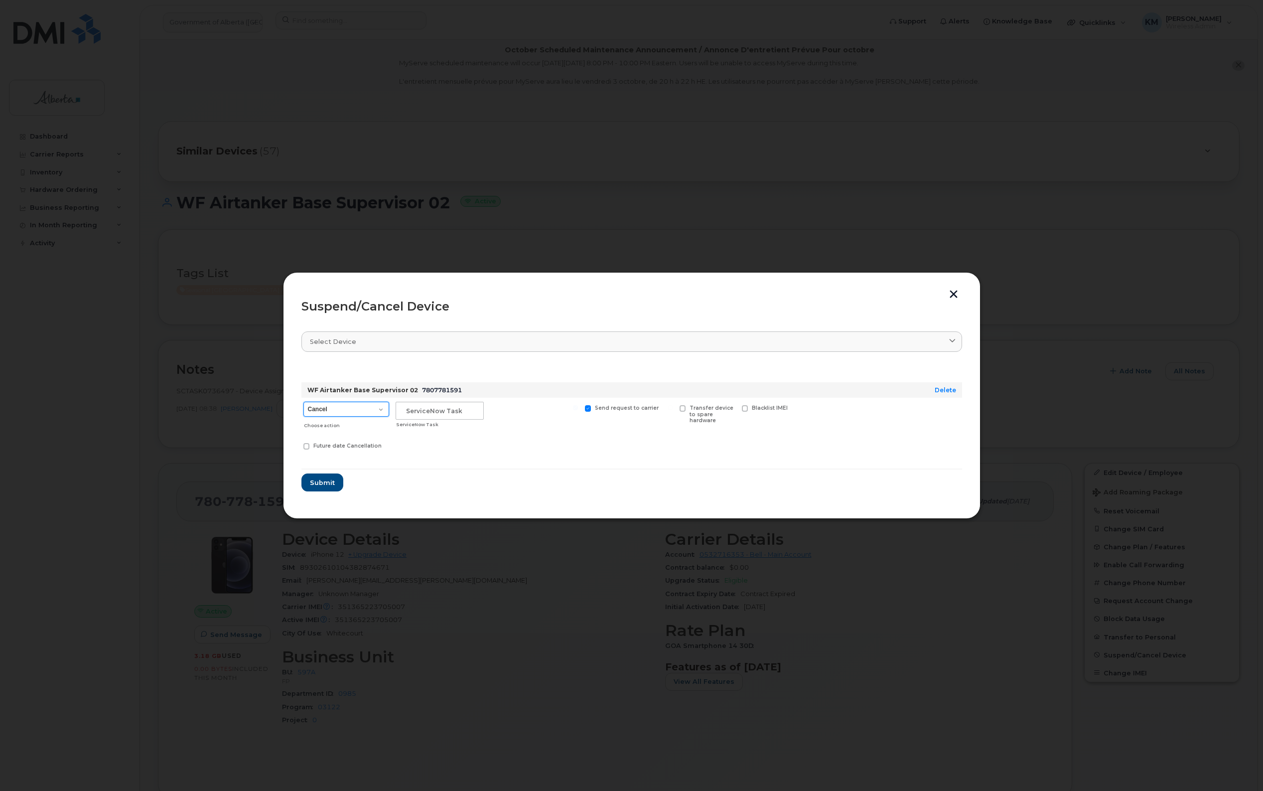
click at [380, 411] on select "Cancel Suspend - Extend Suspension Suspend - Reduced Rate Suspend - Lost Device…" at bounding box center [346, 409] width 86 height 15
select select "[object Object]"
click at [303, 402] on select "Cancel Suspend - Extend Suspension Suspend - Reduced Rate Suspend - Lost Device…" at bounding box center [346, 409] width 86 height 15
click at [415, 410] on input "text" at bounding box center [440, 411] width 88 height 18
type input "SCTASK0860230"
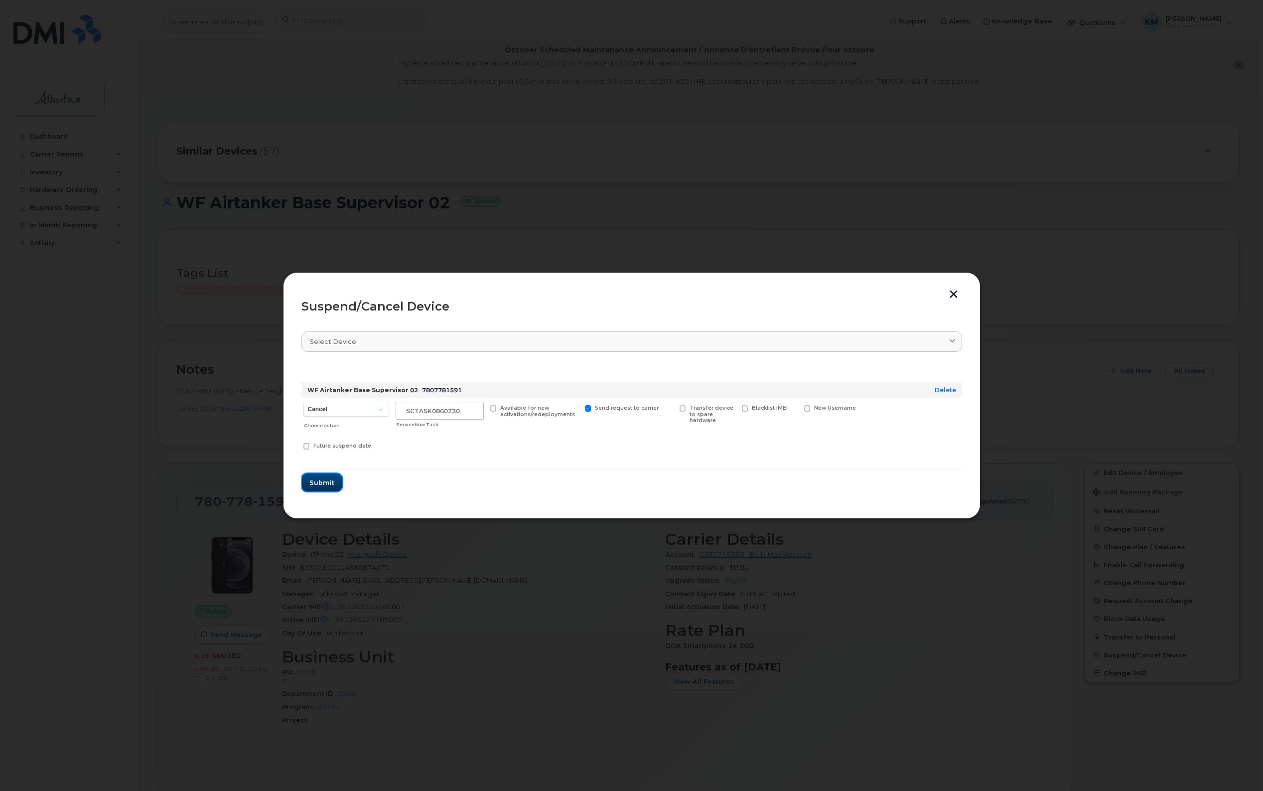
click at [335, 484] on button "Submit" at bounding box center [321, 482] width 41 height 18
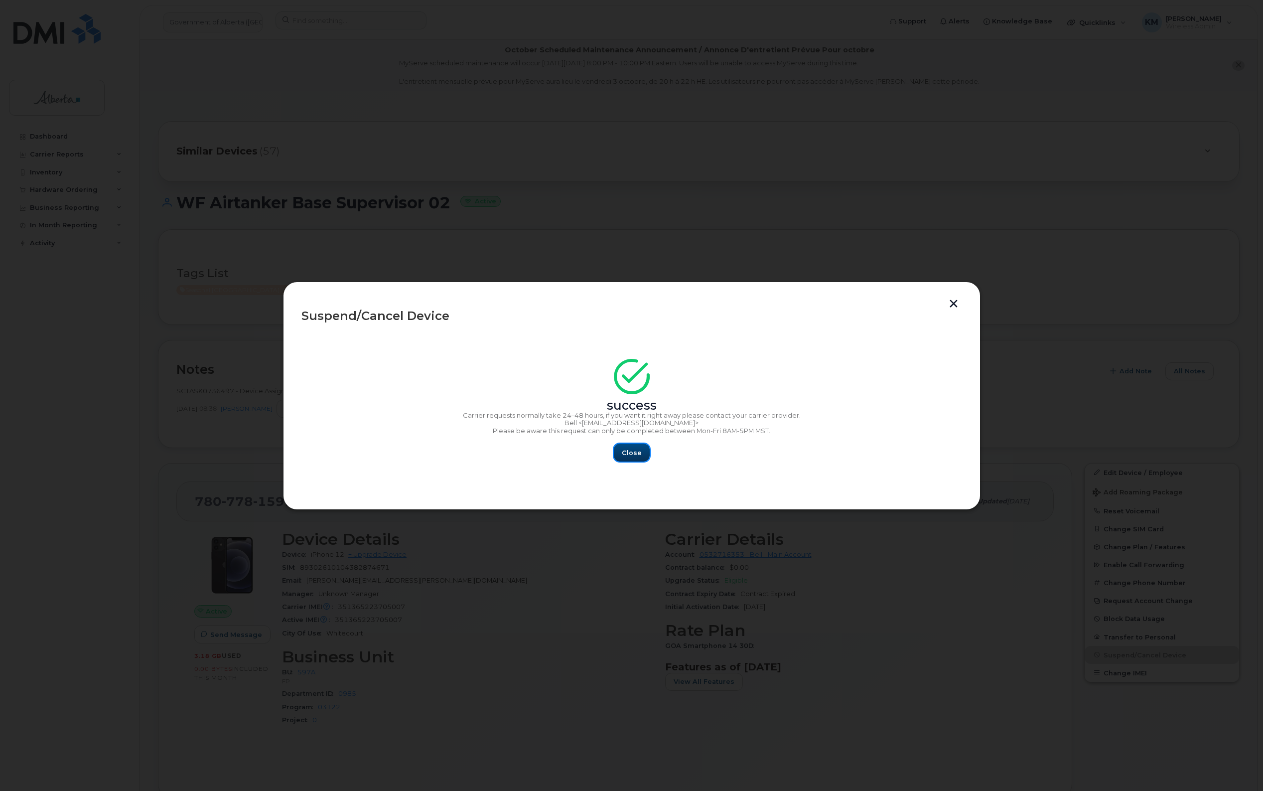
click at [631, 449] on span "Close" at bounding box center [632, 452] width 20 height 9
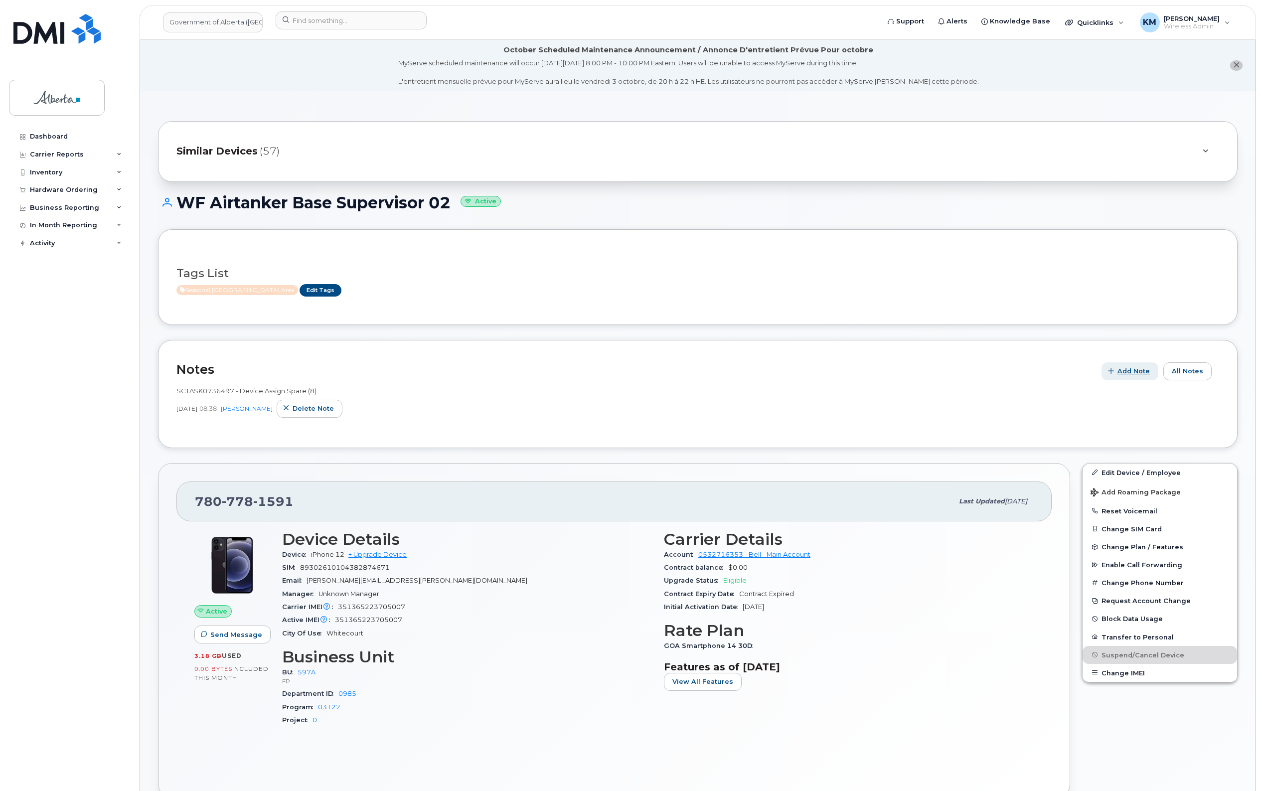
click at [1140, 370] on span "Add Note" at bounding box center [1133, 370] width 32 height 9
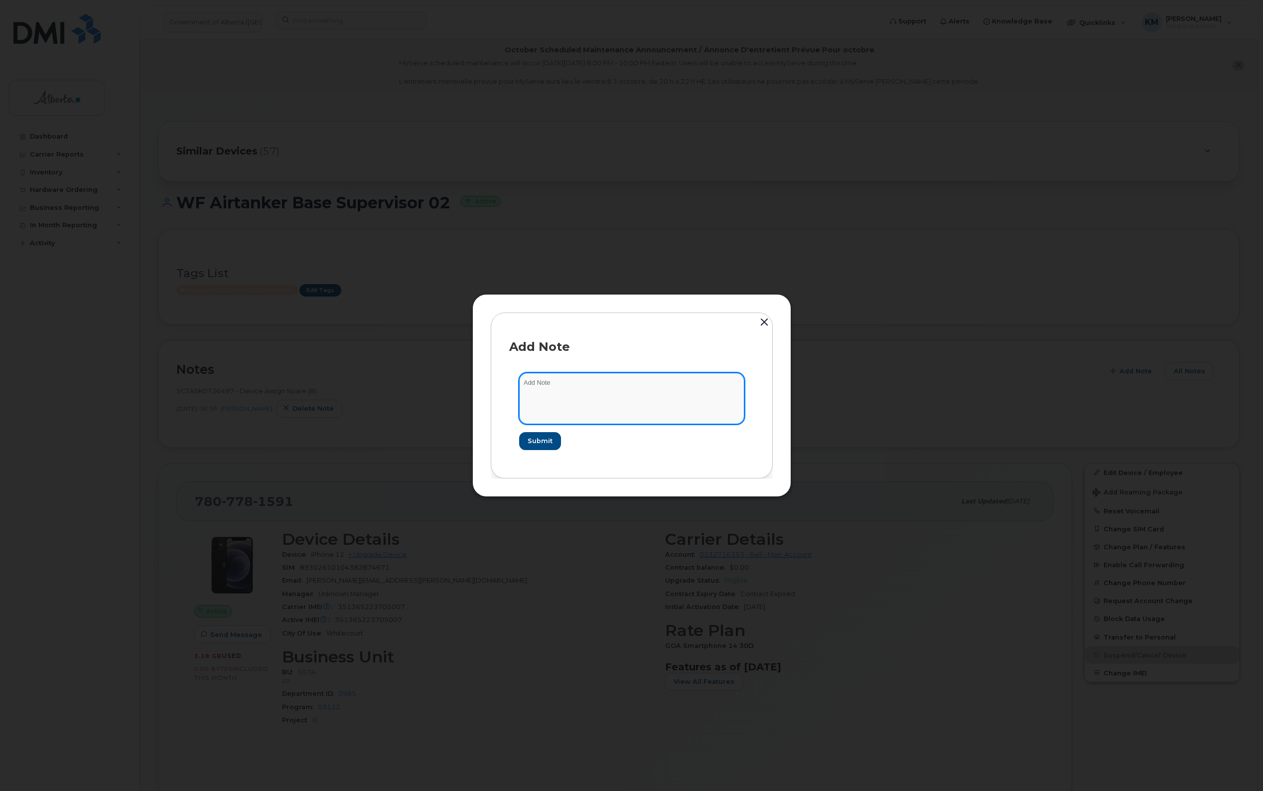
click at [713, 380] on textarea at bounding box center [631, 398] width 225 height 51
type textarea "s"
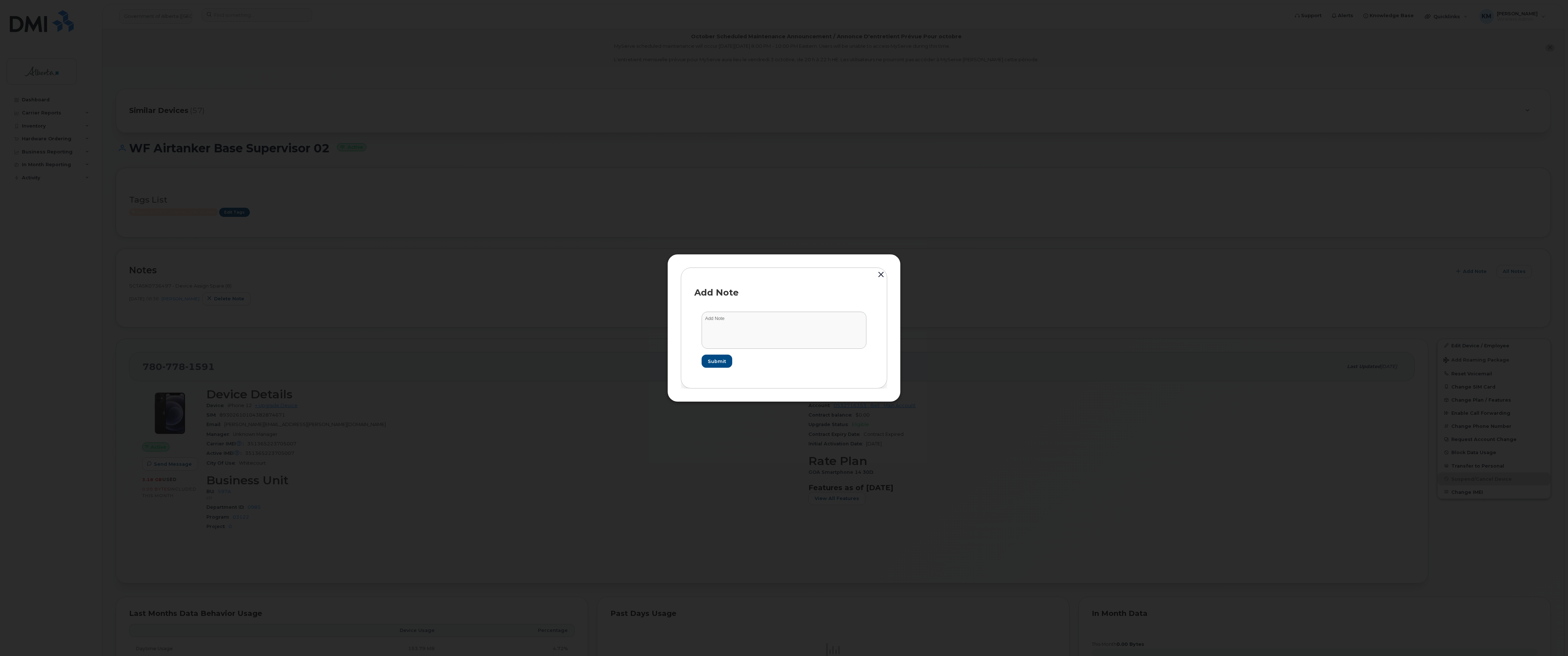
click at [879, 276] on button "button" at bounding box center [881, 275] width 11 height 16
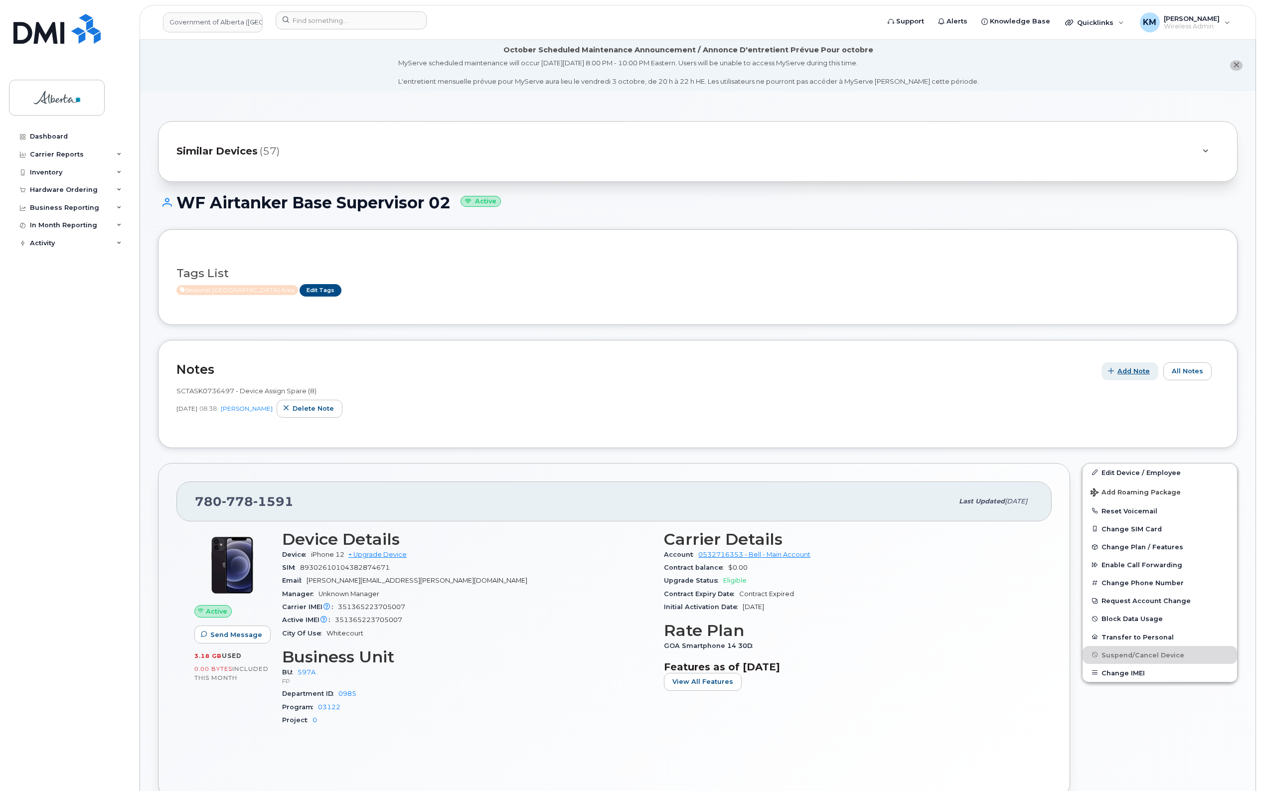
click at [1132, 372] on span "Add Note" at bounding box center [1133, 370] width 32 height 9
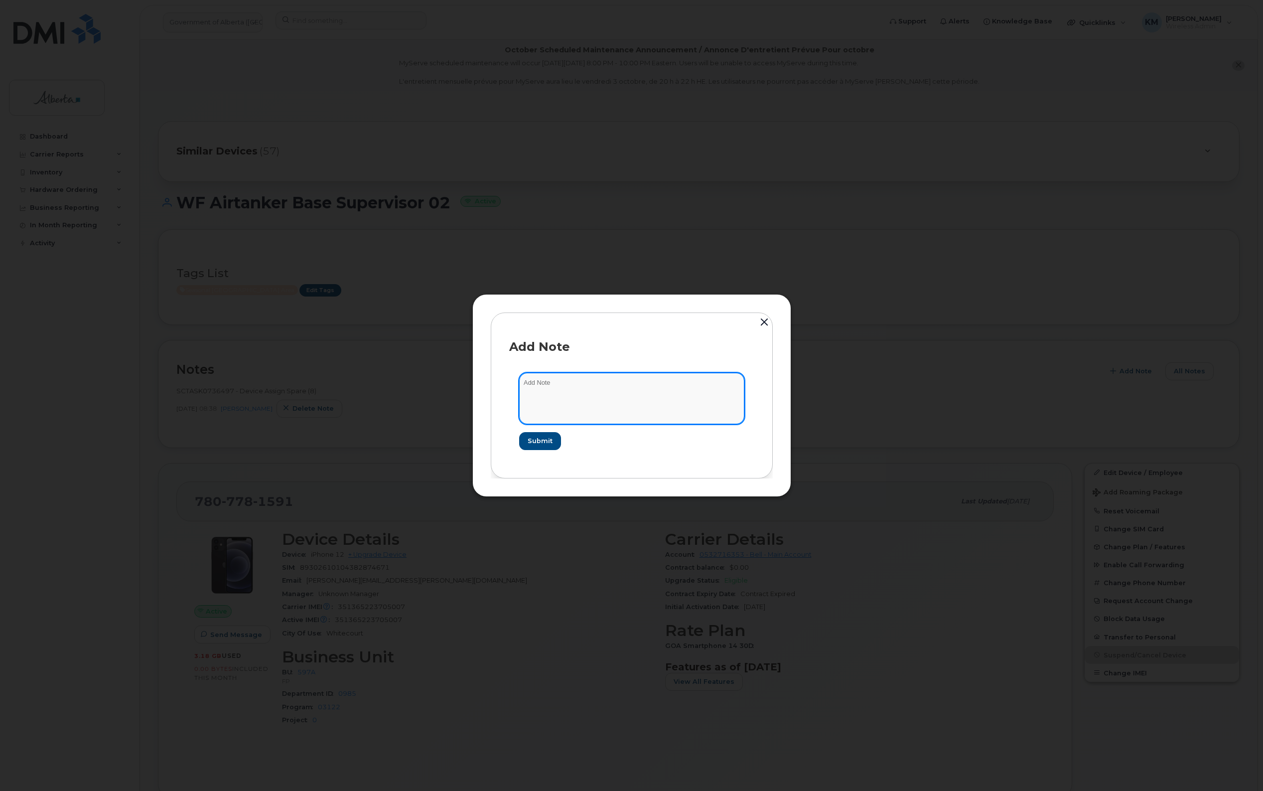
click at [580, 399] on textarea at bounding box center [631, 398] width 225 height 51
type textarea "s"
click at [601, 381] on textarea "SCTASK0860230 -" at bounding box center [631, 398] width 225 height 51
paste textarea "Plan Suspend - (3)"
type textarea "SCTASK0860230 - Plan Suspend - (3)"
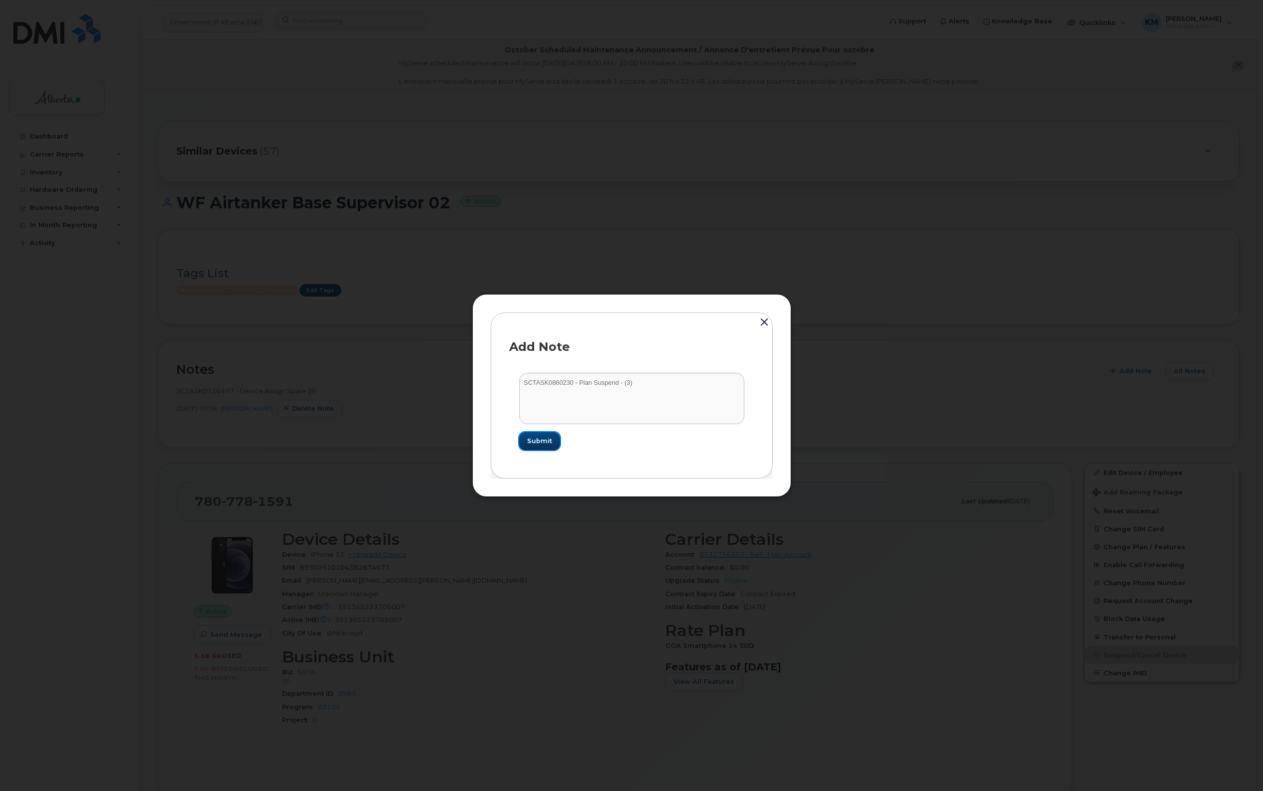
click at [534, 443] on span "Submit" at bounding box center [539, 440] width 25 height 9
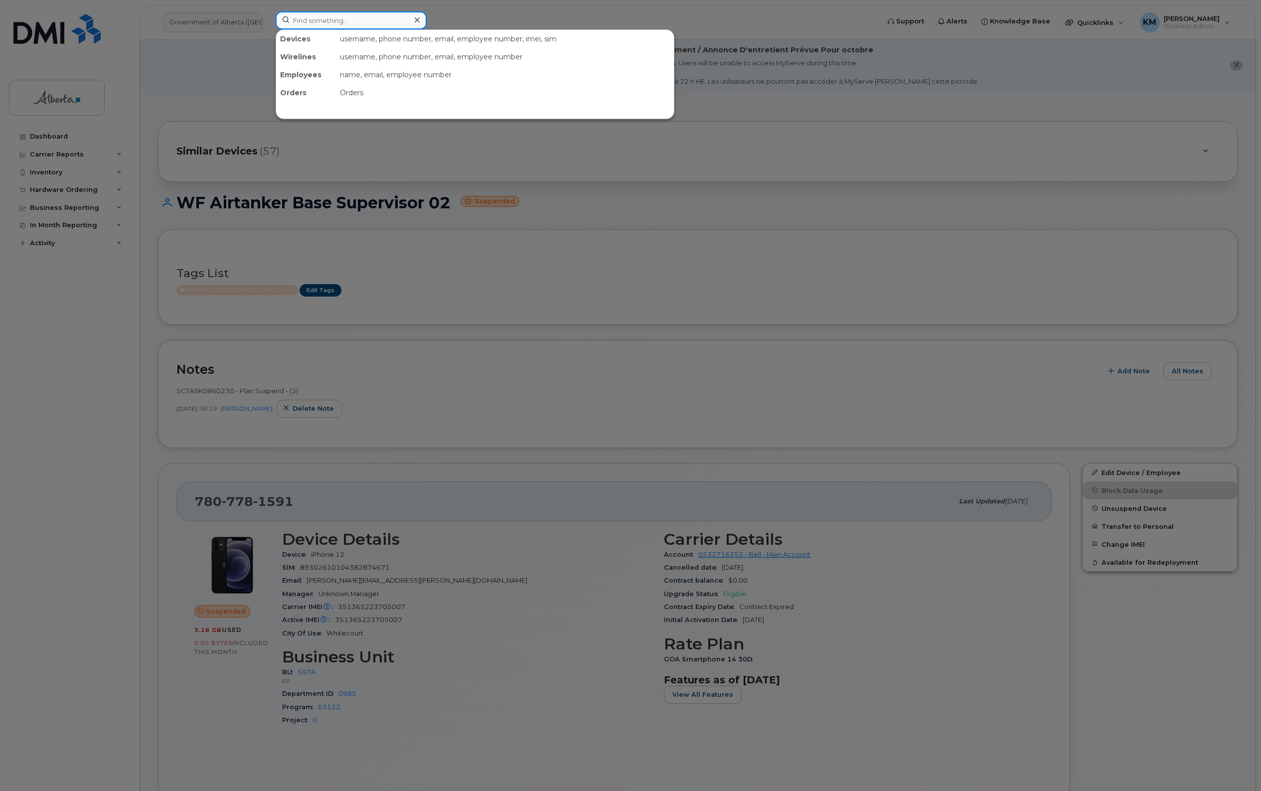
click at [325, 23] on input at bounding box center [351, 20] width 151 height 18
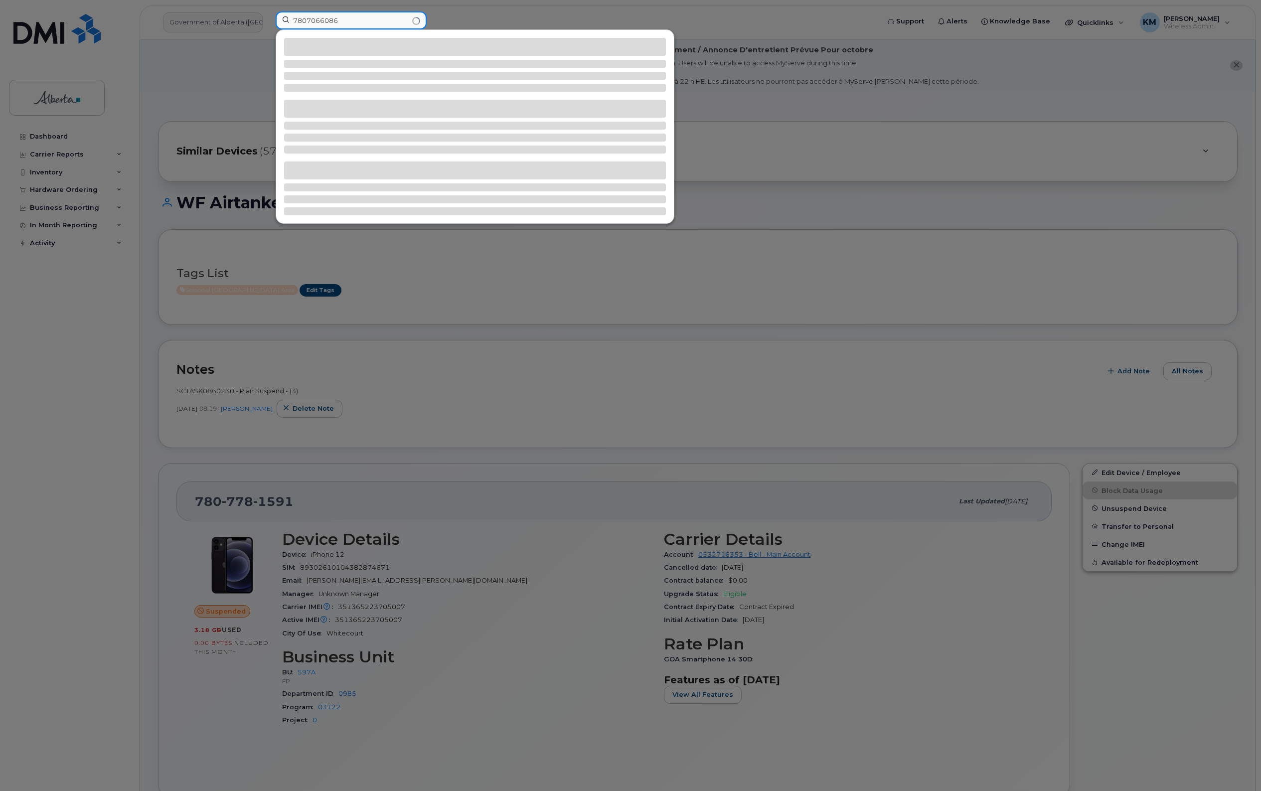
type input "7807066086"
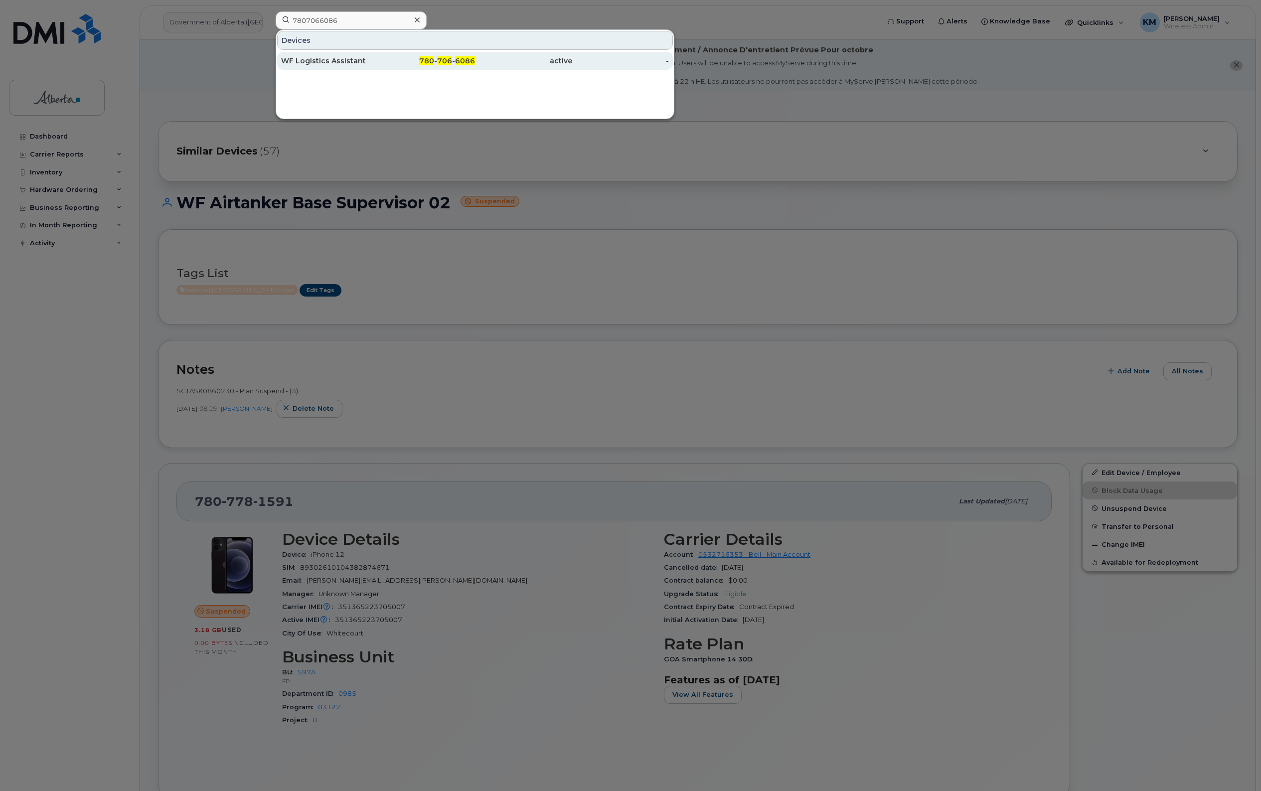
click at [330, 61] on div "WF Logistics Assistant" at bounding box center [329, 61] width 97 height 10
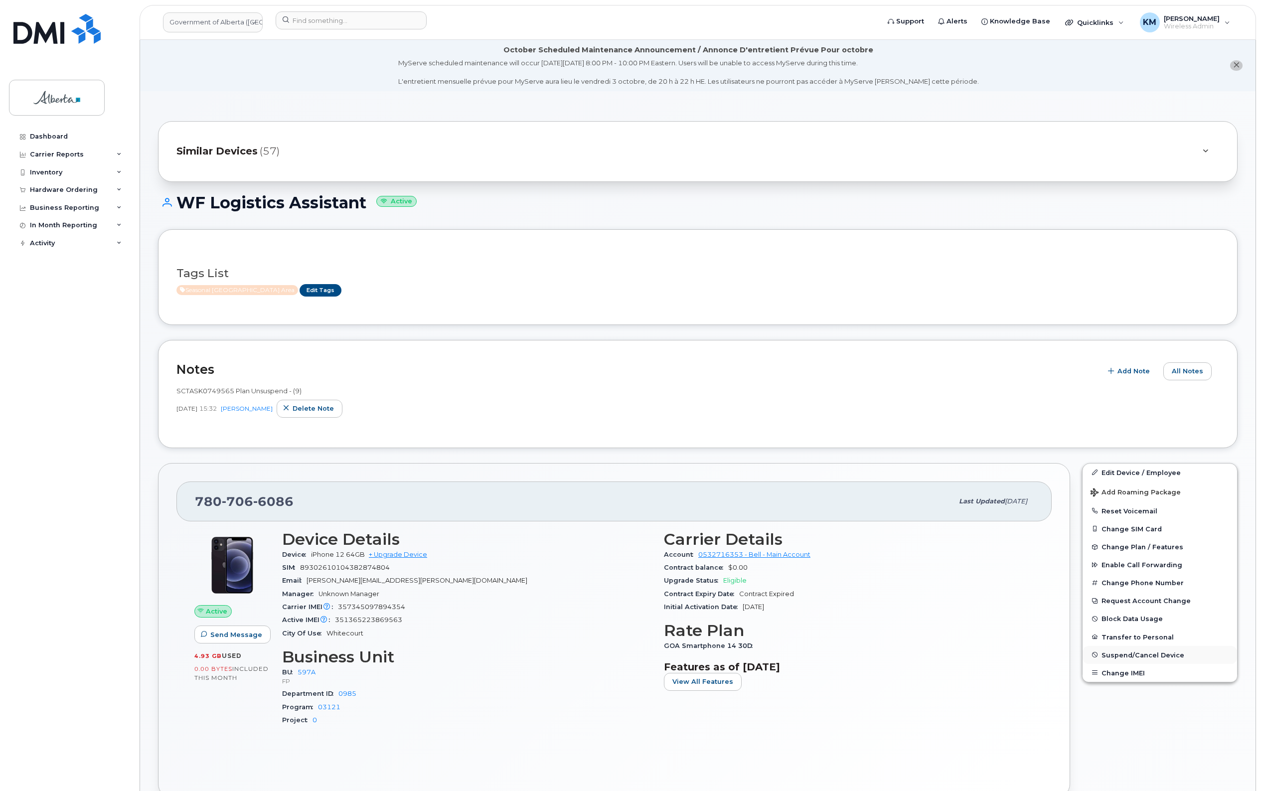
click at [1144, 654] on span "Suspend/Cancel Device" at bounding box center [1142, 654] width 83 height 7
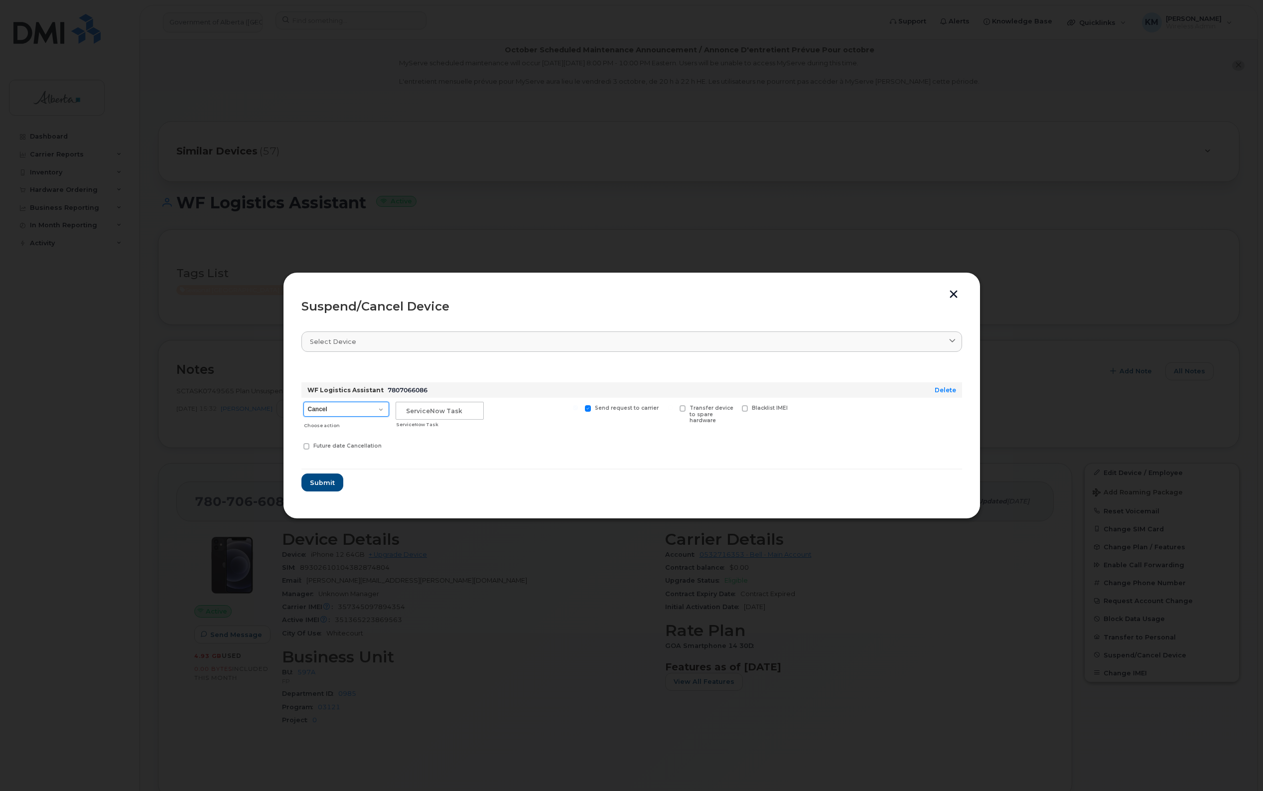
click at [379, 407] on select "Cancel Suspend - Extend Suspension Suspend - Reduced Rate Suspend - Lost Device…" at bounding box center [346, 409] width 86 height 15
select select "[object Object]"
click at [303, 402] on select "Cancel Suspend - Extend Suspension Suspend - Reduced Rate Suspend - Lost Device…" at bounding box center [346, 409] width 86 height 15
click at [424, 415] on input "text" at bounding box center [440, 411] width 88 height 18
type input "sCTASK0860230"
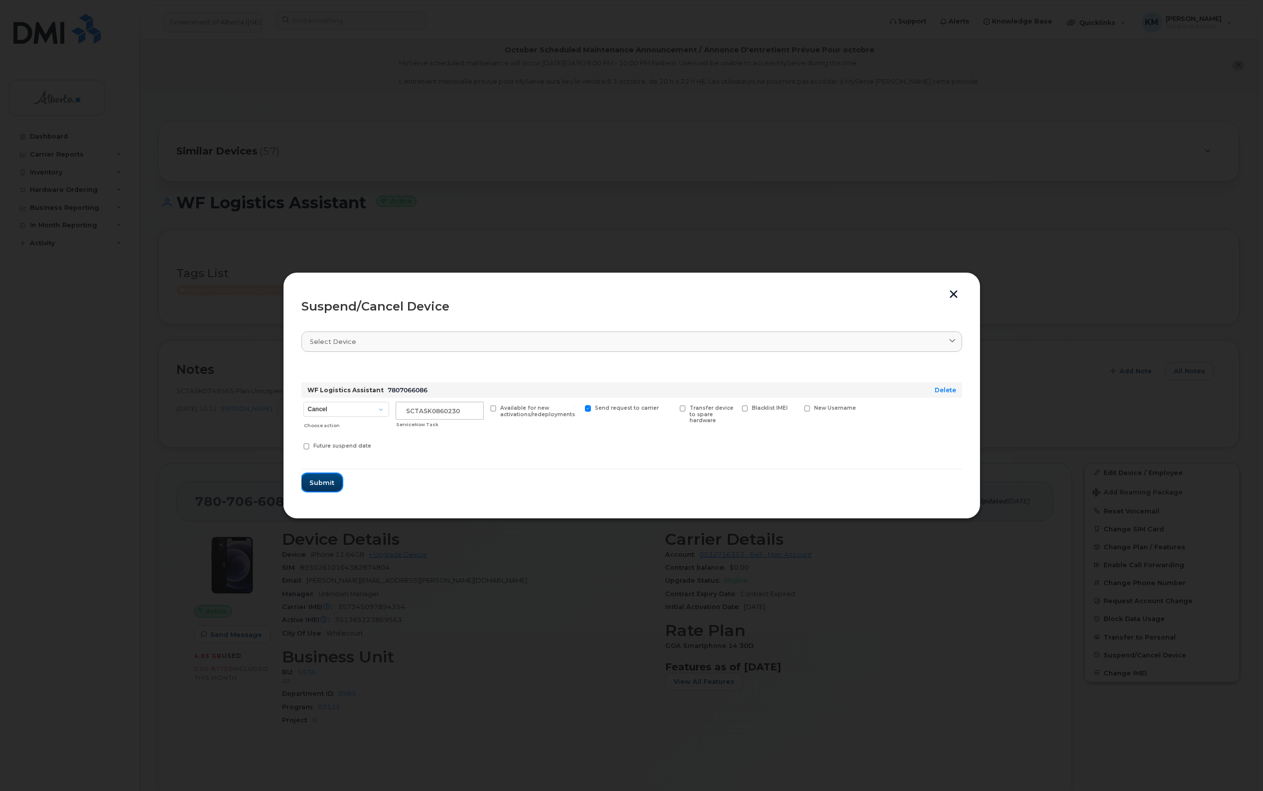
click at [328, 477] on button "Submit" at bounding box center [321, 482] width 41 height 18
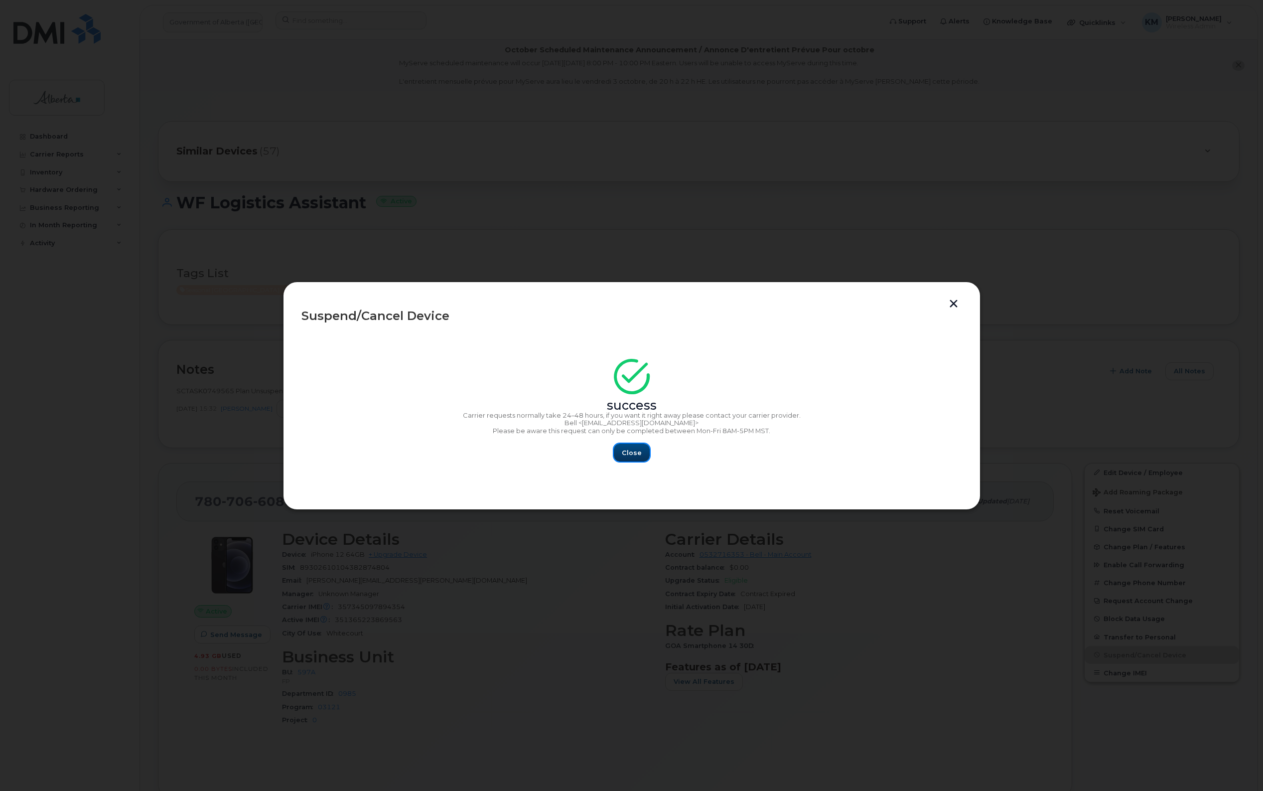
click at [625, 449] on span "Close" at bounding box center [632, 452] width 20 height 9
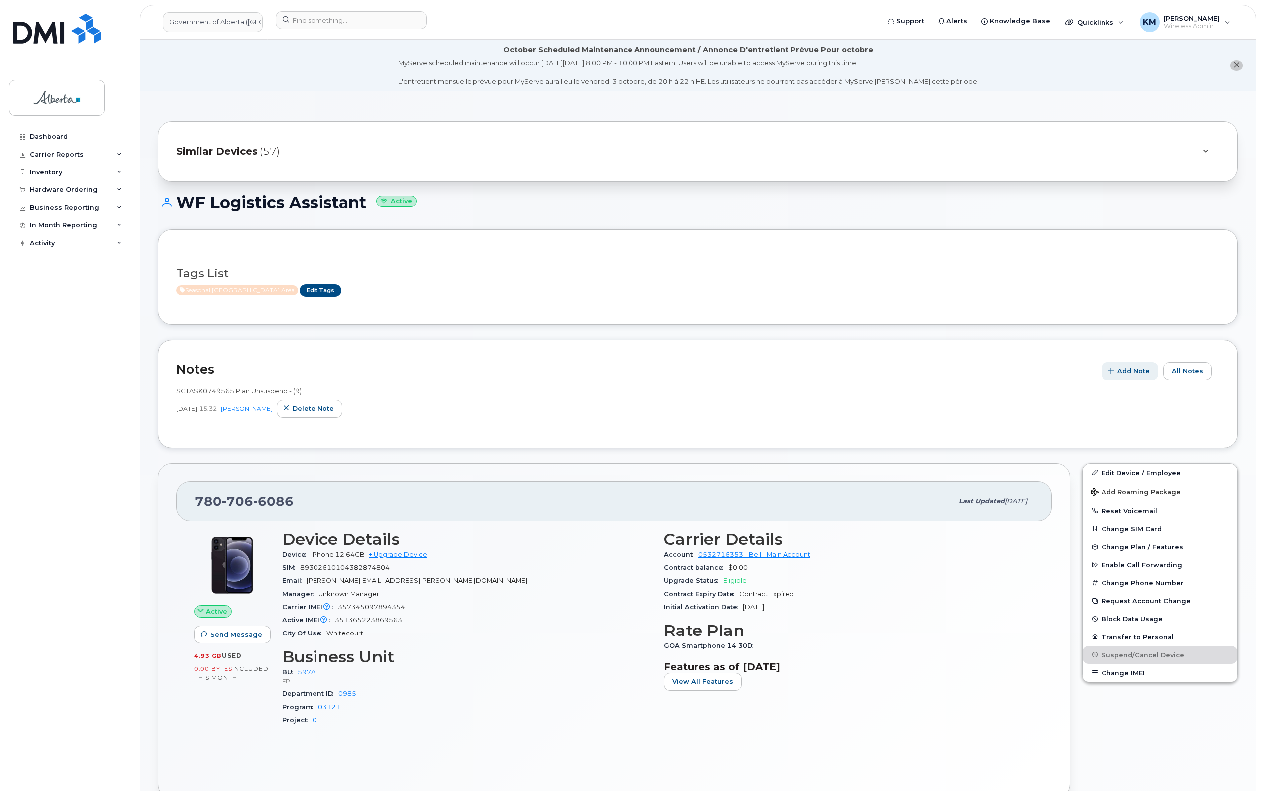
click at [1144, 370] on span "Add Note" at bounding box center [1133, 370] width 32 height 9
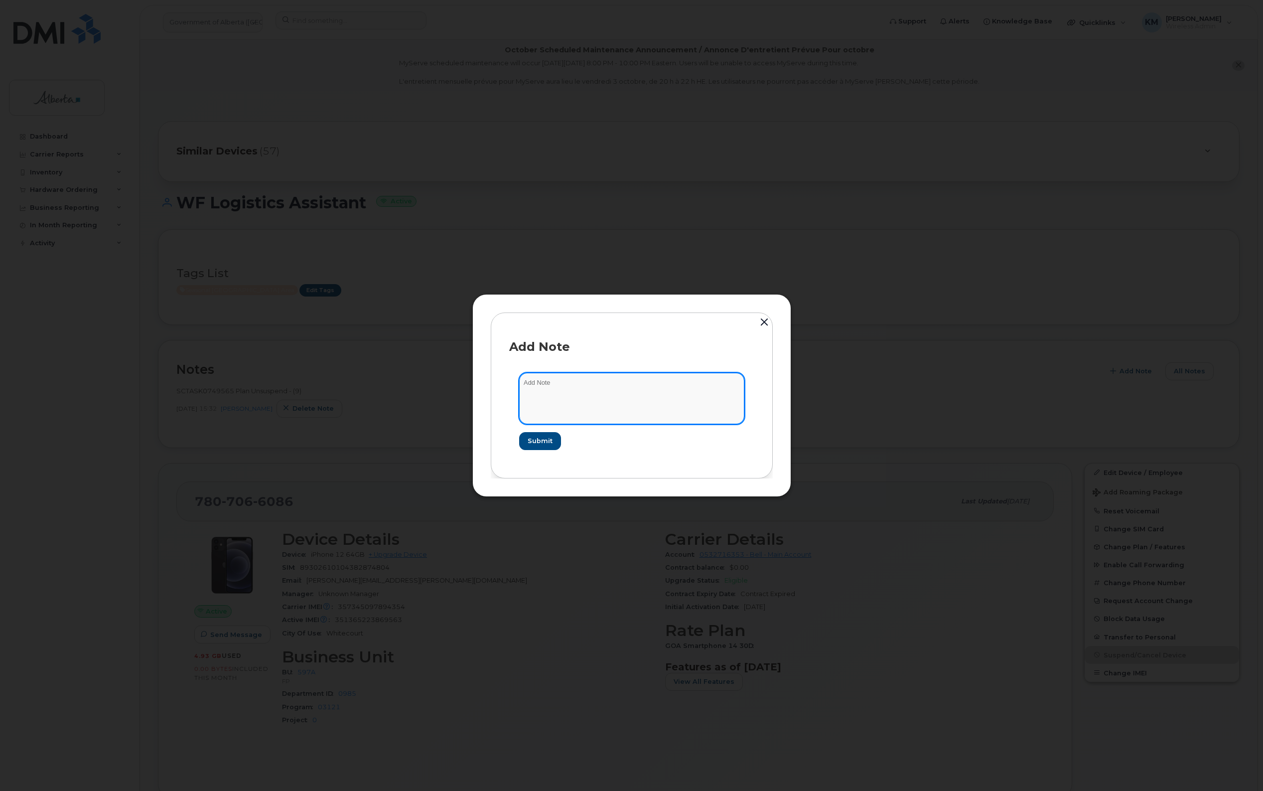
click at [611, 393] on textarea at bounding box center [631, 398] width 225 height 51
type textarea "s"
paste textarea "Plan Suspend - (3)"
type textarea "SCTASK0860230 - Plan Suspend - (3)"
click at [539, 439] on span "Submit" at bounding box center [539, 440] width 25 height 9
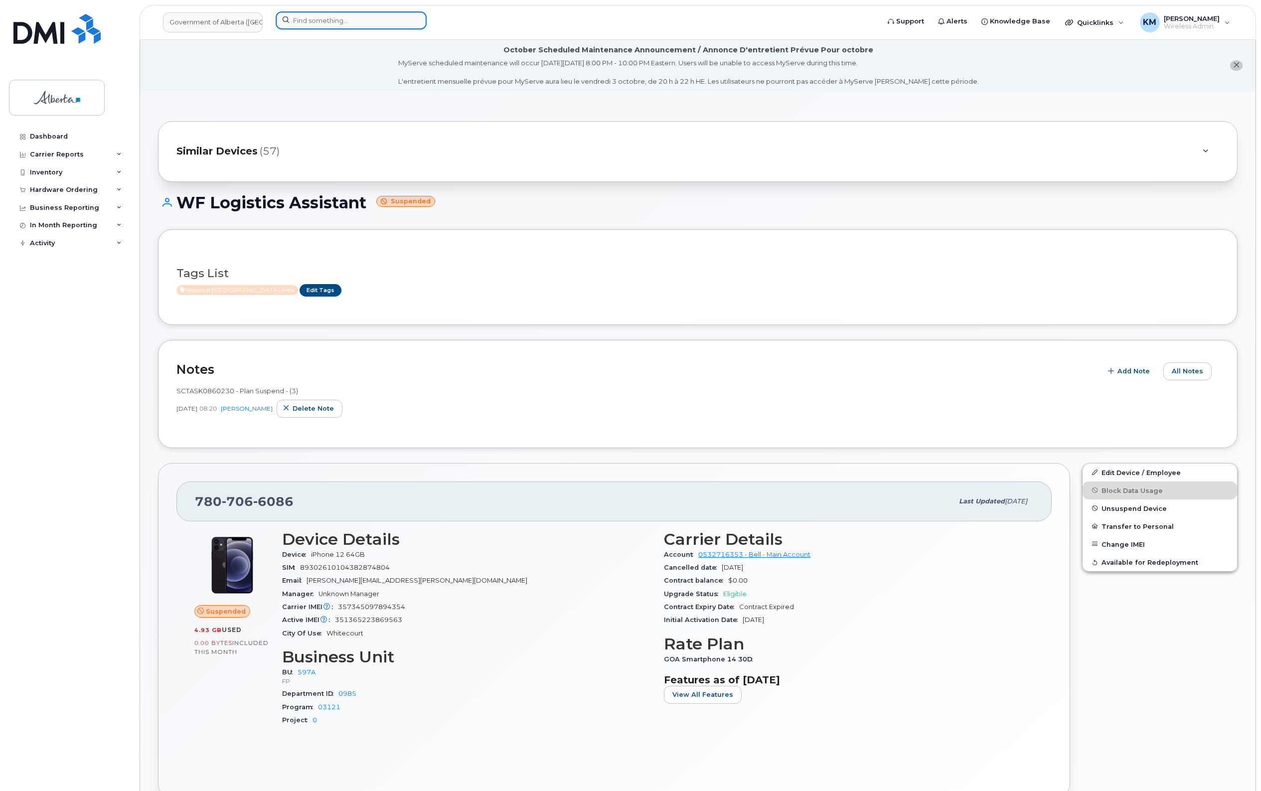
click at [363, 18] on input at bounding box center [351, 20] width 151 height 18
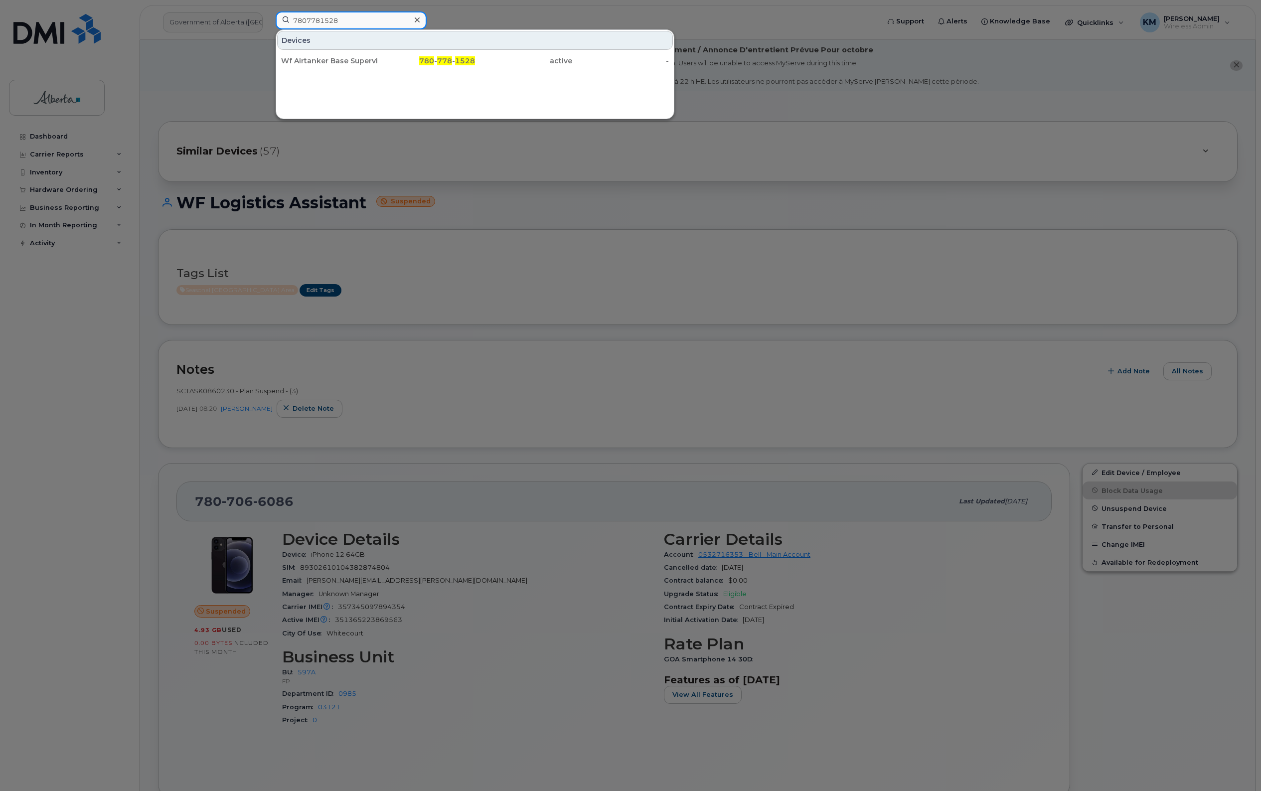
type input "7807781528"
click at [350, 65] on div "Wf Airtanker Base Supervisor 01" at bounding box center [329, 61] width 97 height 10
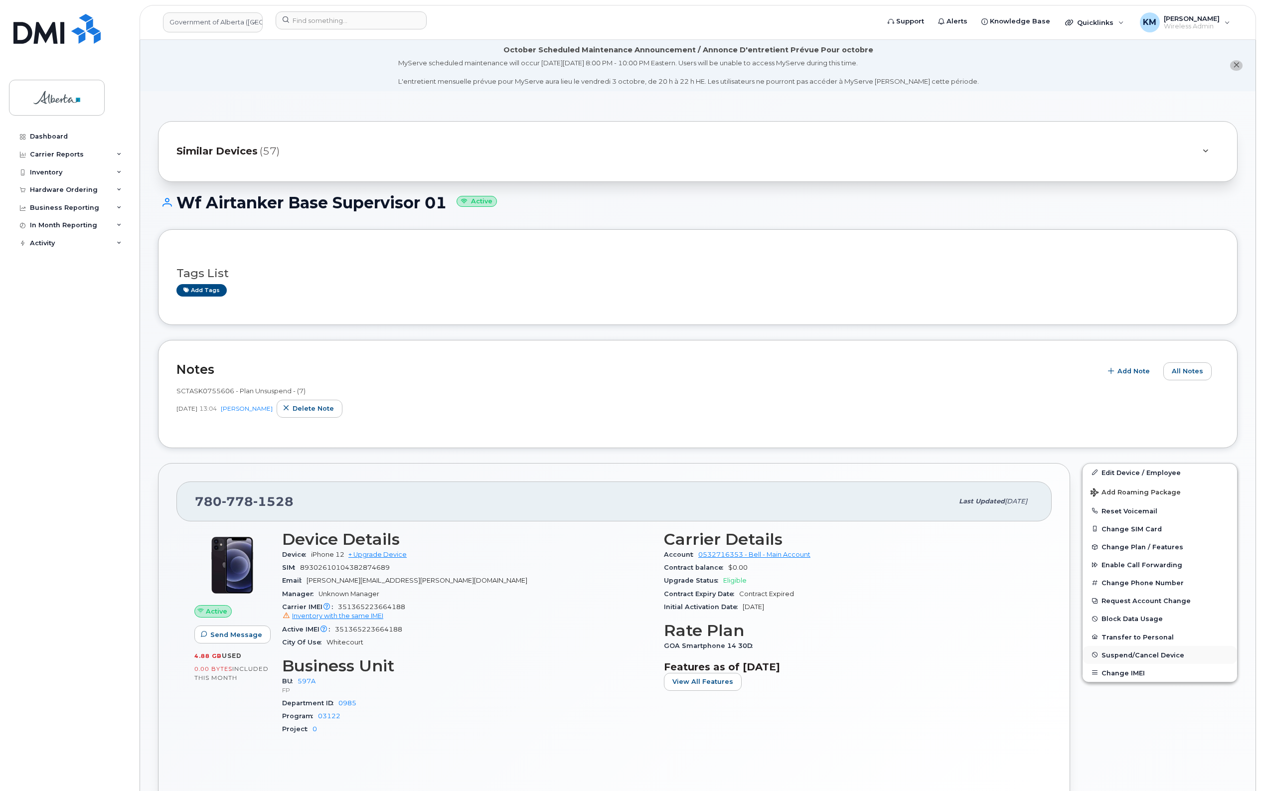
click at [1165, 655] on span "Suspend/Cancel Device" at bounding box center [1142, 654] width 83 height 7
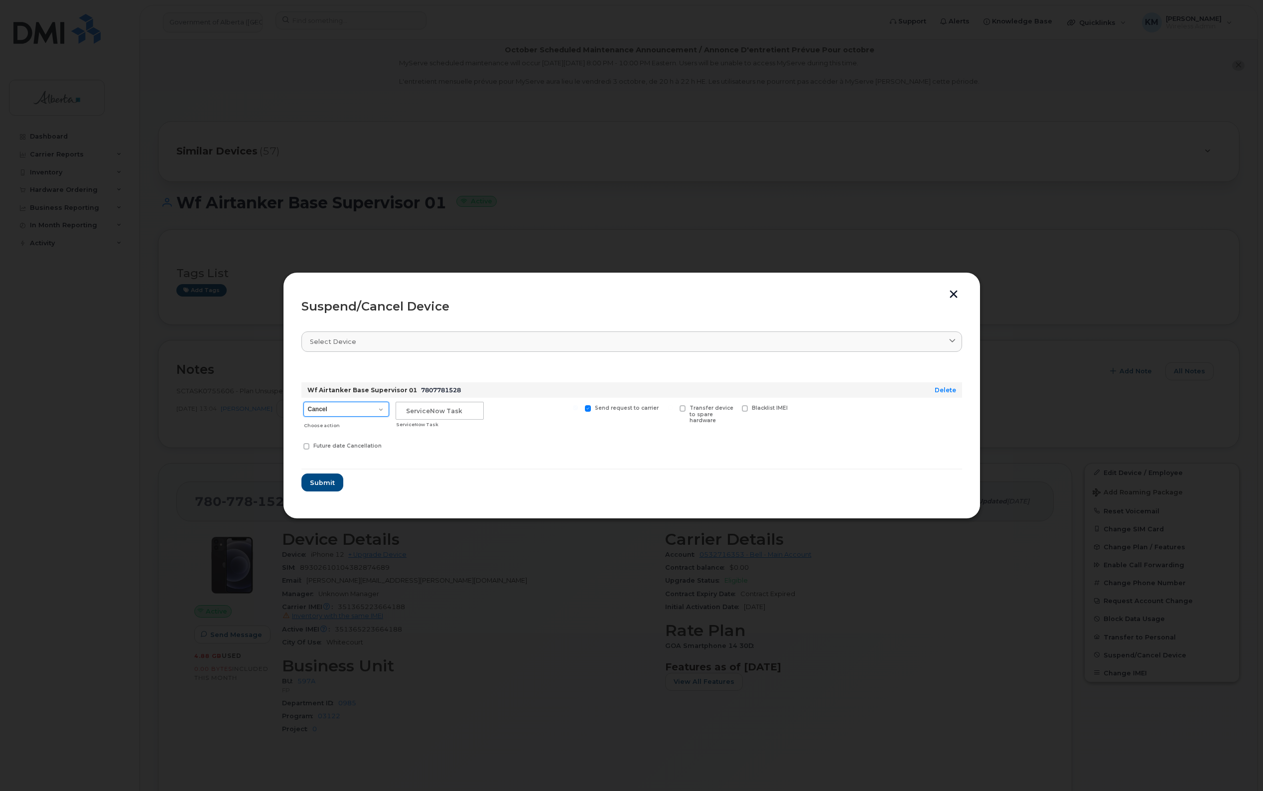
click at [379, 407] on select "Cancel Suspend - Extend Suspension Suspend - Reduced Rate Suspend - Lost Device…" at bounding box center [346, 409] width 86 height 15
select select "[object Object]"
click at [303, 402] on select "Cancel Suspend - Extend Suspension Suspend - Reduced Rate Suspend - Lost Device…" at bounding box center [346, 409] width 86 height 15
click at [420, 413] on input "text" at bounding box center [440, 411] width 88 height 18
type input "sCTASK0860230"
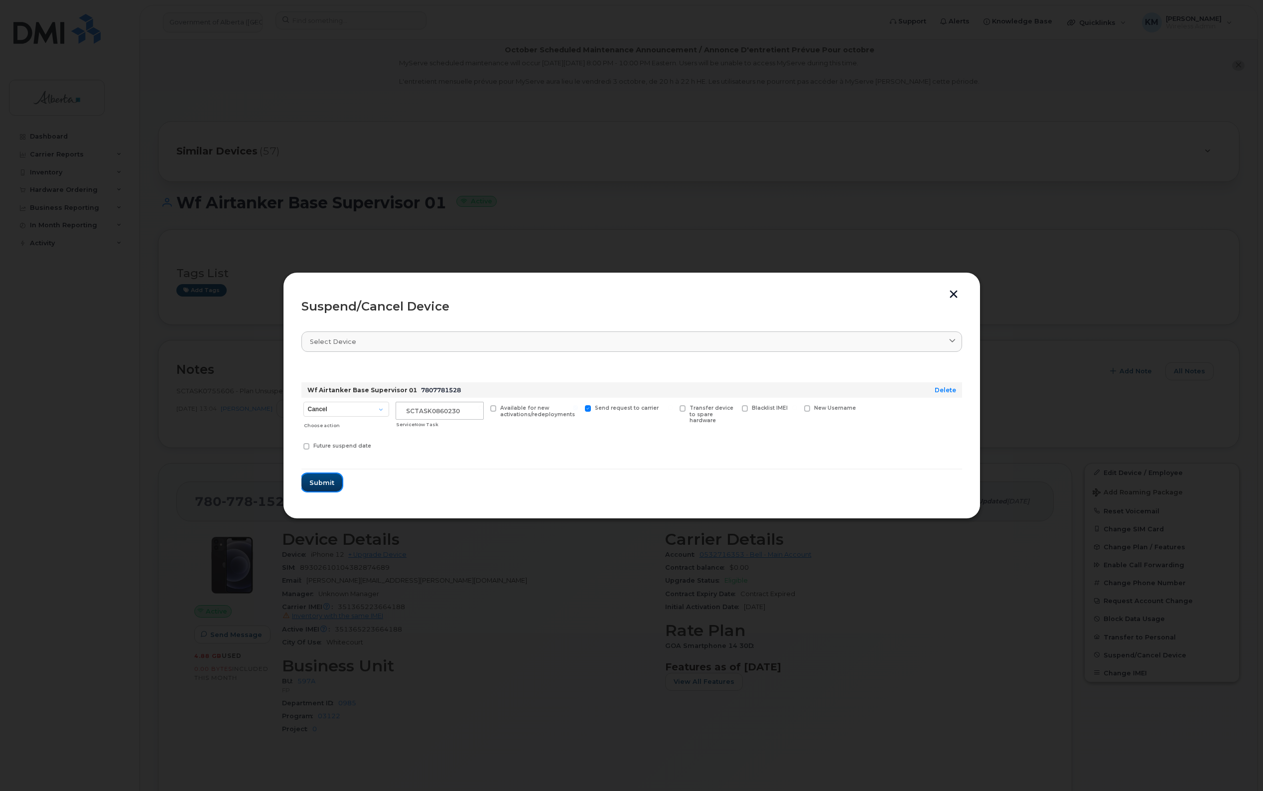
click at [332, 474] on button "Submit" at bounding box center [321, 482] width 41 height 18
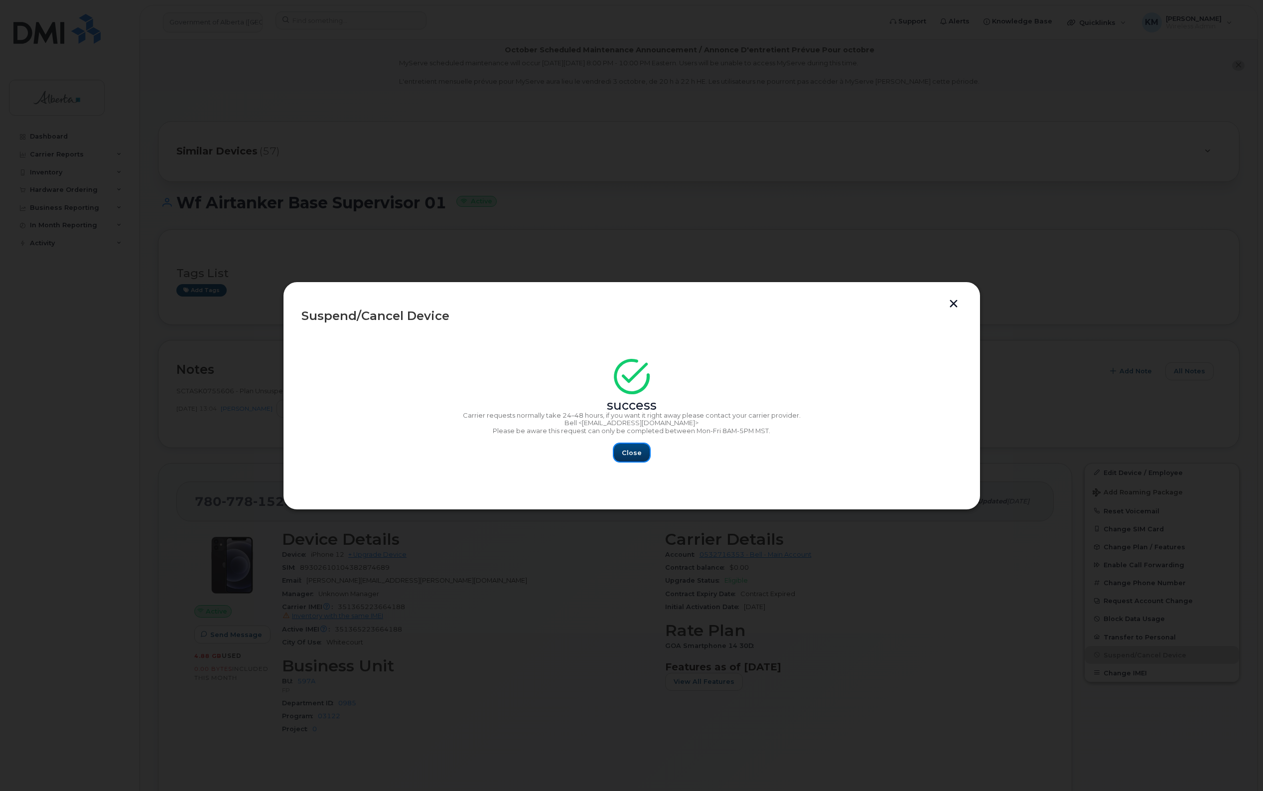
click at [636, 454] on span "Close" at bounding box center [632, 452] width 20 height 9
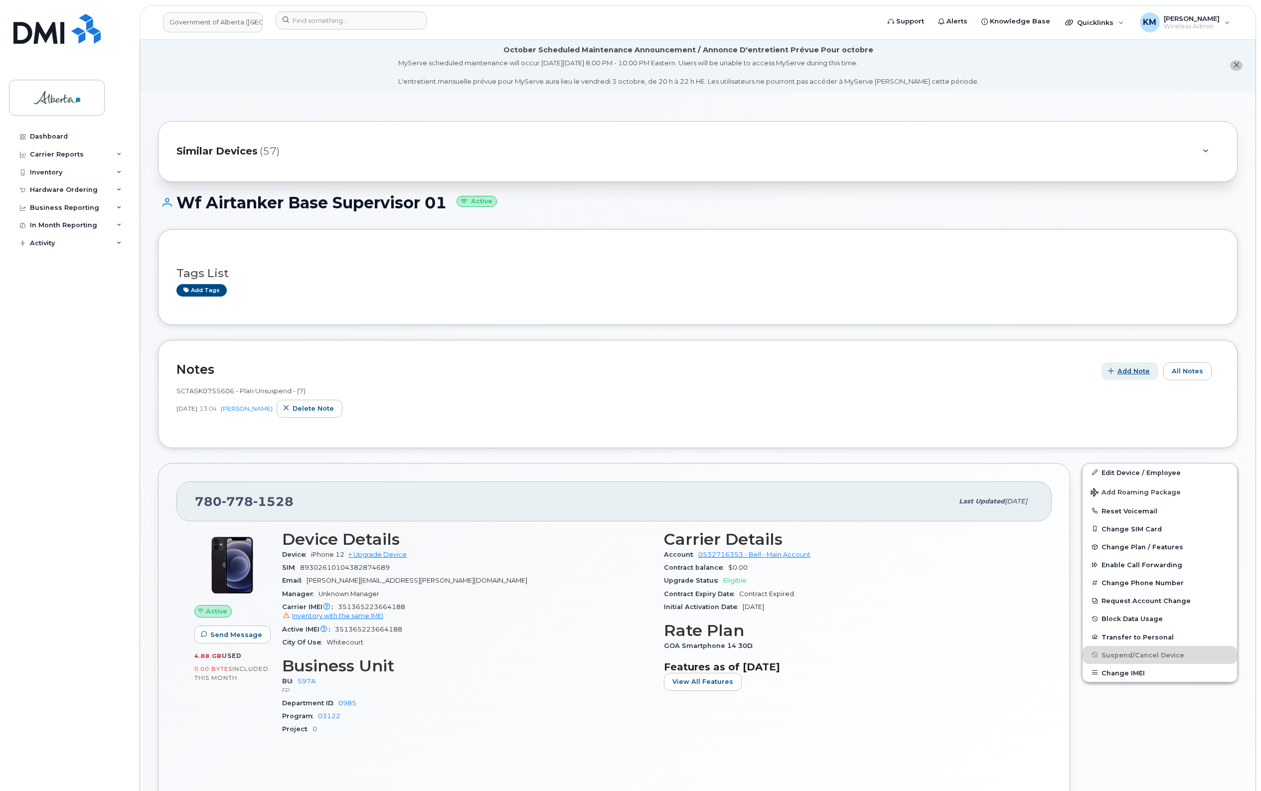
click at [1129, 373] on span "Add Note" at bounding box center [1133, 370] width 32 height 9
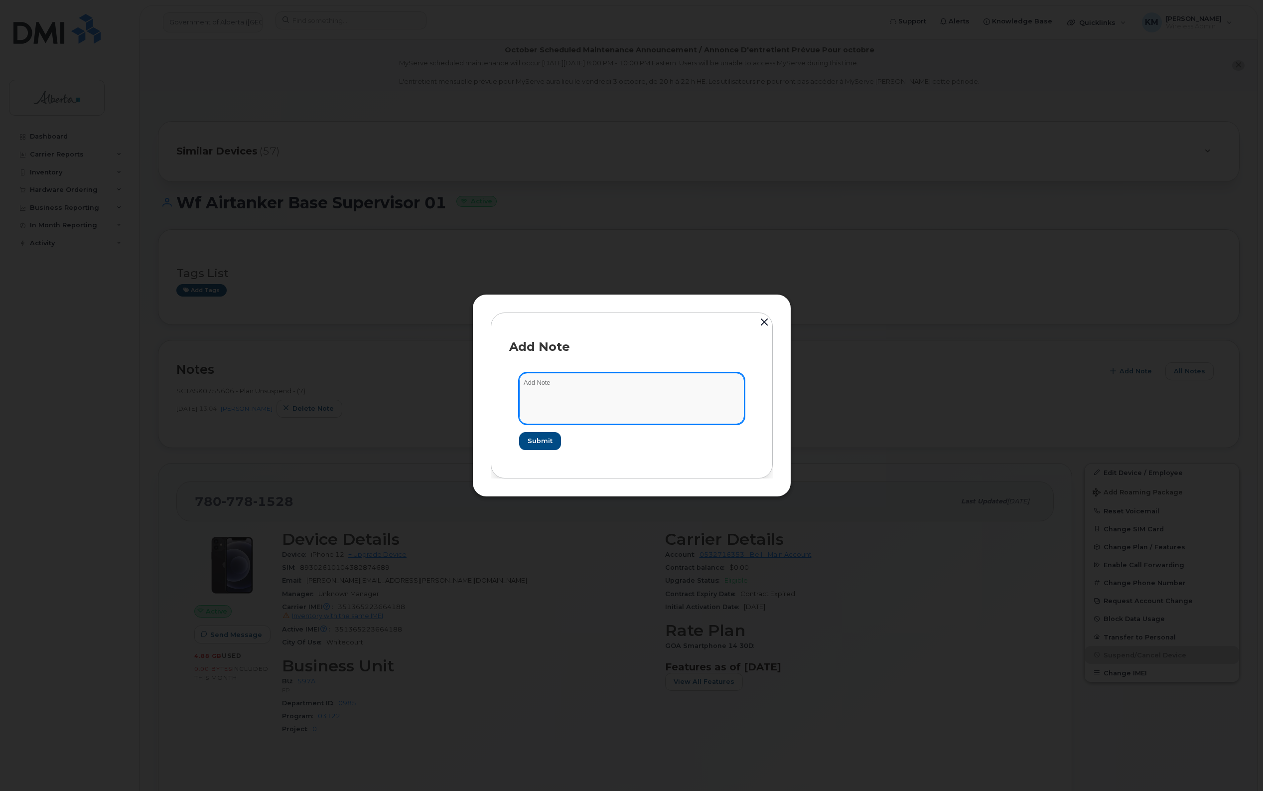
click at [676, 400] on textarea at bounding box center [631, 398] width 225 height 51
type textarea "s"
paste textarea "Plan Suspend - (3)"
type textarea "SCTASK0860230 - Plan Suspend - (3)"
click at [543, 440] on span "Submit" at bounding box center [539, 440] width 25 height 9
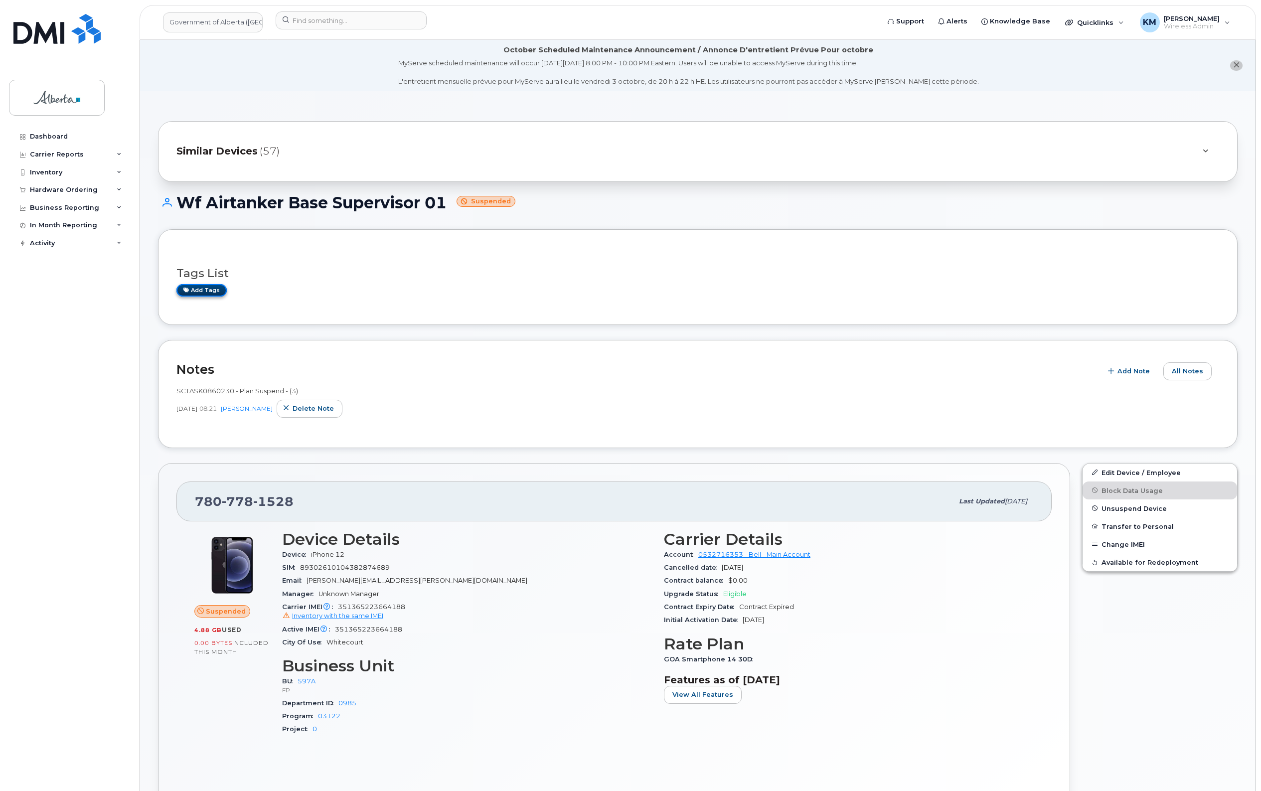
click at [190, 291] on link "Add tags" at bounding box center [201, 290] width 50 height 12
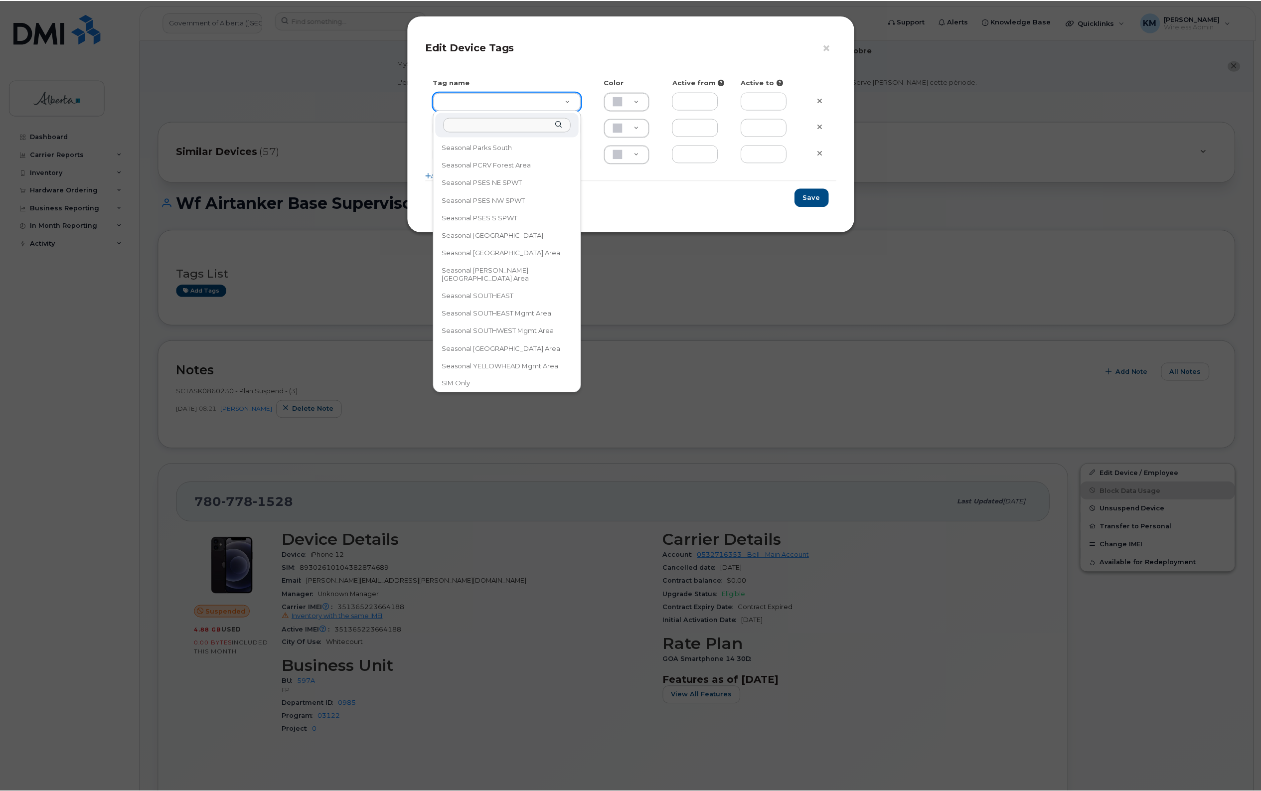
scroll to position [685, 0]
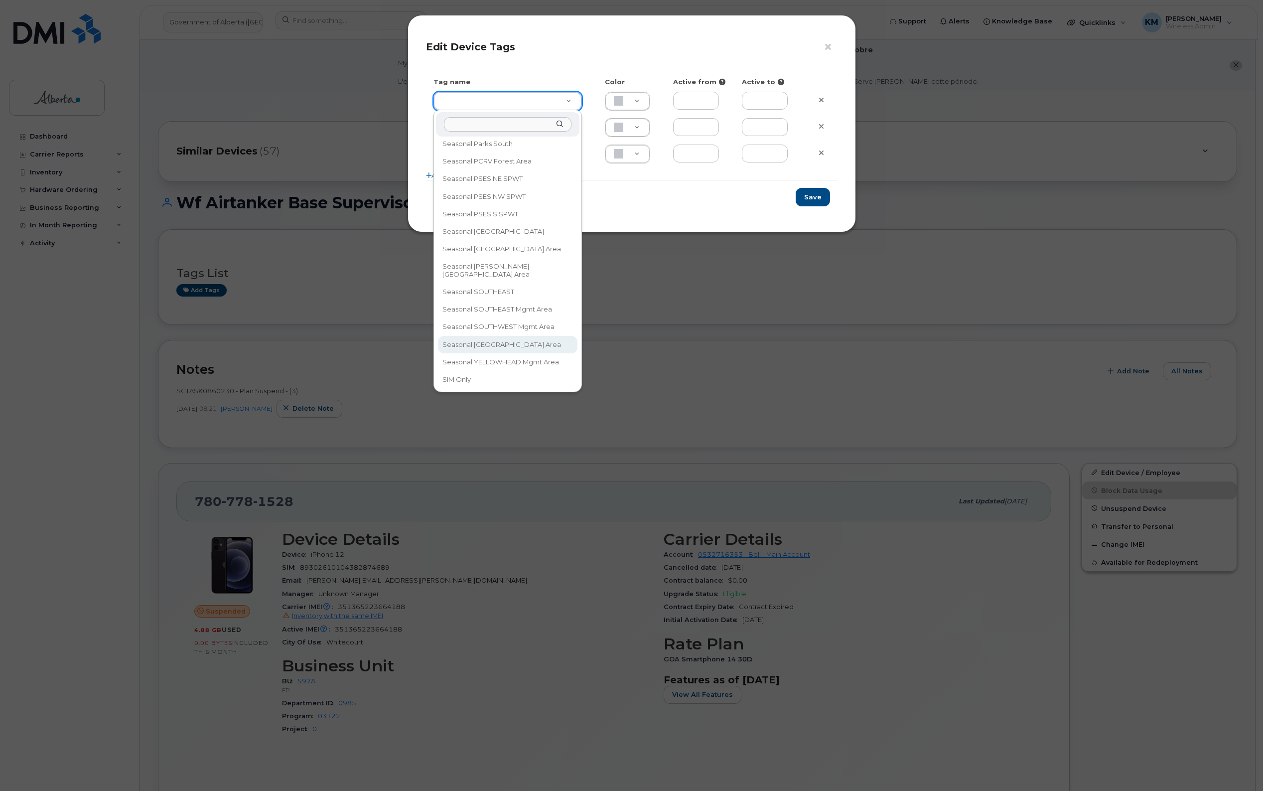
type input "Seasonal [GEOGRAPHIC_DATA] Area"
type input "FDDCC5"
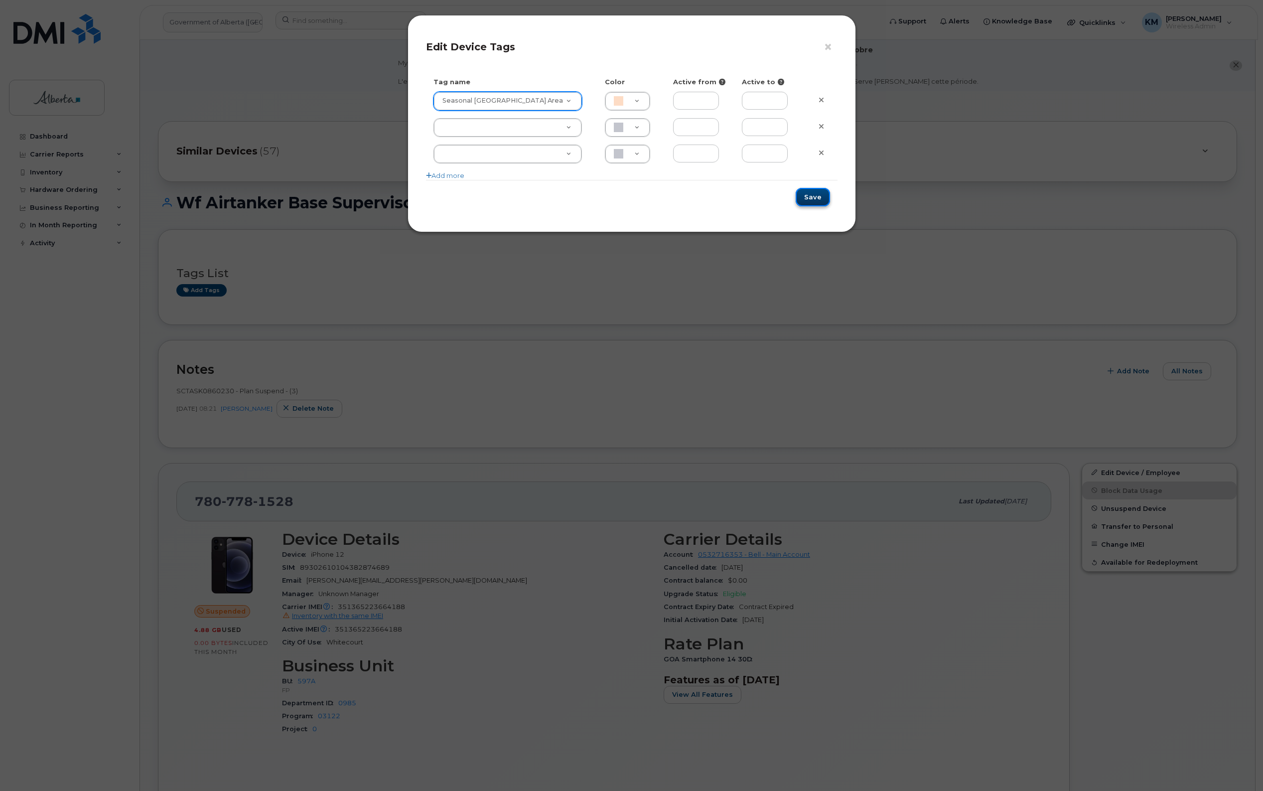
click at [813, 198] on button "Save" at bounding box center [813, 197] width 34 height 18
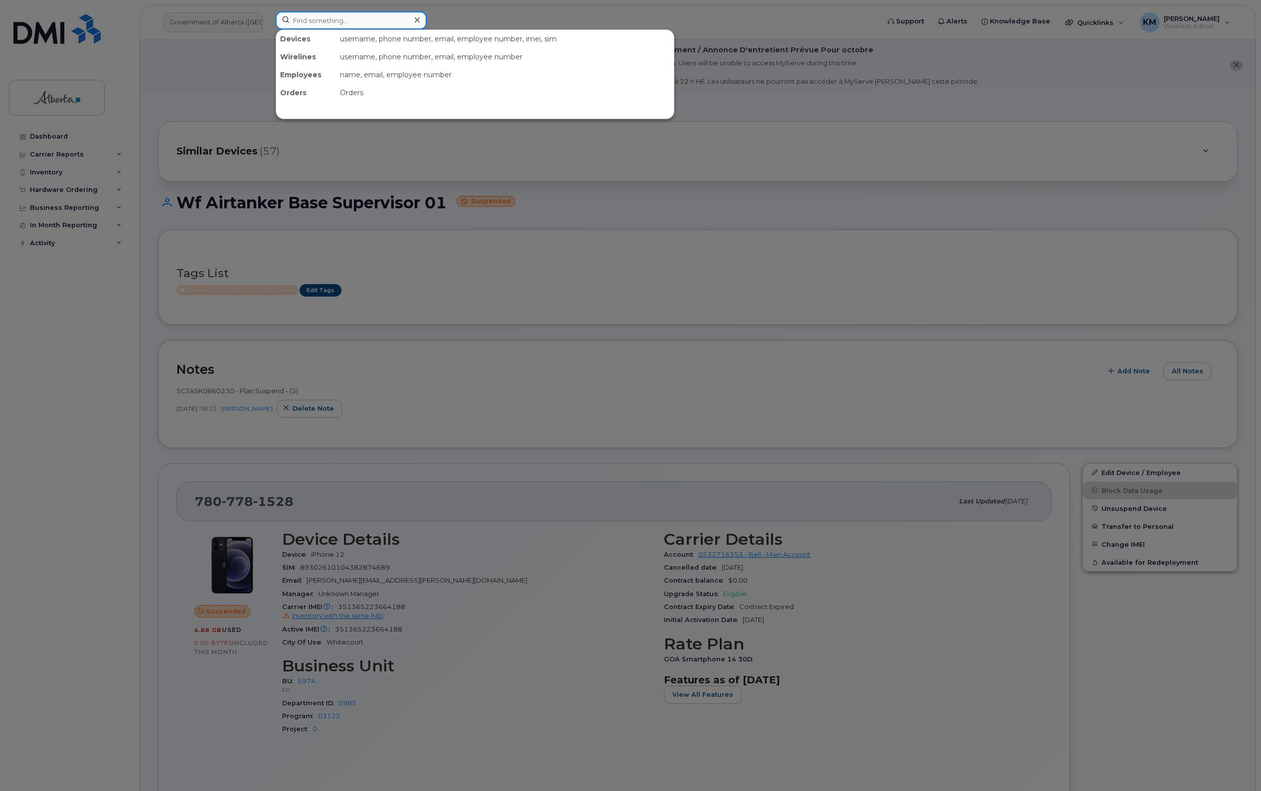
click at [376, 20] on input at bounding box center [351, 20] width 151 height 18
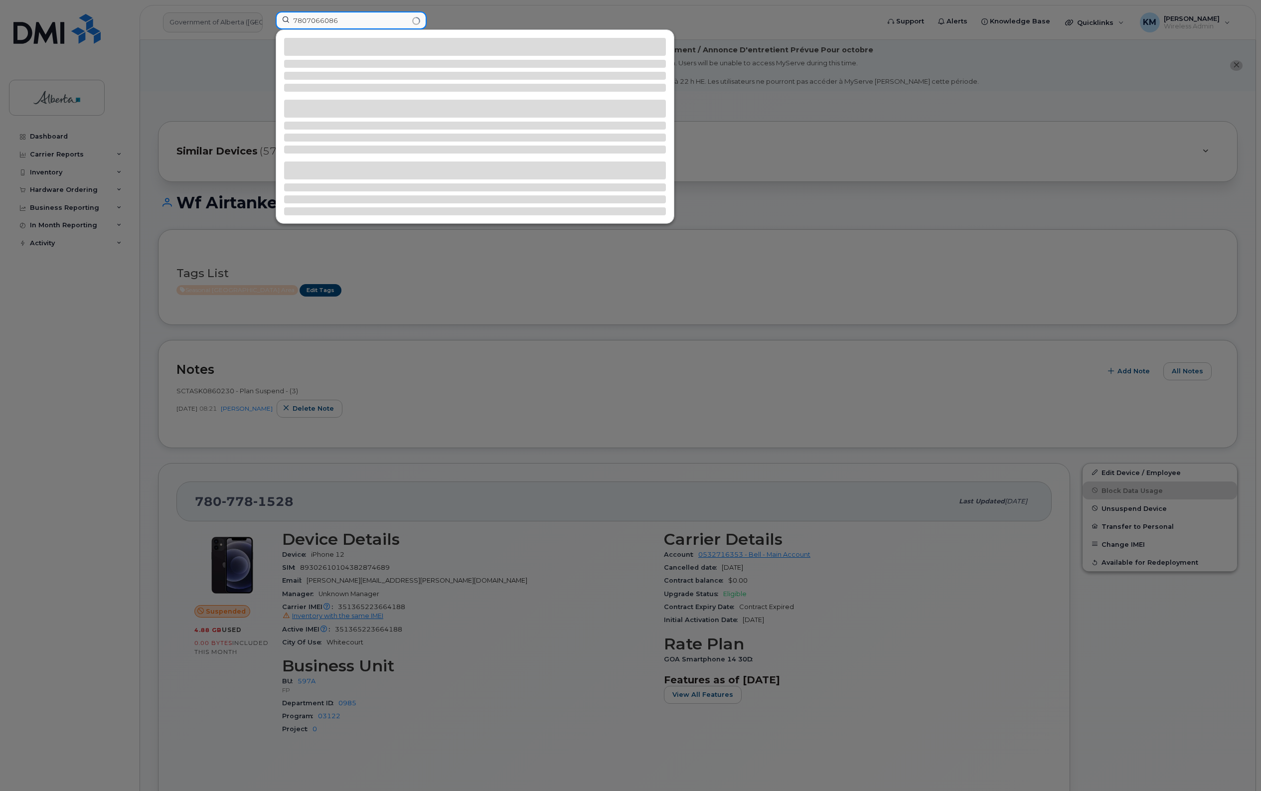
type input "7807066086"
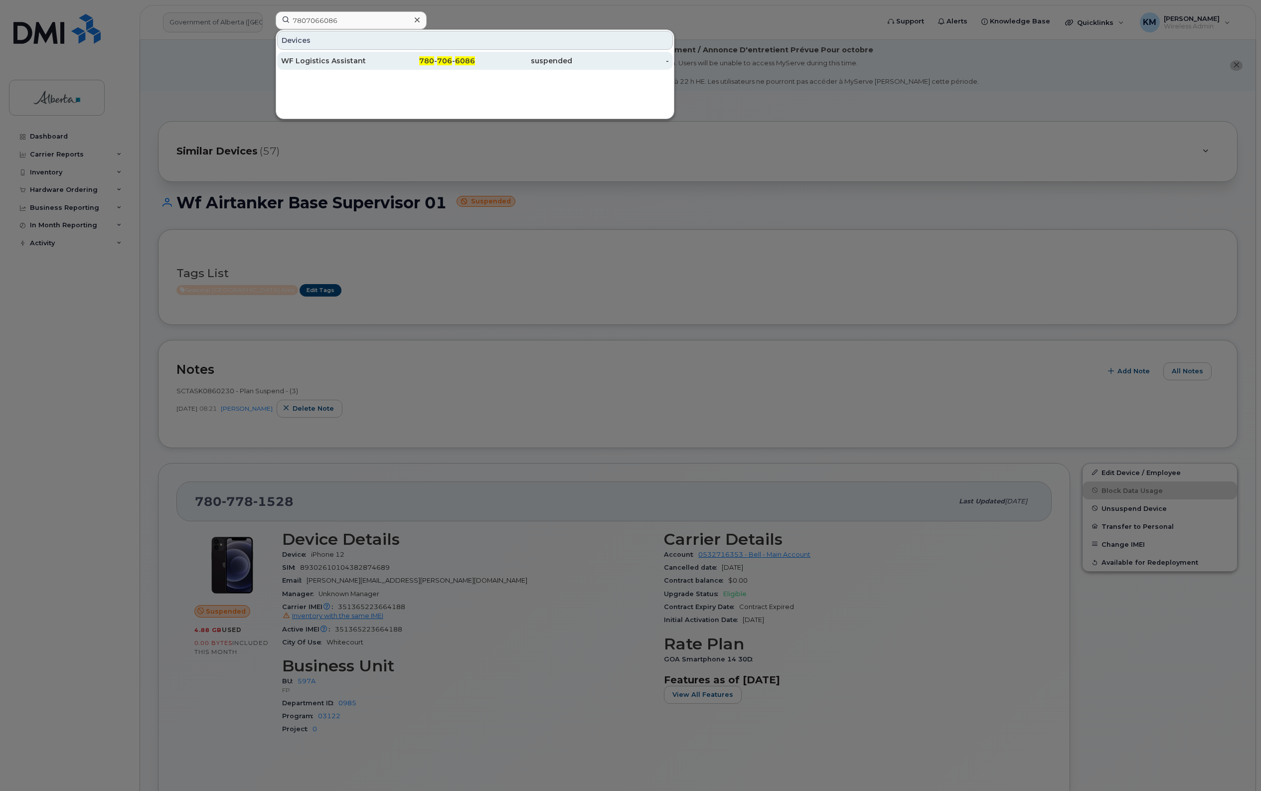
click at [374, 58] on div "WF Logistics Assistant" at bounding box center [329, 61] width 97 height 10
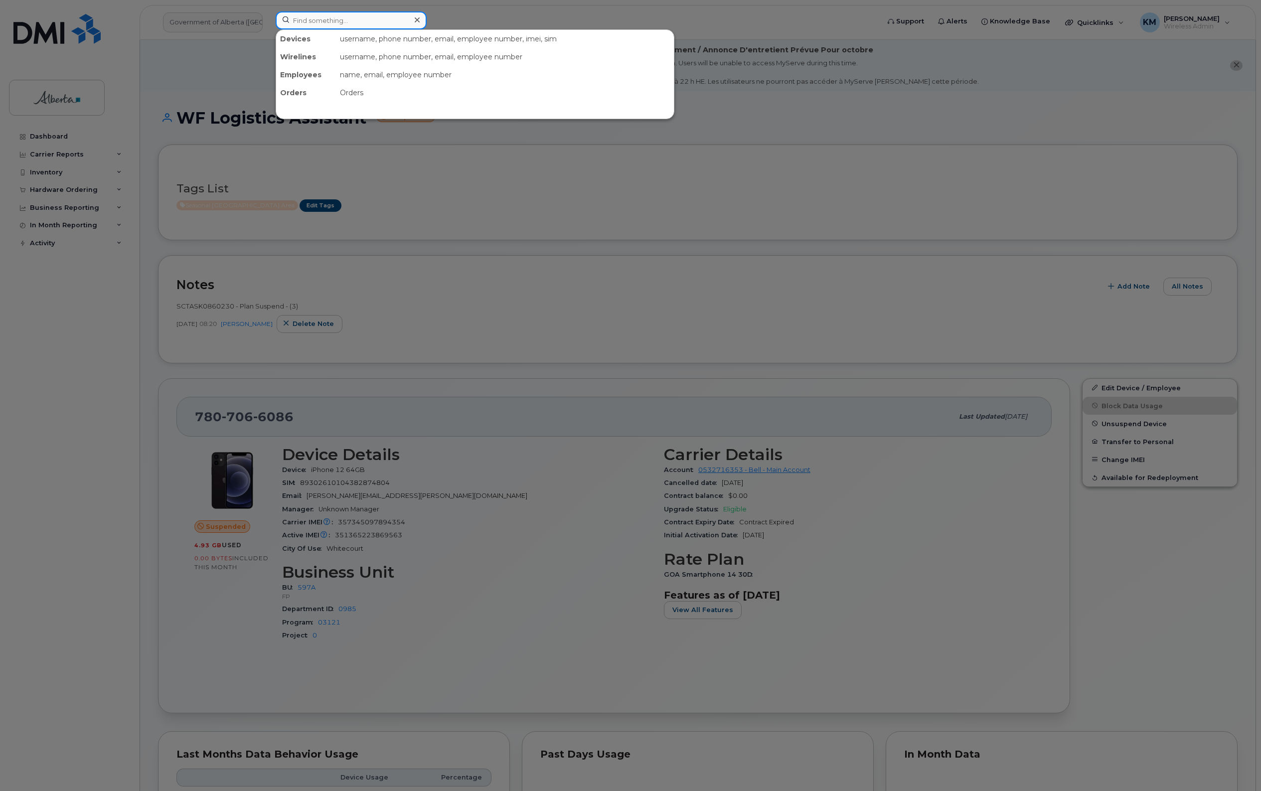
click at [334, 23] on input at bounding box center [351, 20] width 151 height 18
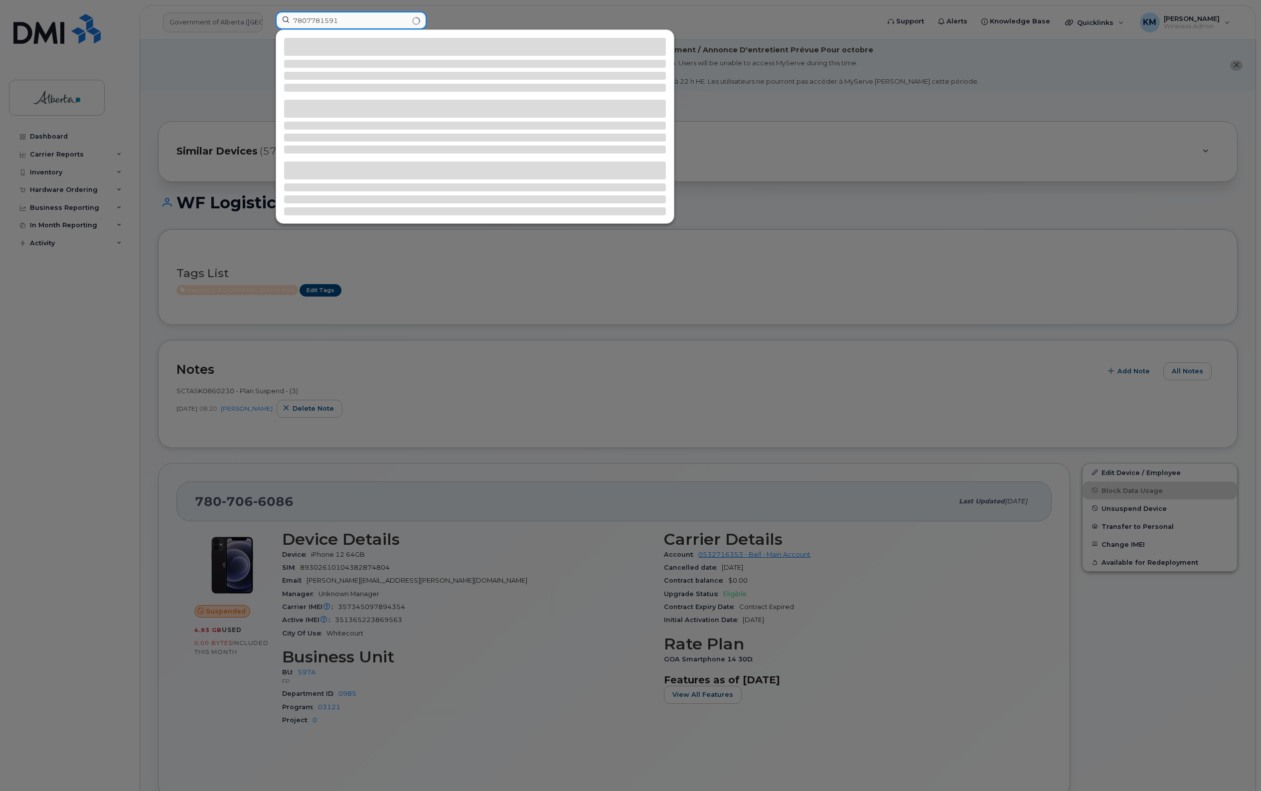
type input "7807781591"
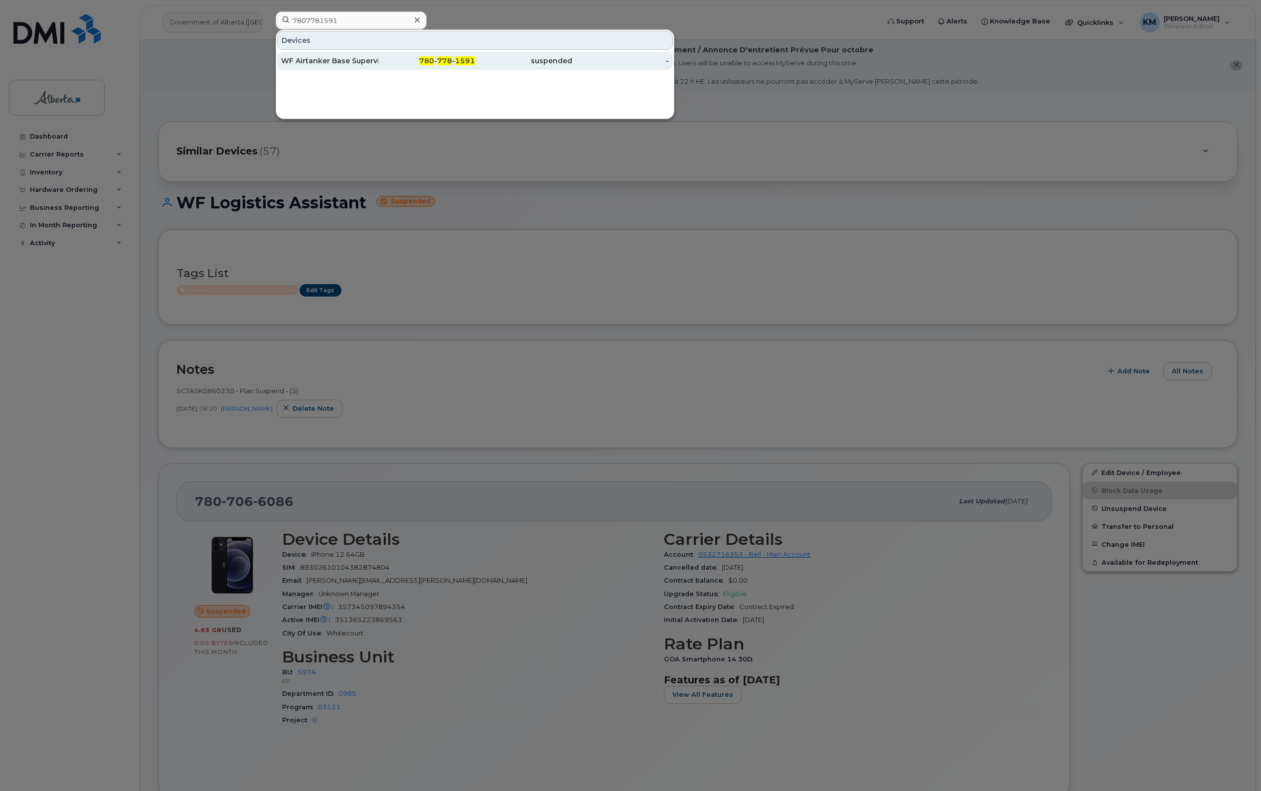
click at [353, 64] on div "WF Airtanker Base Supervisor 02" at bounding box center [329, 61] width 97 height 10
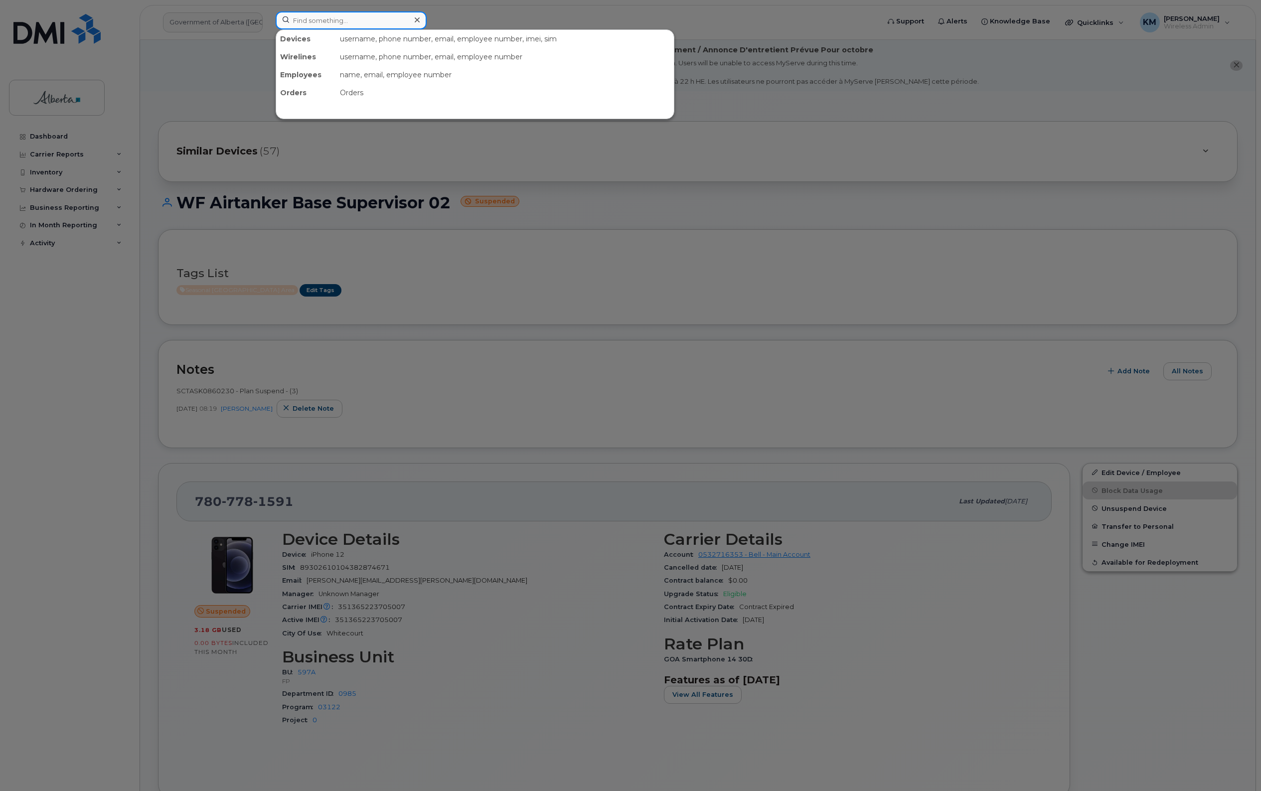
click at [324, 19] on input at bounding box center [351, 20] width 151 height 18
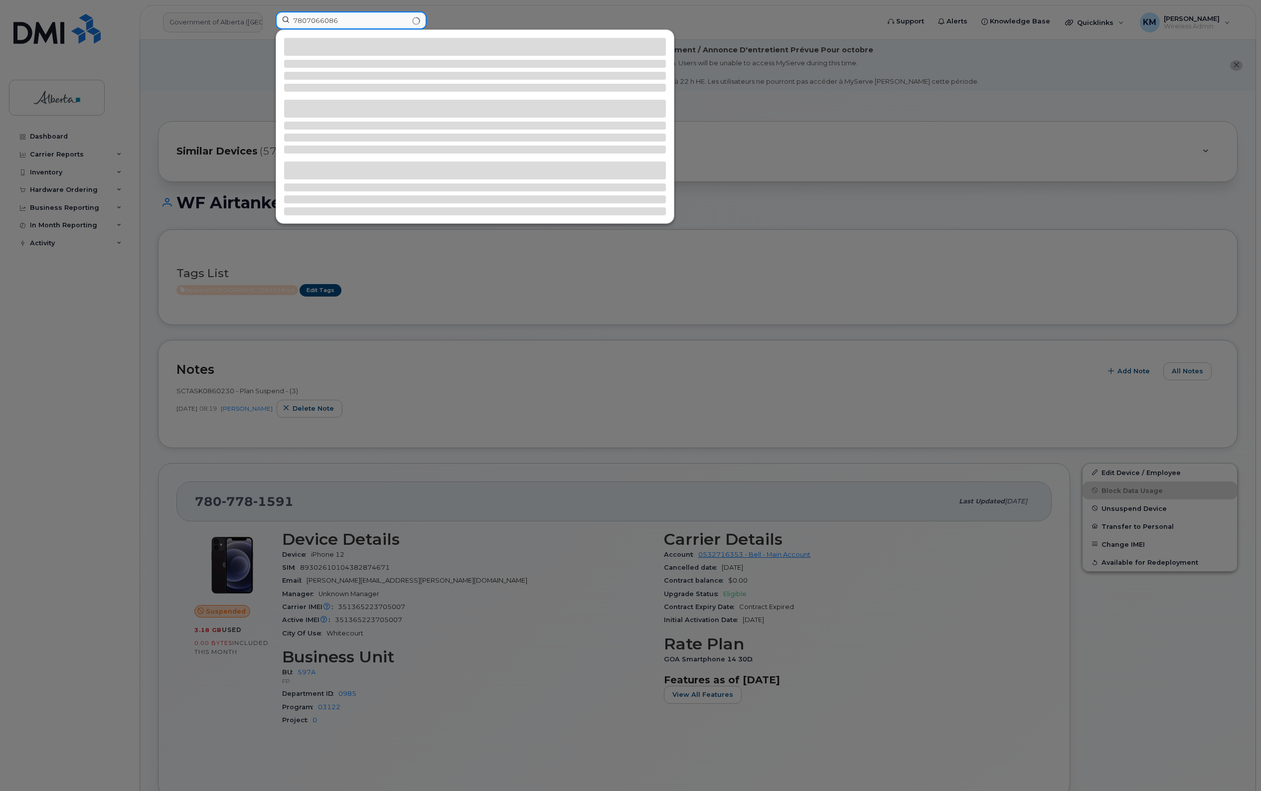
type input "7807066086"
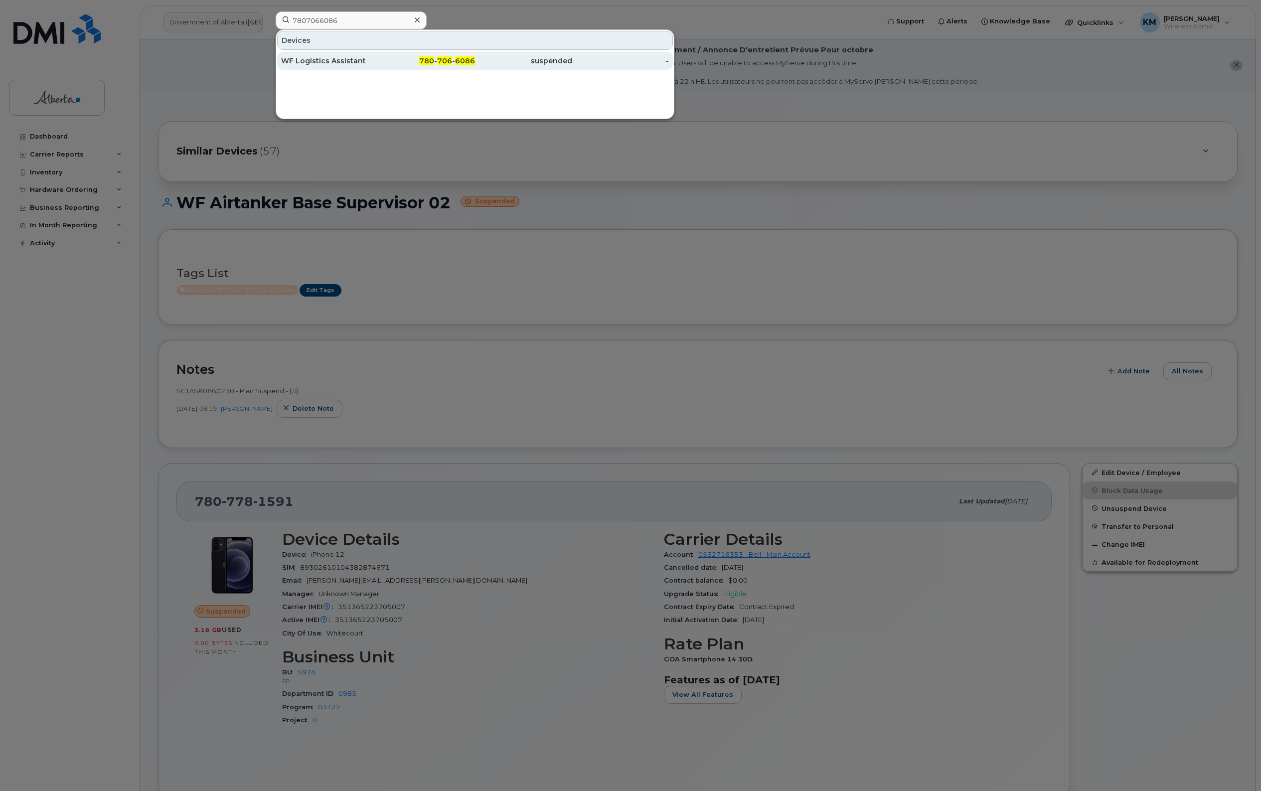
click at [329, 61] on div "WF Logistics Assistant" at bounding box center [329, 61] width 97 height 10
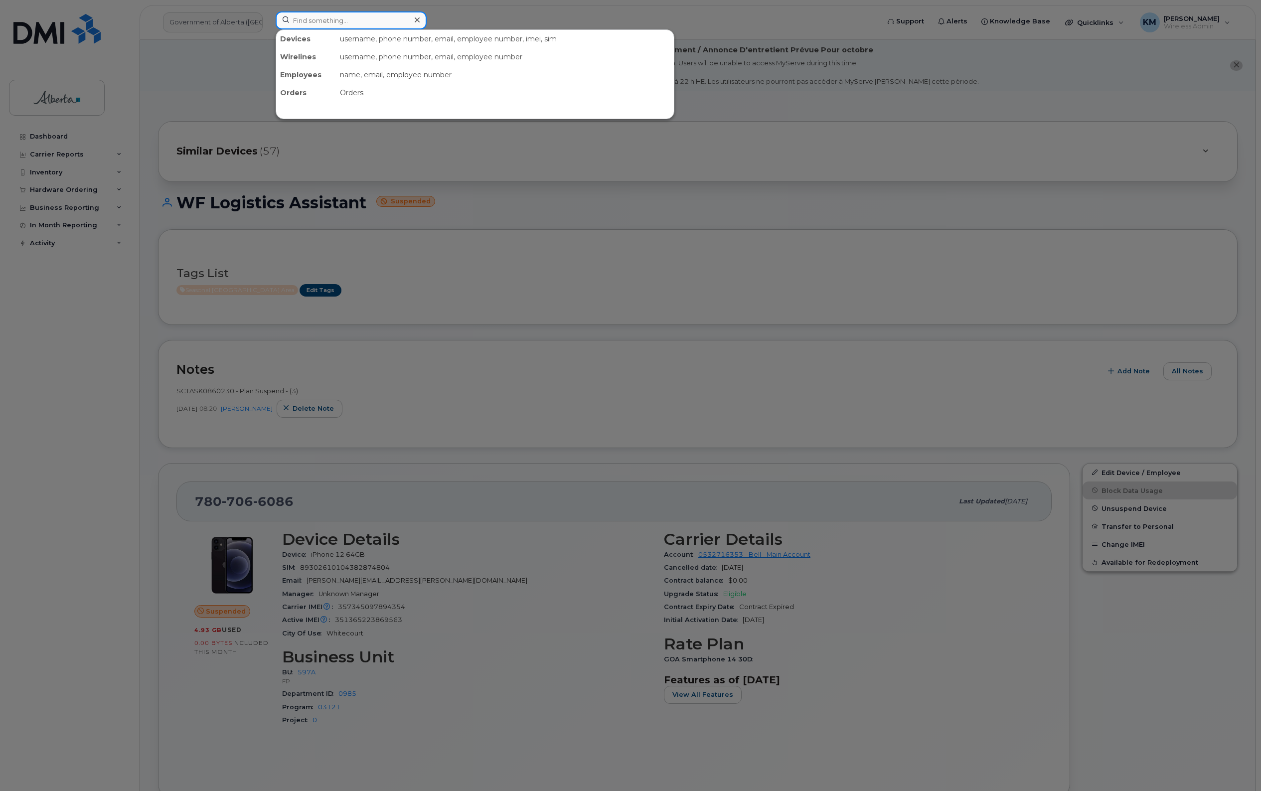
click at [325, 21] on input at bounding box center [351, 20] width 151 height 18
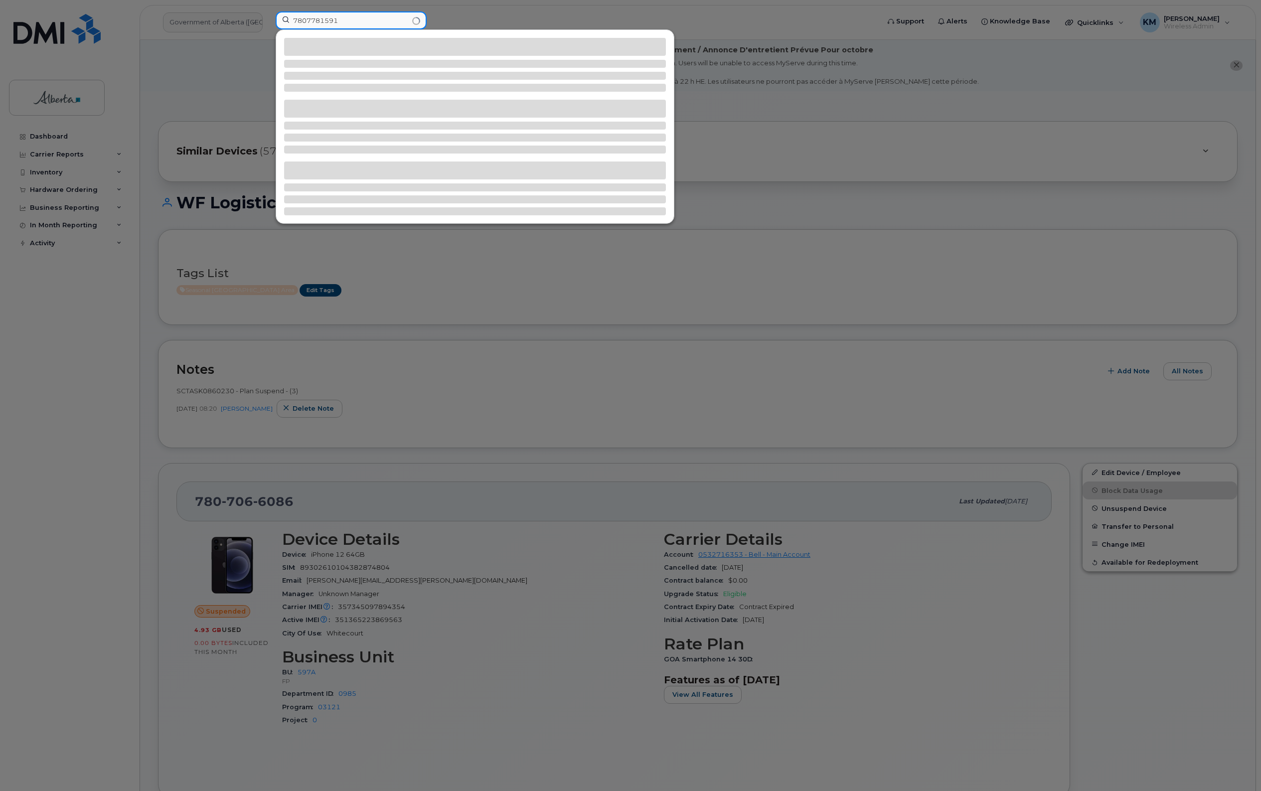
type input "7807781591"
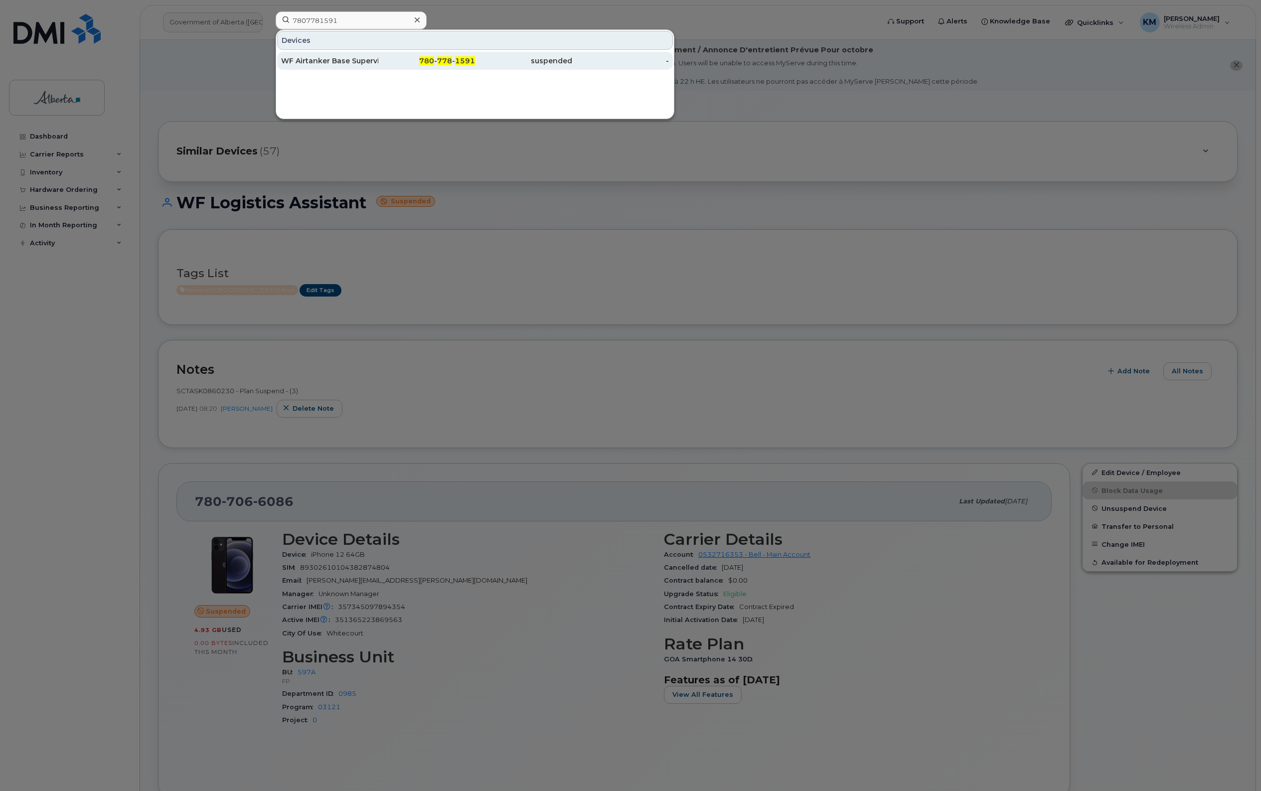
click at [350, 61] on div "WF Airtanker Base Supervisor 02" at bounding box center [329, 61] width 97 height 10
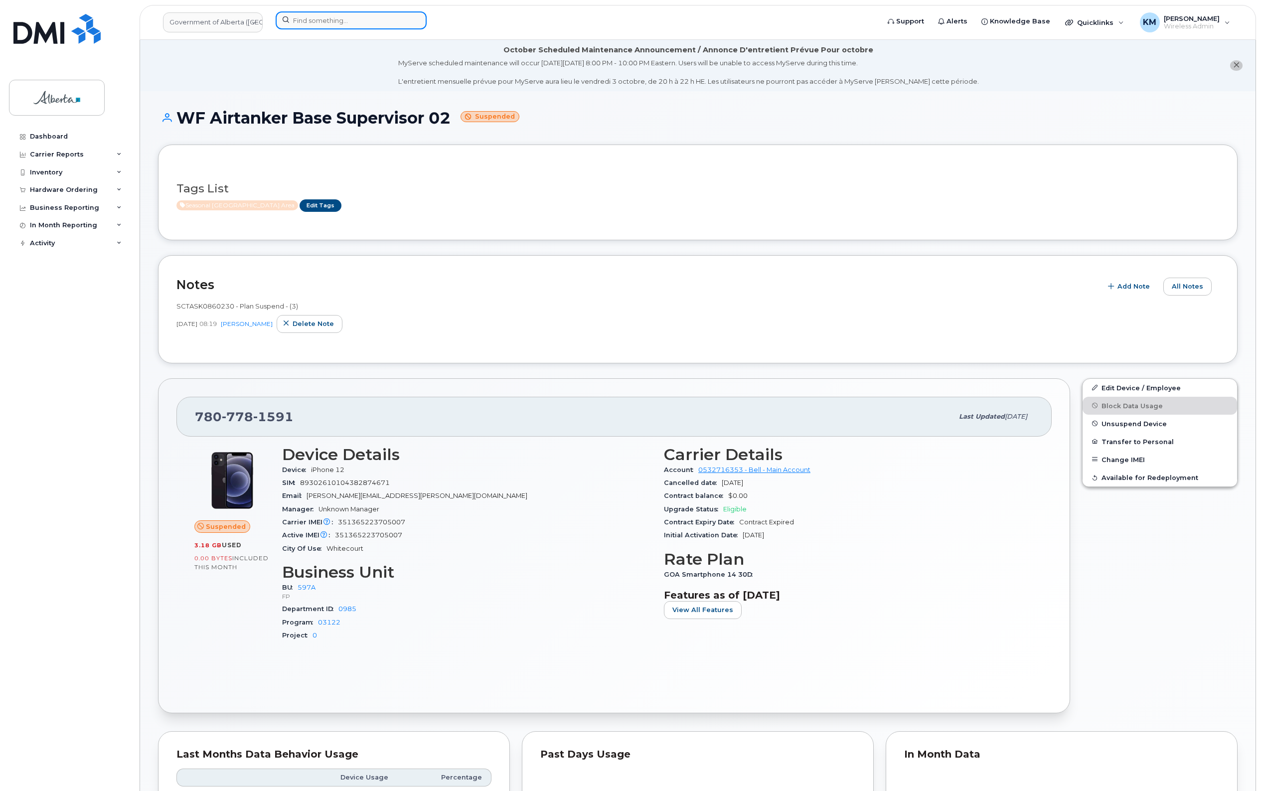
click at [324, 22] on input at bounding box center [351, 20] width 151 height 18
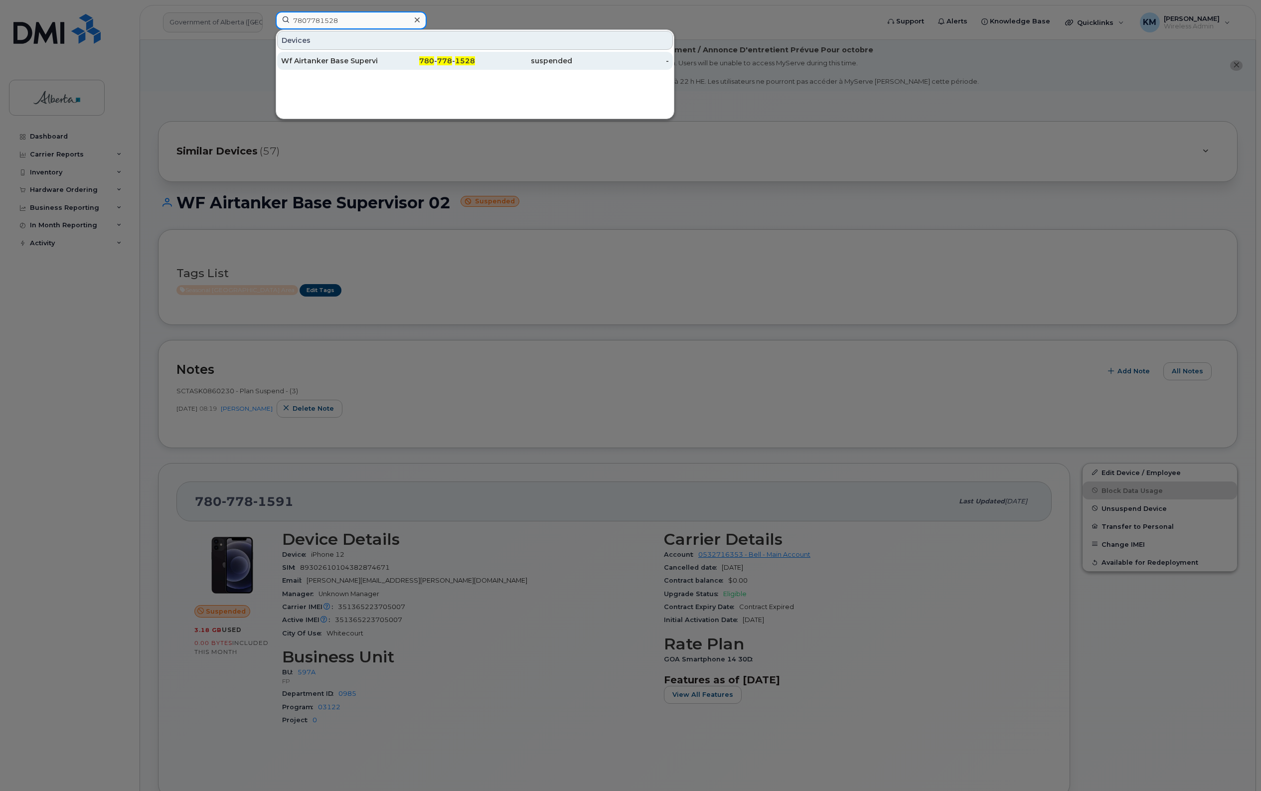
type input "7807781528"
click at [362, 63] on div "Wf Airtanker Base Supervisor 01" at bounding box center [329, 61] width 97 height 10
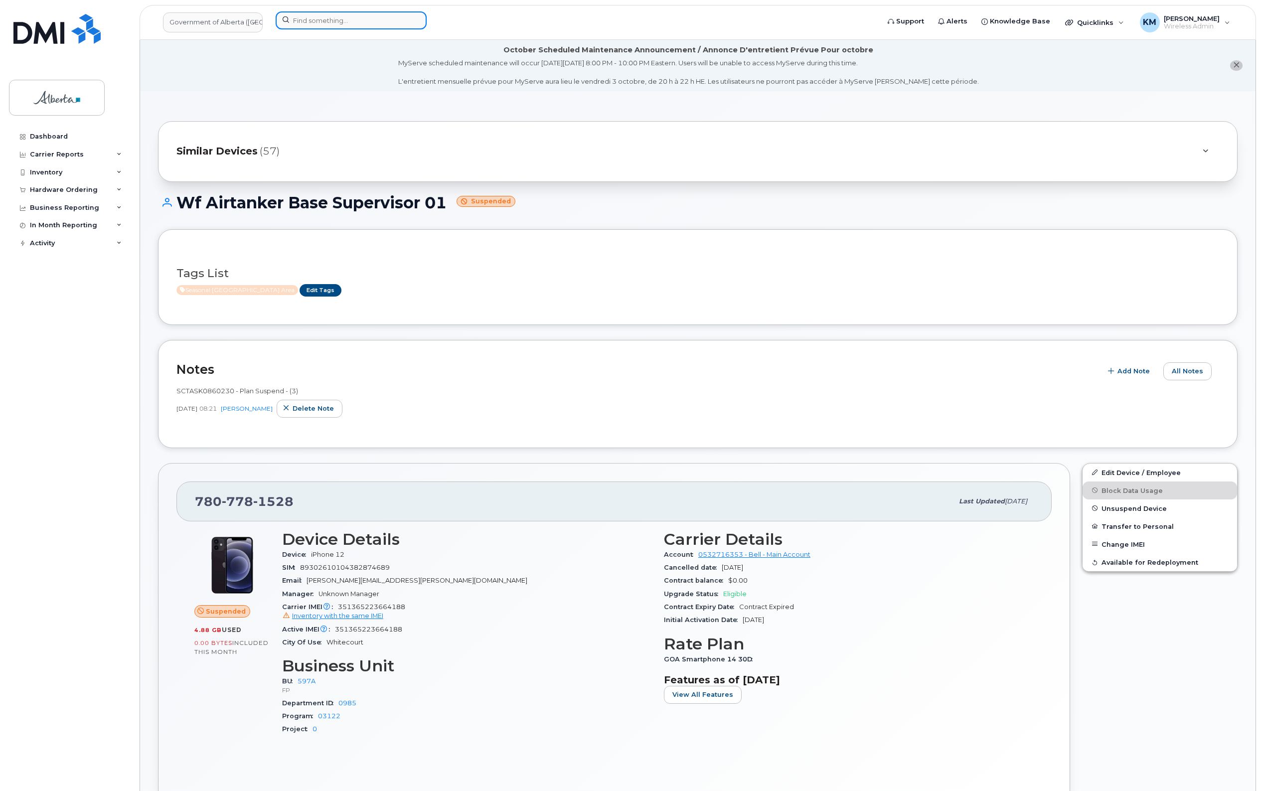
click at [339, 23] on input at bounding box center [351, 20] width 151 height 18
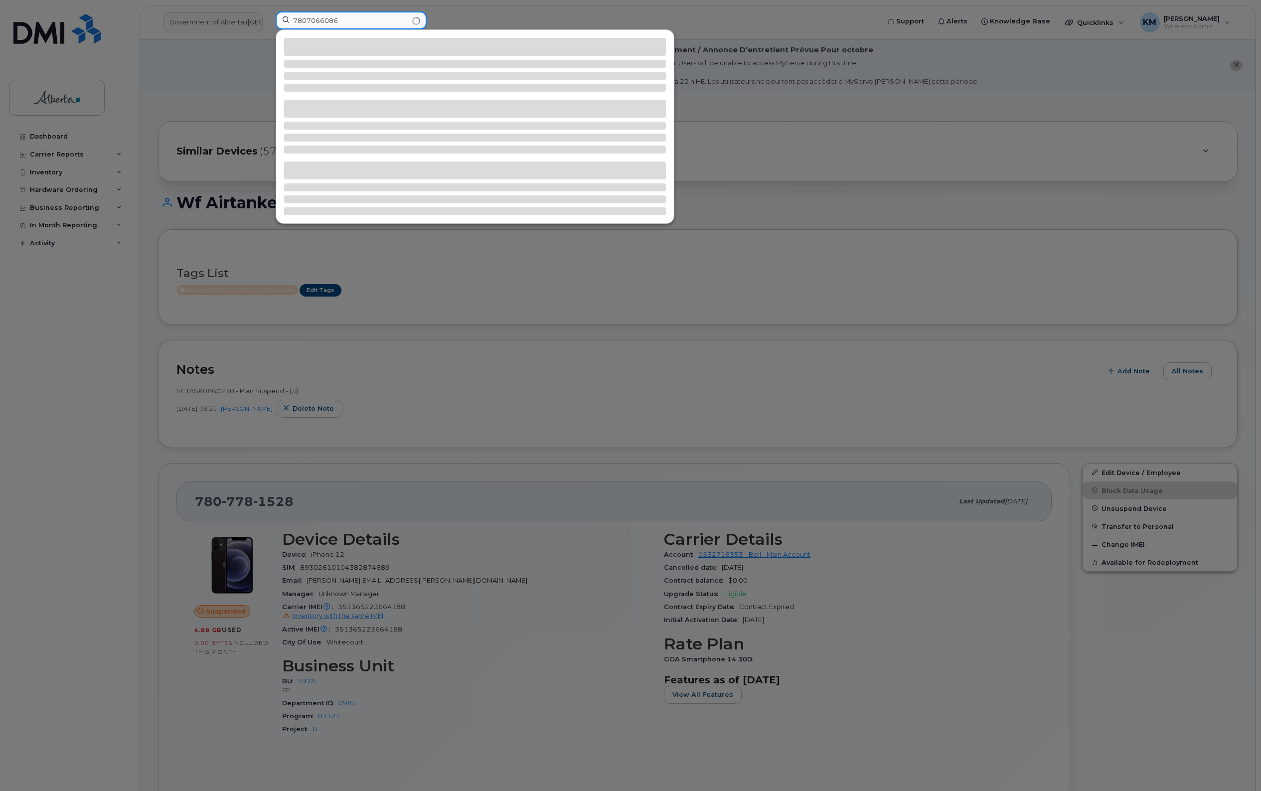
type input "7807066086"
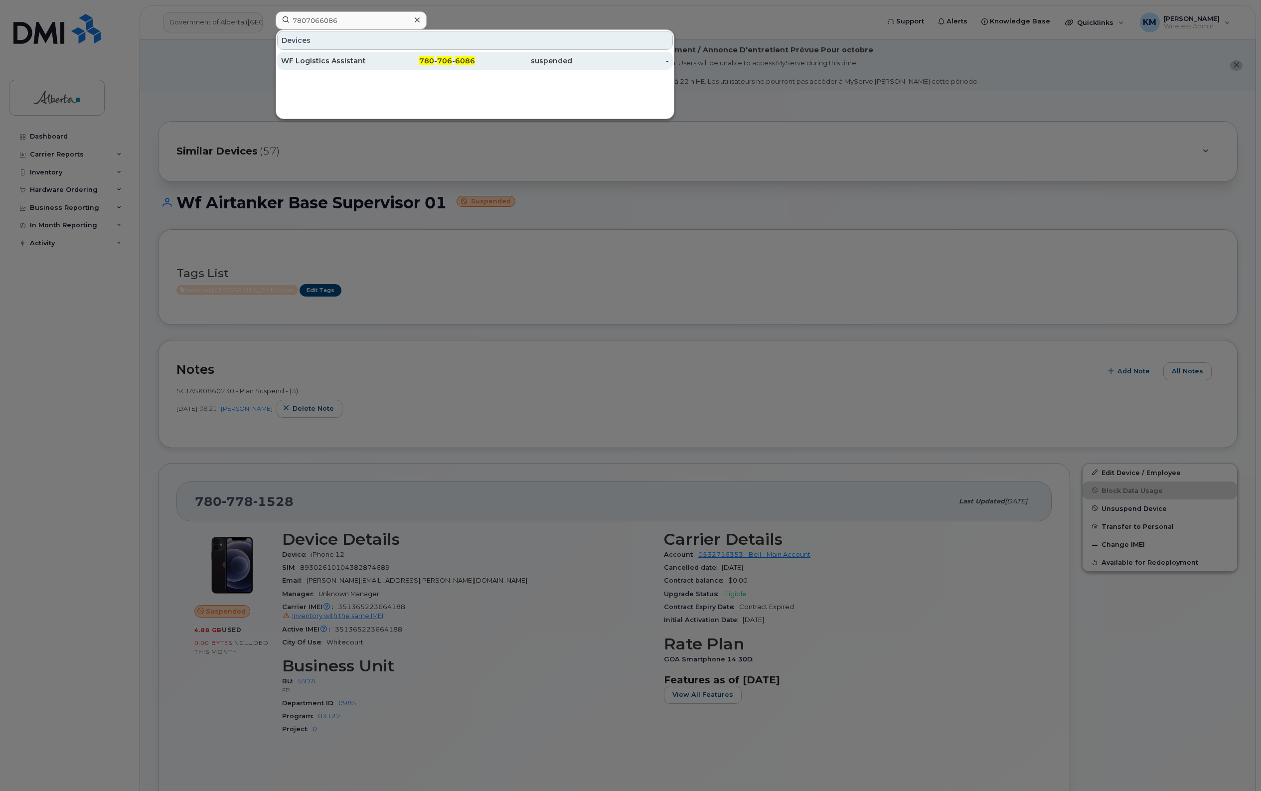
click at [337, 60] on div "WF Logistics Assistant" at bounding box center [329, 61] width 97 height 10
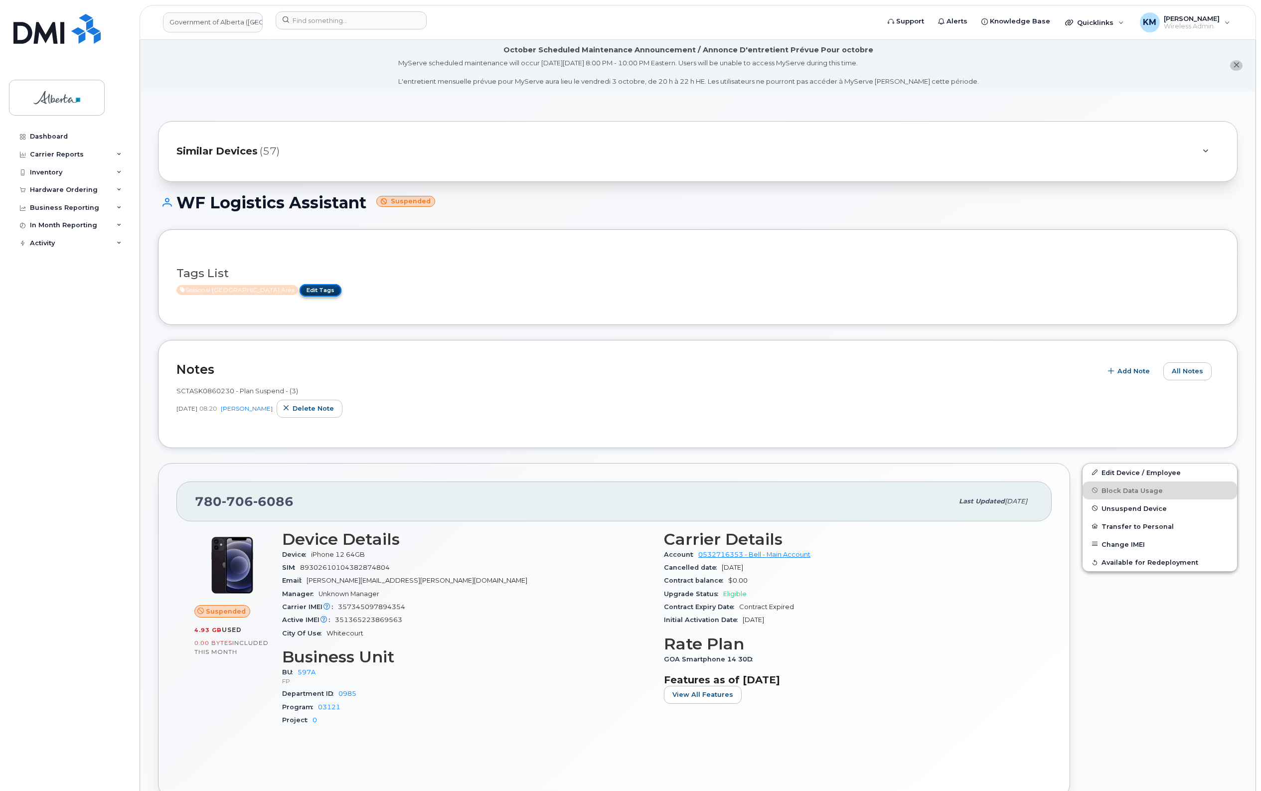
click at [305, 292] on link "Edit Tags" at bounding box center [321, 290] width 42 height 12
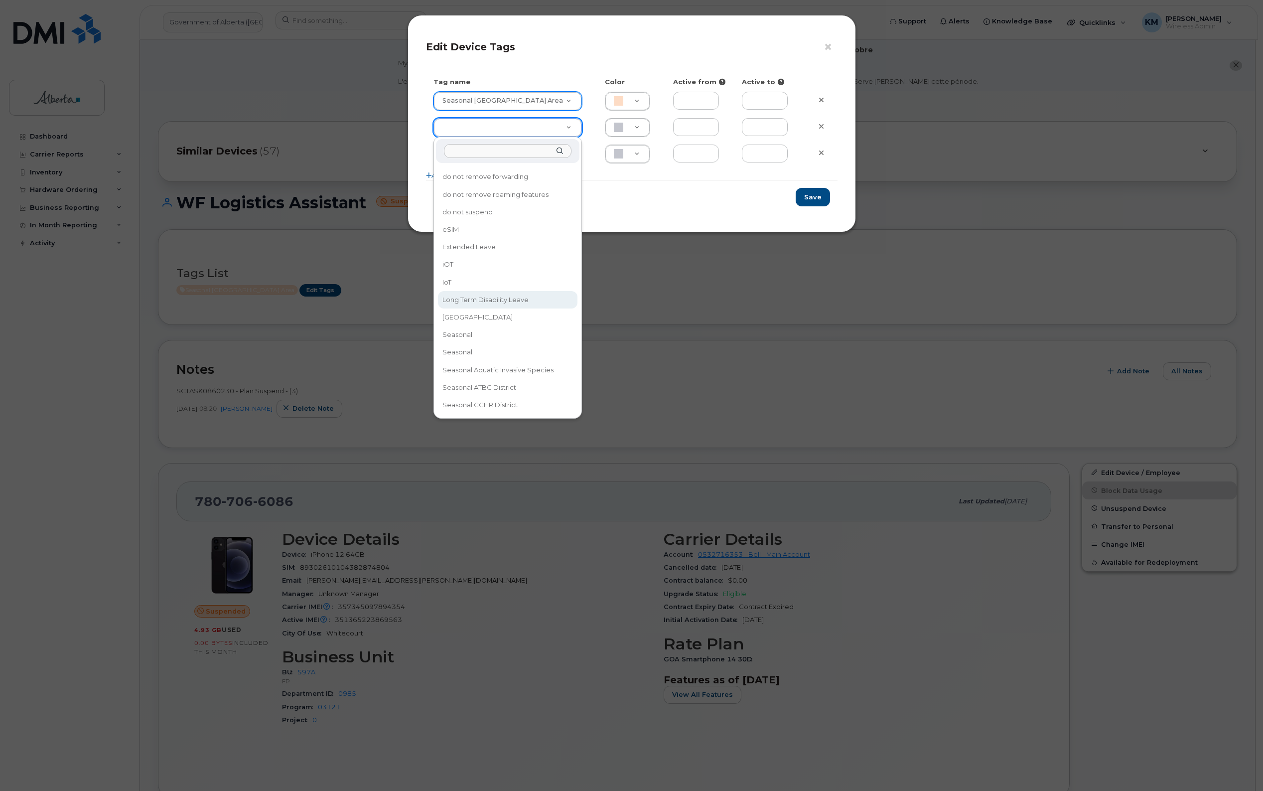
scroll to position [125, 0]
type input "North East"
type input "ABD3FF"
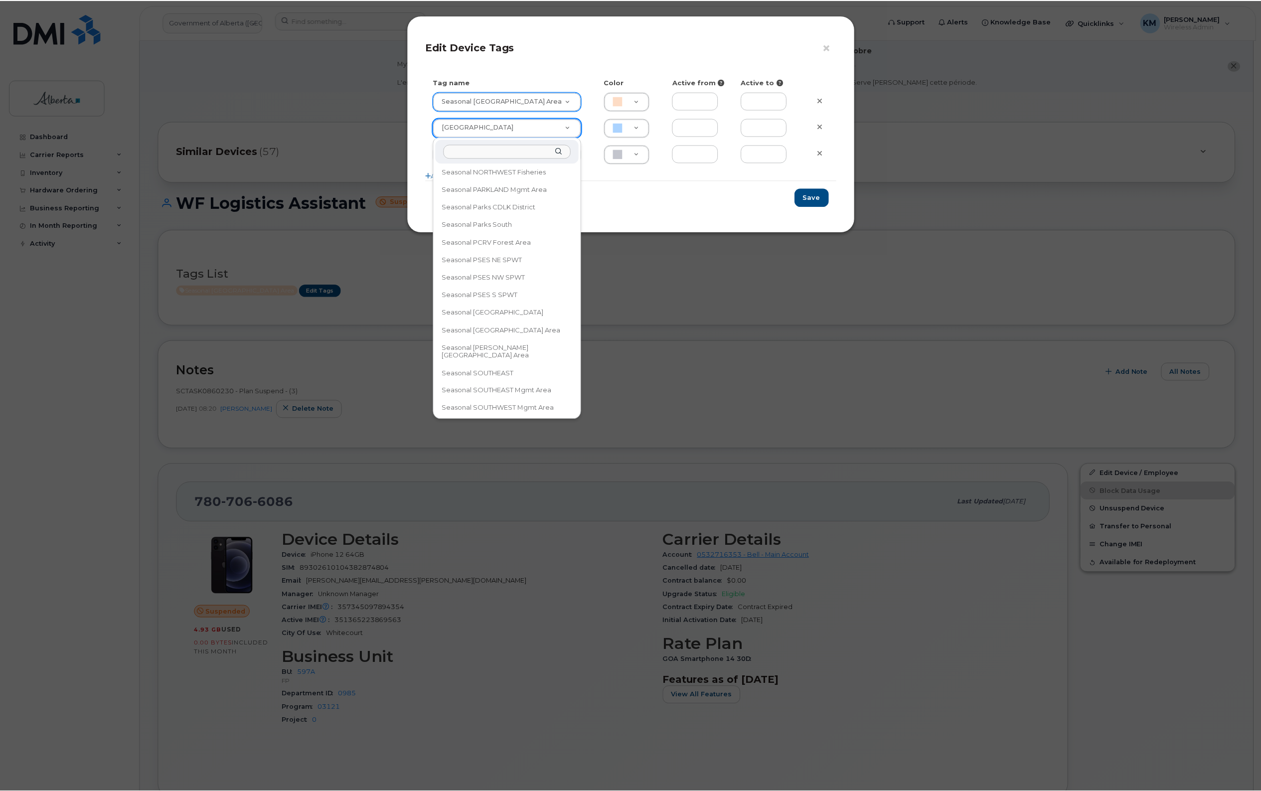
scroll to position [628, 0]
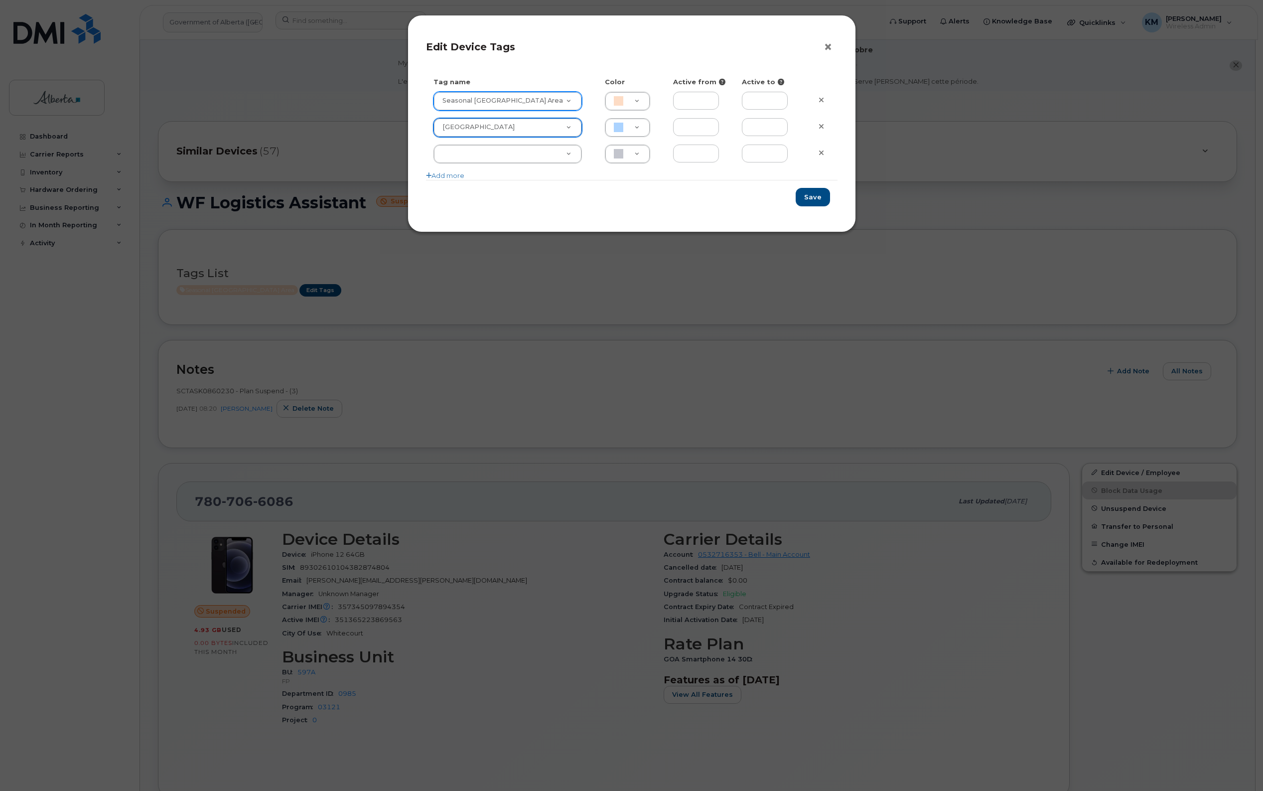
click at [827, 48] on button "×" at bounding box center [831, 47] width 14 height 15
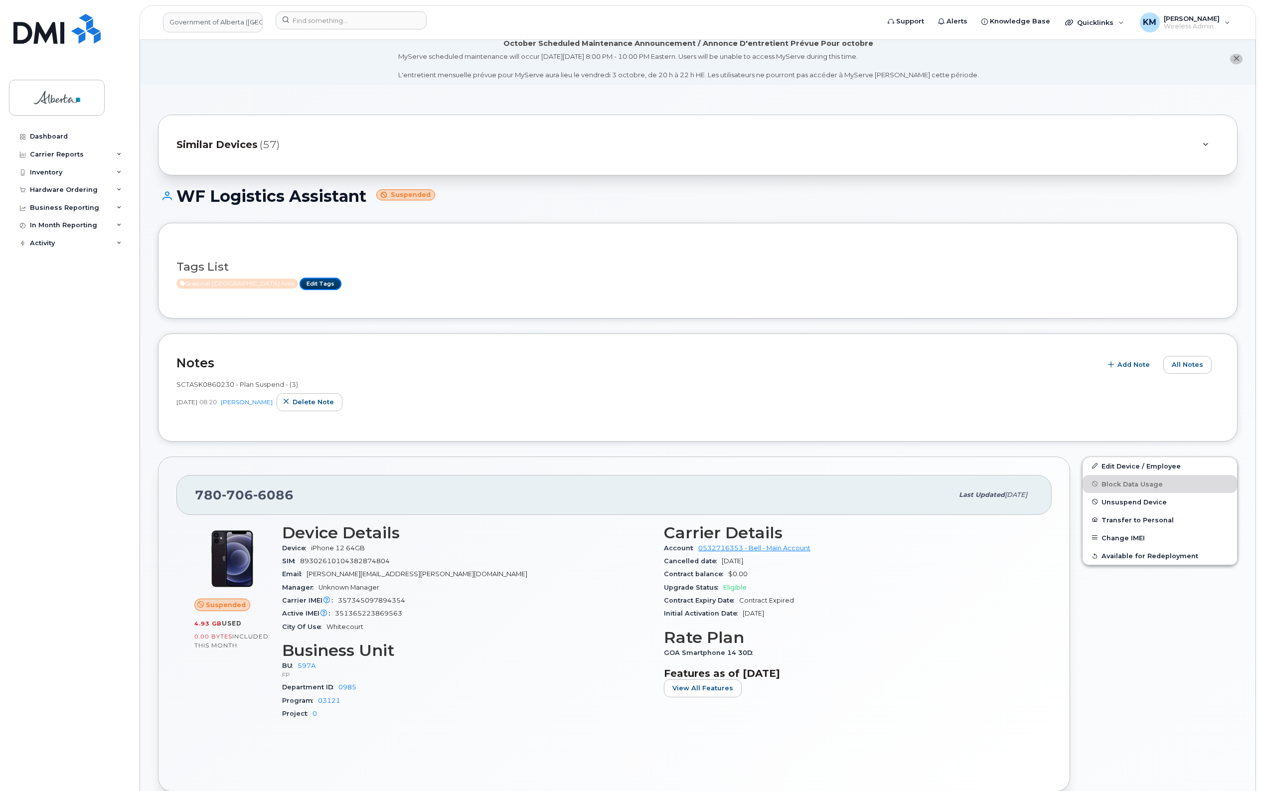
scroll to position [0, 0]
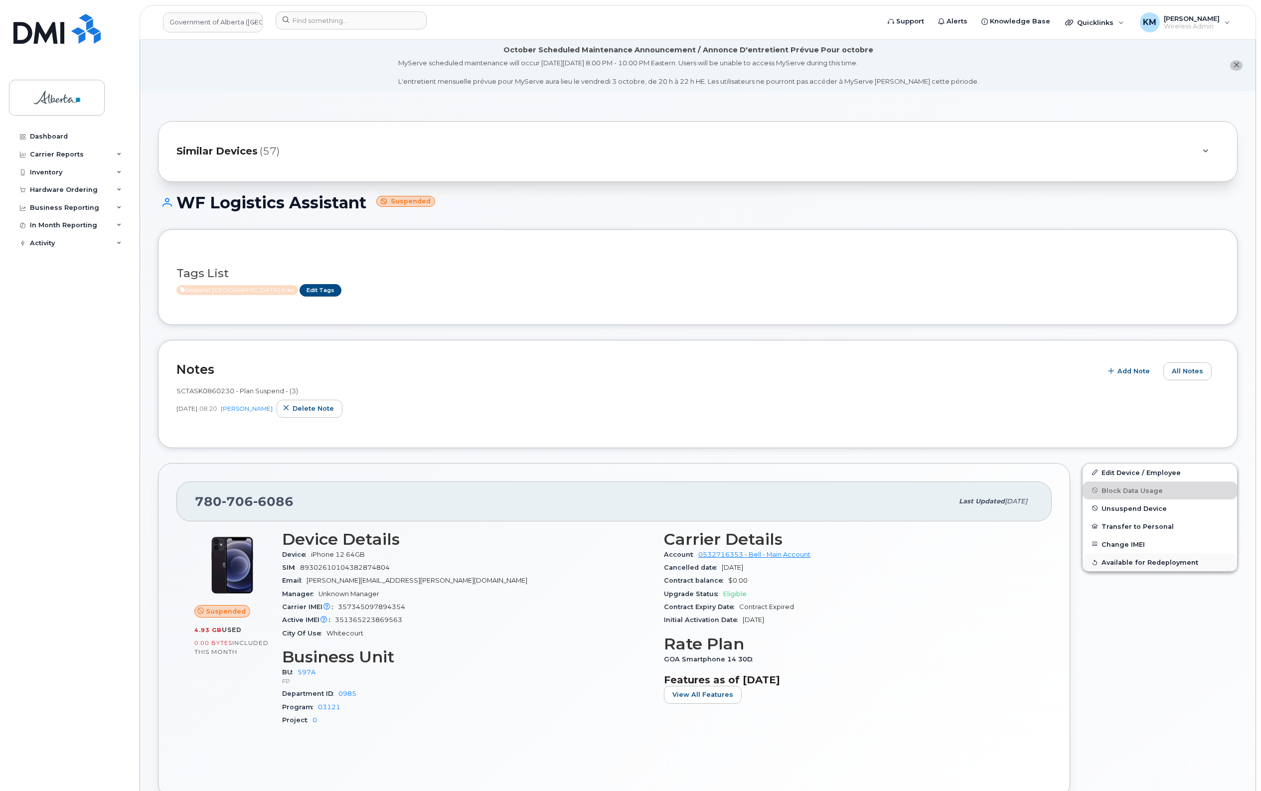
click at [1217, 565] on button "Available for Redeployment" at bounding box center [1159, 562] width 154 height 18
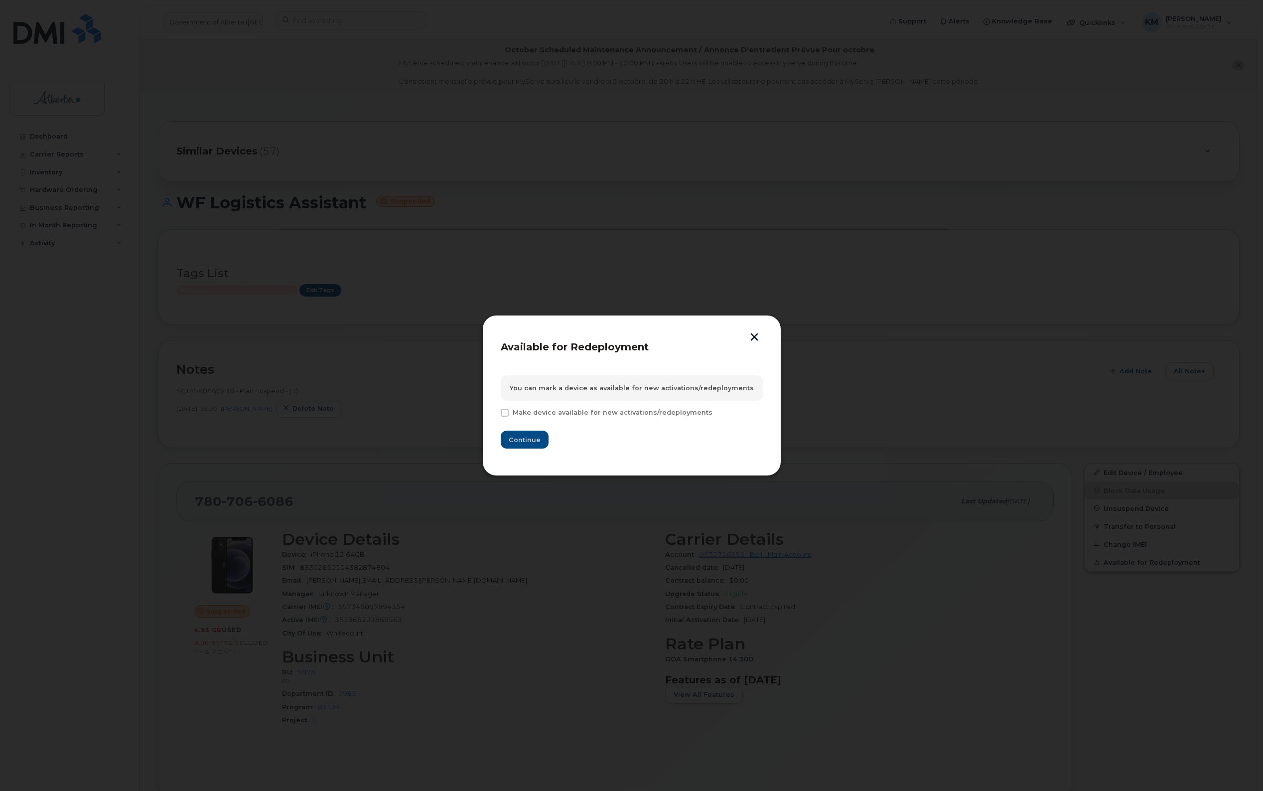
click at [754, 337] on button "button" at bounding box center [754, 338] width 15 height 10
